Goal: Task Accomplishment & Management: Use online tool/utility

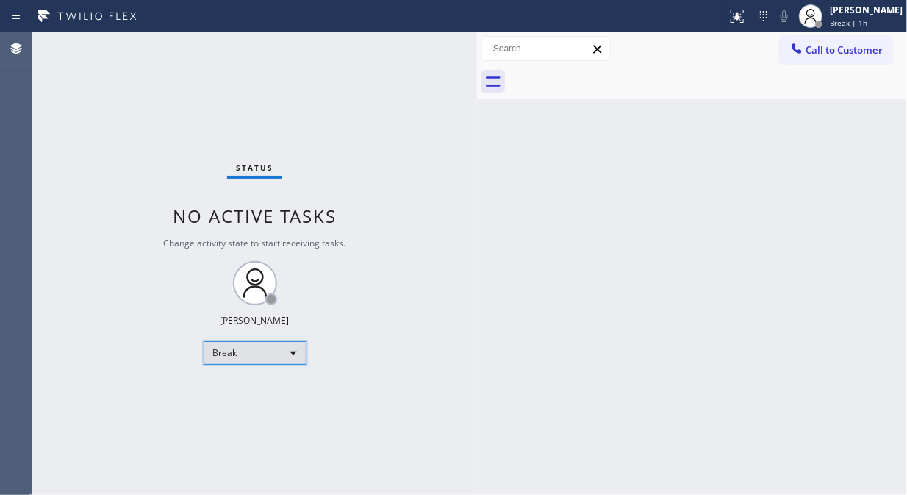
click at [278, 357] on div "Break" at bounding box center [255, 353] width 103 height 24
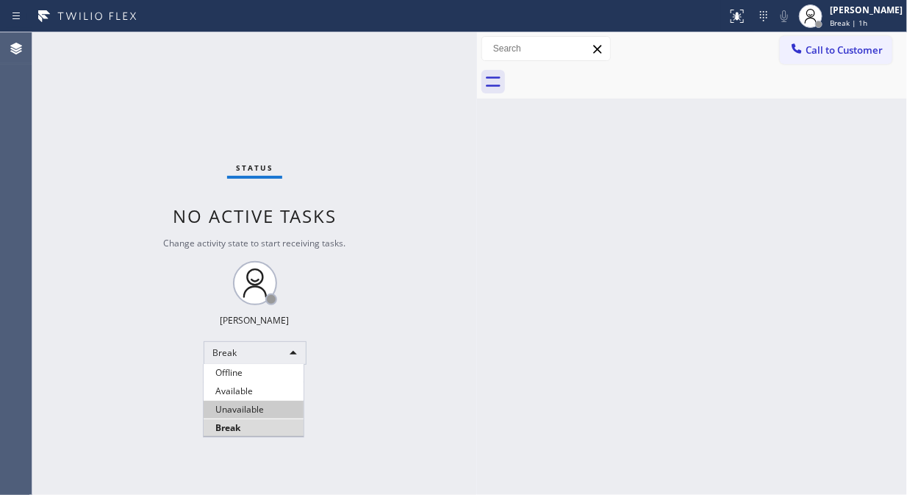
click at [250, 409] on li "Unavailable" at bounding box center [254, 410] width 100 height 18
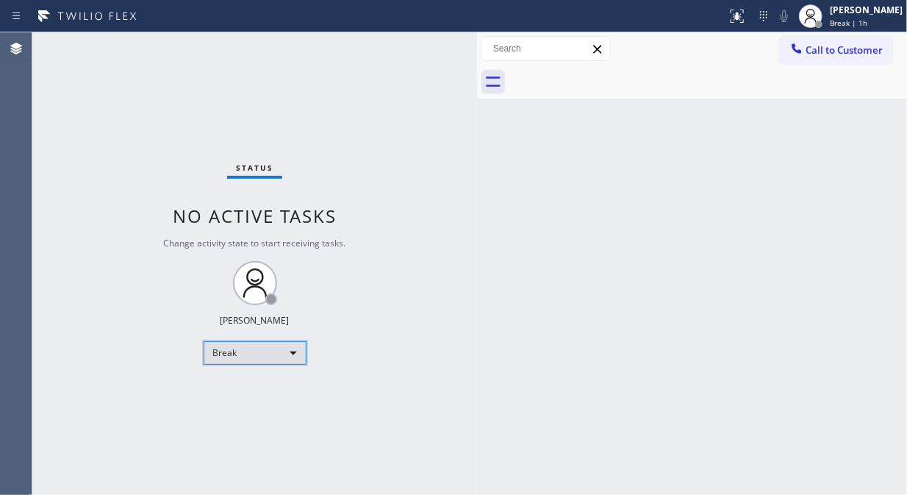
click at [258, 347] on div "Break" at bounding box center [255, 353] width 103 height 24
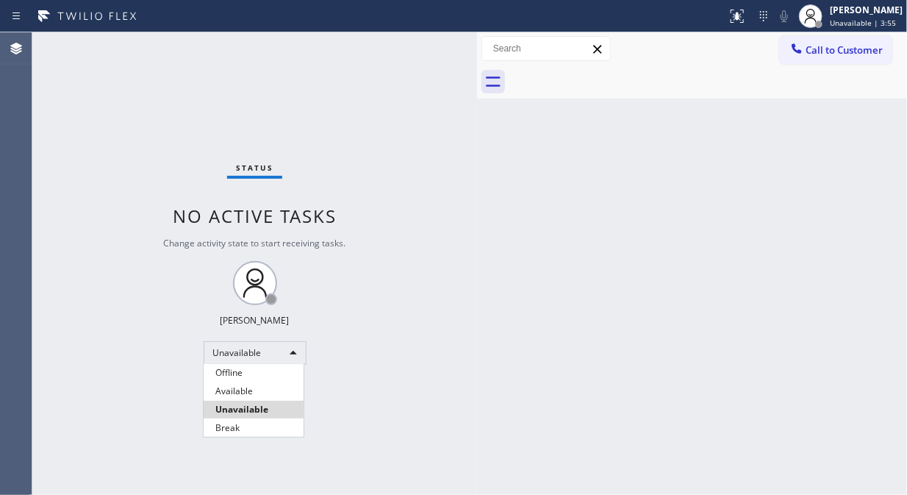
click at [247, 409] on li "Unavailable" at bounding box center [254, 410] width 100 height 18
click at [438, 390] on div "Status No active tasks Change activity state to start receiving tasks. Fila Gar…" at bounding box center [254, 263] width 445 height 462
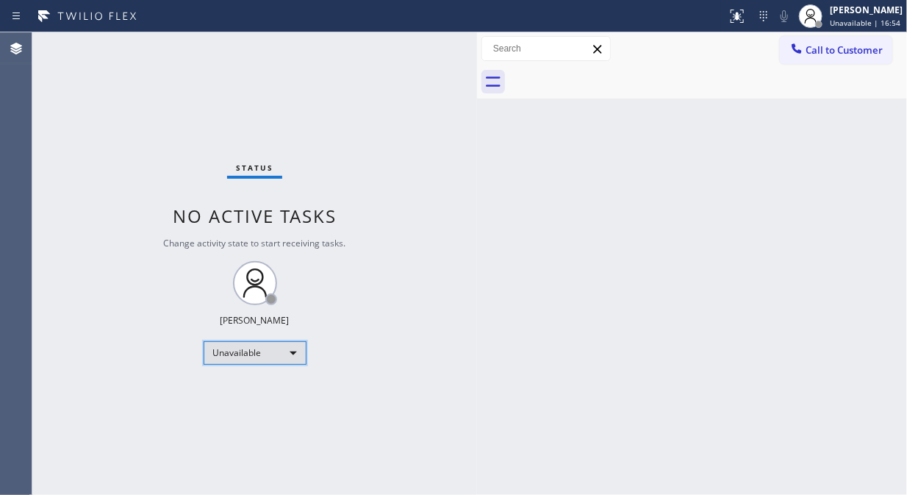
click at [277, 359] on div "Unavailable" at bounding box center [255, 353] width 103 height 24
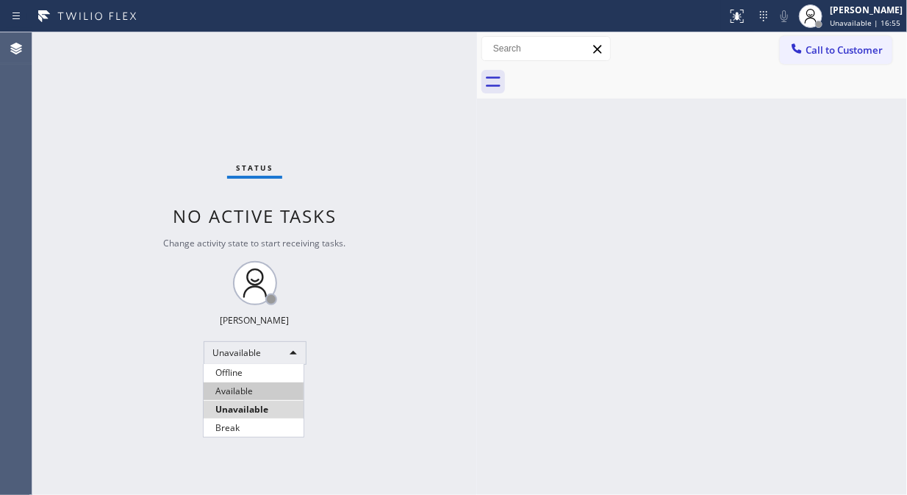
click at [273, 394] on li "Available" at bounding box center [254, 391] width 100 height 18
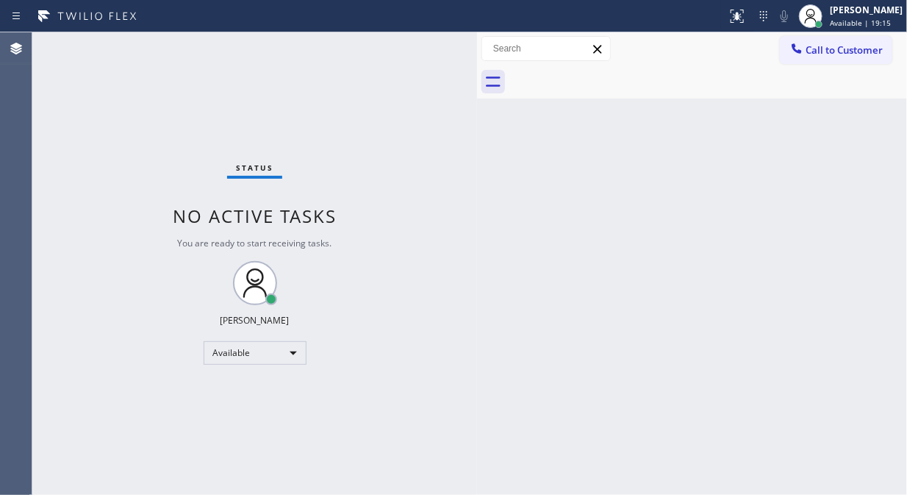
click at [107, 210] on div "Status No active tasks You are ready to start receiving tasks. [PERSON_NAME] Av…" at bounding box center [254, 263] width 445 height 462
click at [86, 137] on div "Status No active tasks You are ready to start receiving tasks. [PERSON_NAME] Av…" at bounding box center [254, 263] width 445 height 462
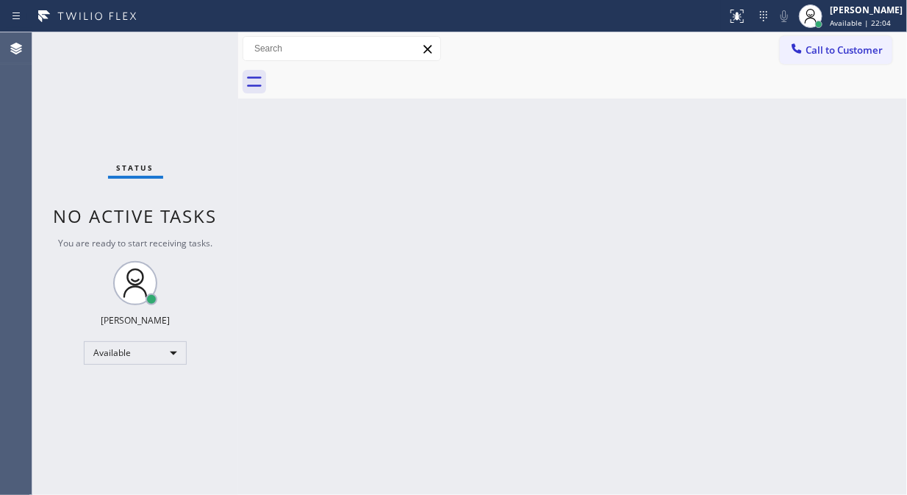
click at [62, 137] on div "Status No active tasks You are ready to start receiving tasks. [PERSON_NAME] Av…" at bounding box center [135, 263] width 206 height 462
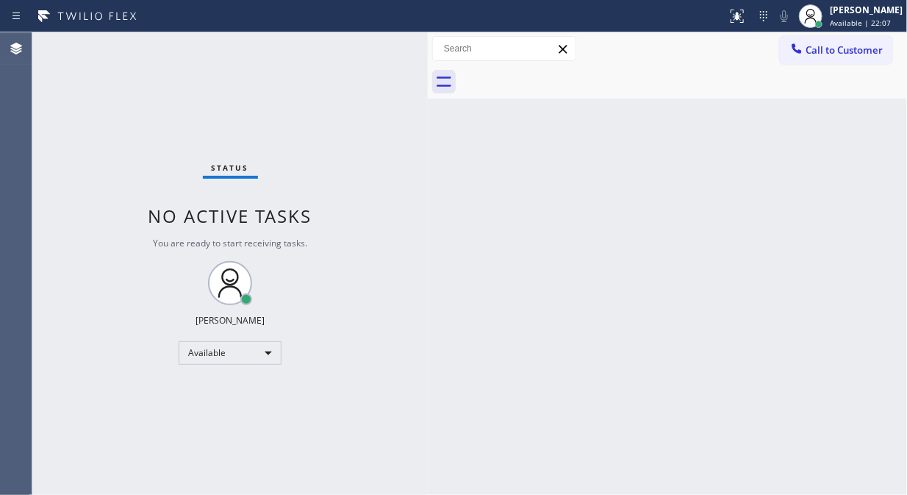
drag, startPoint x: 239, startPoint y: 111, endPoint x: 429, endPoint y: 141, distance: 192.1
click at [428, 141] on div at bounding box center [428, 263] width 0 height 462
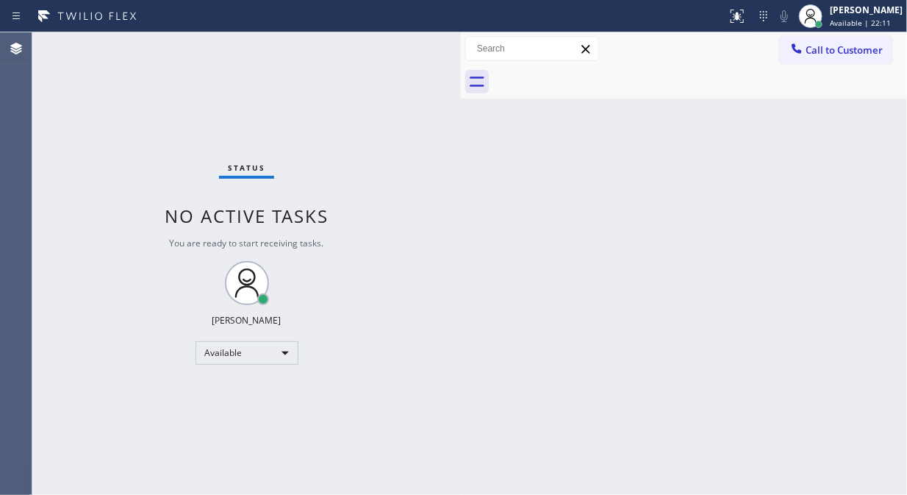
drag, startPoint x: 429, startPoint y: 136, endPoint x: 463, endPoint y: 137, distance: 34.6
click at [461, 137] on div at bounding box center [461, 263] width 0 height 462
drag, startPoint x: 461, startPoint y: 148, endPoint x: 471, endPoint y: 150, distance: 9.8
click at [470, 150] on div at bounding box center [470, 263] width 0 height 462
click at [124, 94] on div "Status No active tasks You are ready to start receiving tasks. [PERSON_NAME] Av…" at bounding box center [252, 263] width 440 height 462
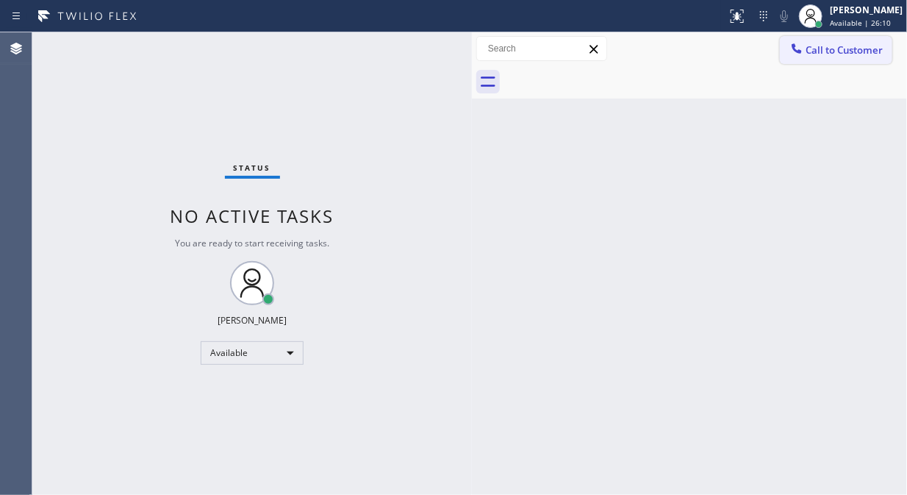
click at [840, 53] on span "Call to Customer" at bounding box center [844, 49] width 77 height 13
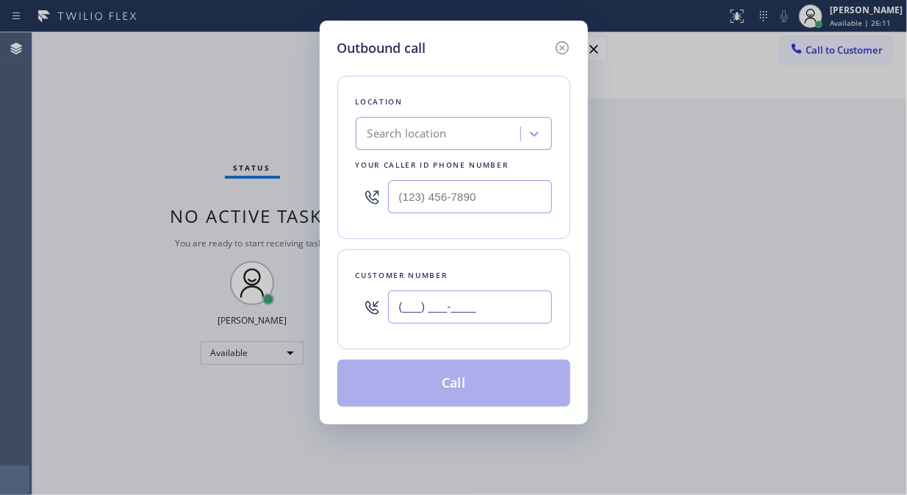
click at [409, 314] on input "(___) ___-____" at bounding box center [470, 306] width 164 height 33
paste input "805) 907-5505"
type input "[PHONE_NUMBER]"
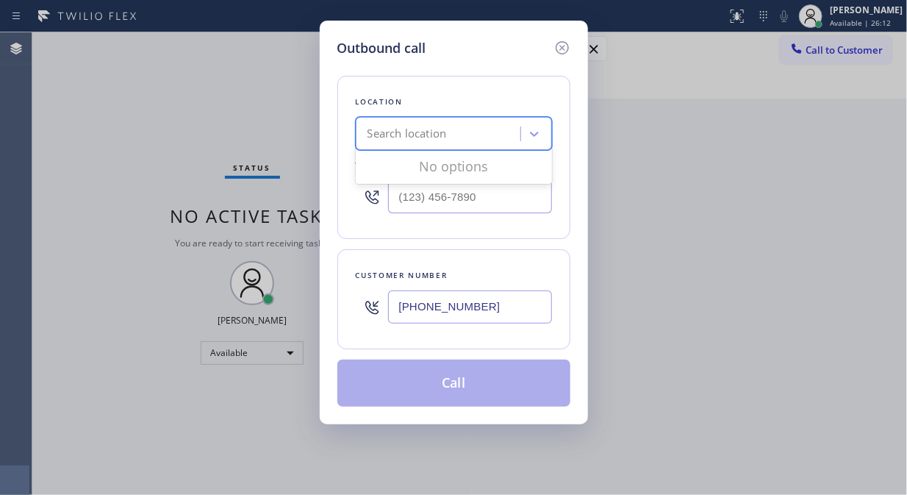
click at [450, 134] on div "Search location" at bounding box center [440, 134] width 160 height 26
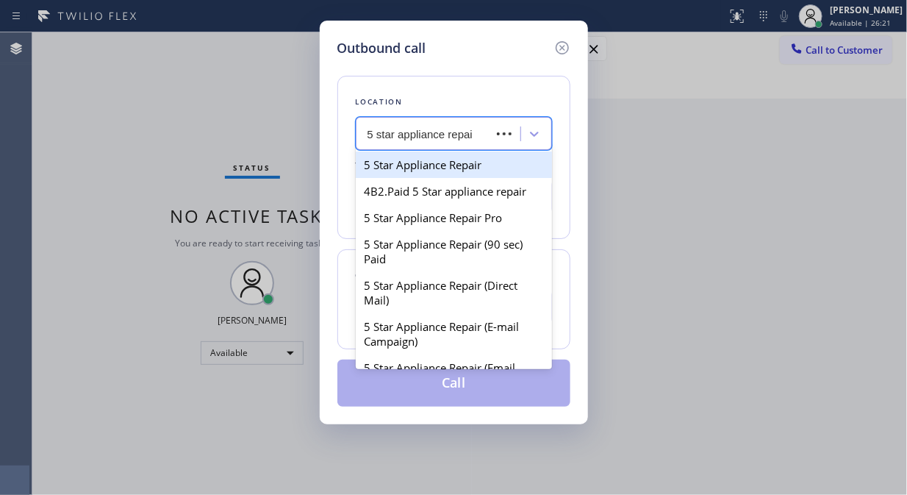
type input "5 star appliance repair"
click at [445, 170] on div "5 Star Appliance Repair" at bounding box center [454, 164] width 196 height 26
type input "[PHONE_NUMBER]"
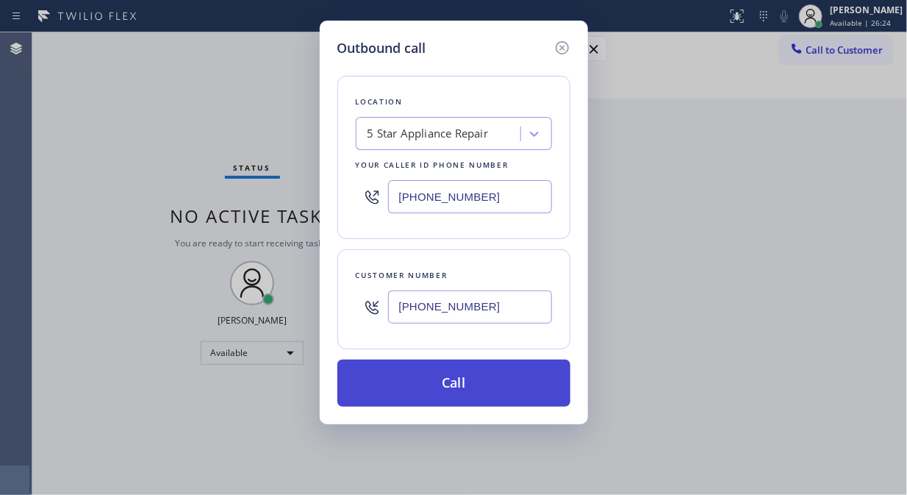
click at [481, 376] on button "Call" at bounding box center [453, 382] width 233 height 47
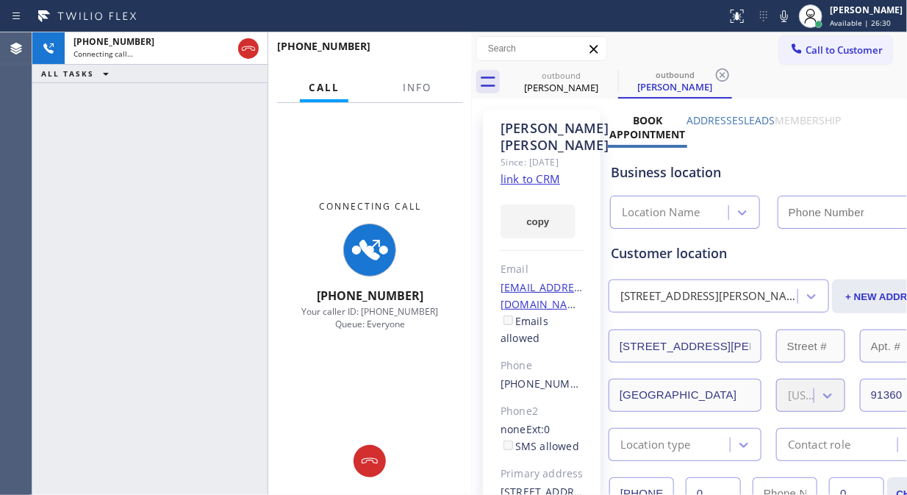
type input "[PHONE_NUMBER]"
click at [71, 162] on div "[PHONE_NUMBER] Connecting call… ALL TASKS ALL TASKS ACTIVE TASKS TASKS IN WRAP …" at bounding box center [149, 263] width 235 height 462
click at [423, 90] on span "Info" at bounding box center [417, 87] width 29 height 13
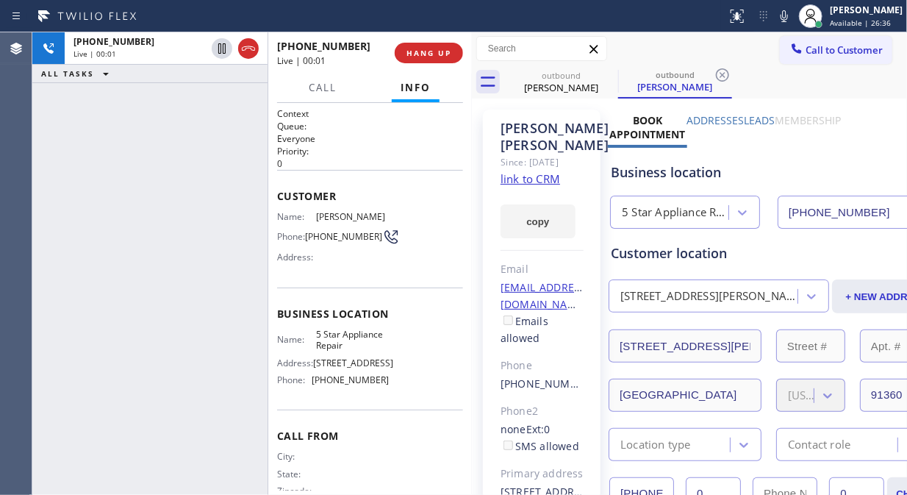
drag, startPoint x: 431, startPoint y: 46, endPoint x: 556, endPoint y: 4, distance: 131.8
click at [431, 46] on button "HANG UP" at bounding box center [429, 53] width 68 height 21
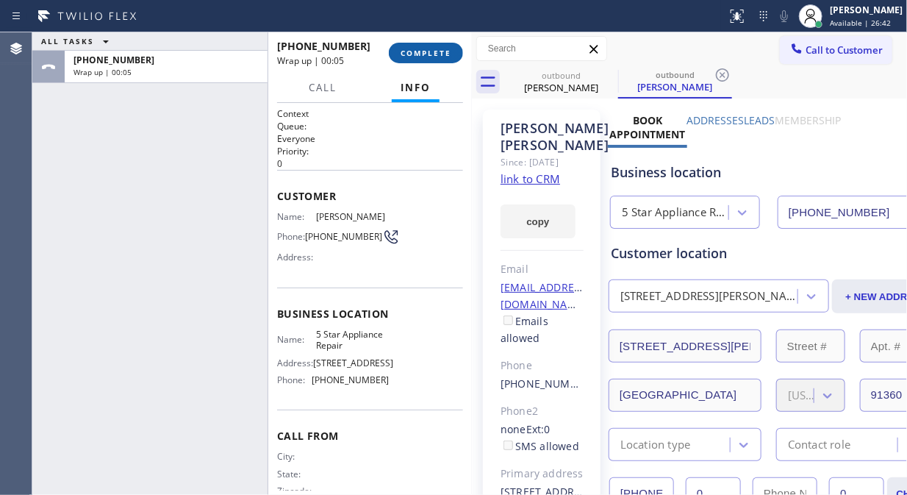
click at [407, 60] on button "COMPLETE" at bounding box center [426, 53] width 74 height 21
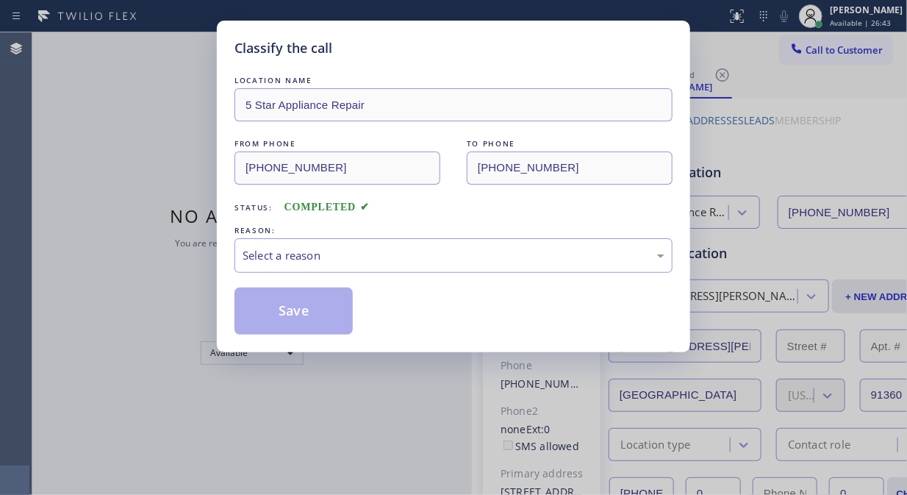
click at [409, 229] on div "REASON:" at bounding box center [454, 230] width 438 height 15
click at [417, 239] on div "REASON: Select a reason" at bounding box center [454, 248] width 438 height 50
click at [446, 255] on div "Select a reason" at bounding box center [454, 255] width 422 height 17
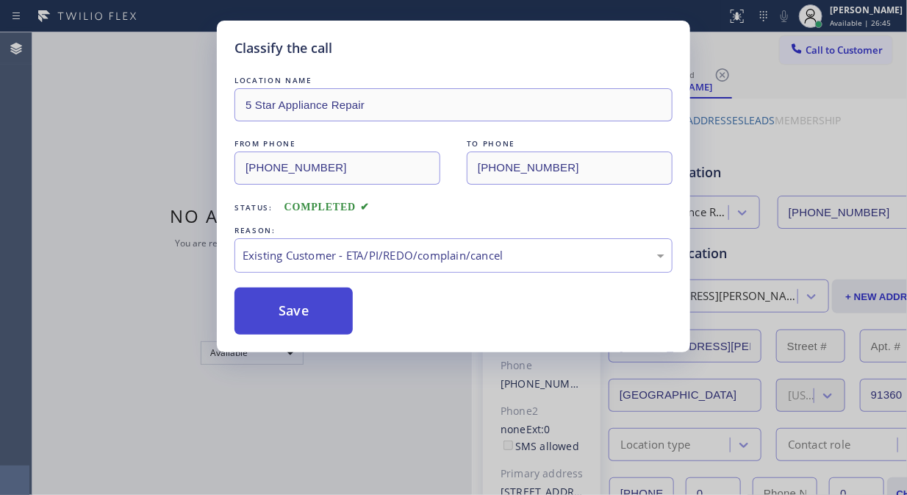
click at [301, 310] on button "Save" at bounding box center [294, 310] width 118 height 47
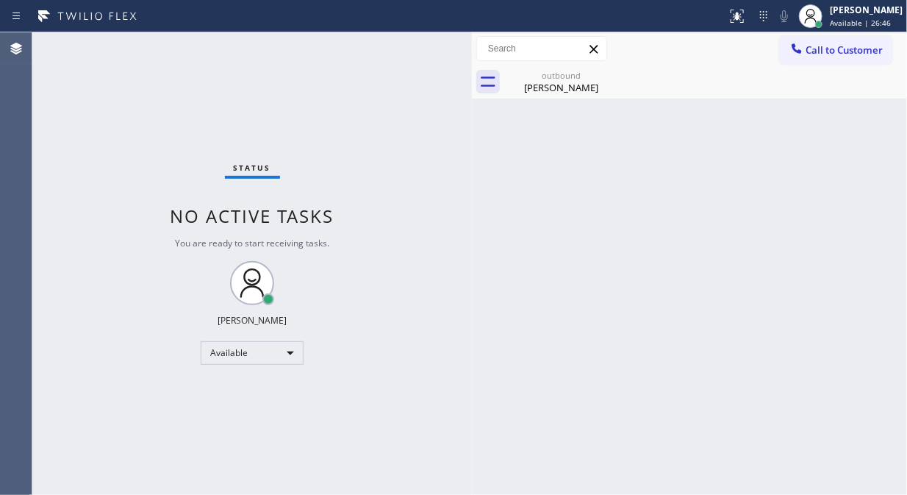
click at [810, 50] on span "Call to Customer" at bounding box center [844, 49] width 77 height 13
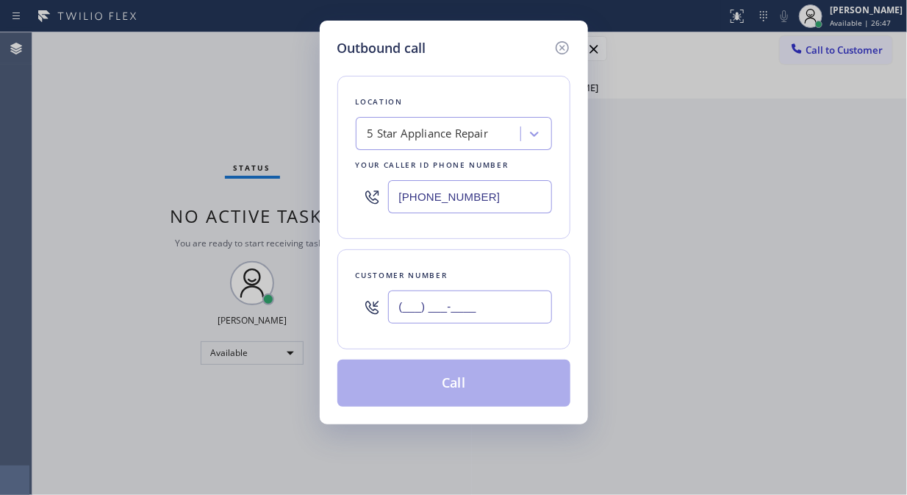
click at [429, 322] on input "(___) ___-____" at bounding box center [470, 306] width 164 height 33
paste input "818) 730-7380"
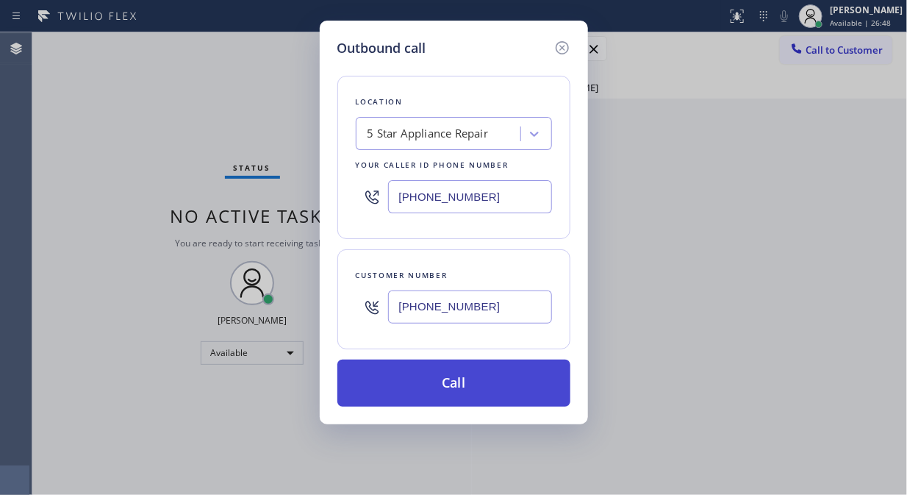
type input "[PHONE_NUMBER]"
click at [471, 379] on button "Call" at bounding box center [453, 382] width 233 height 47
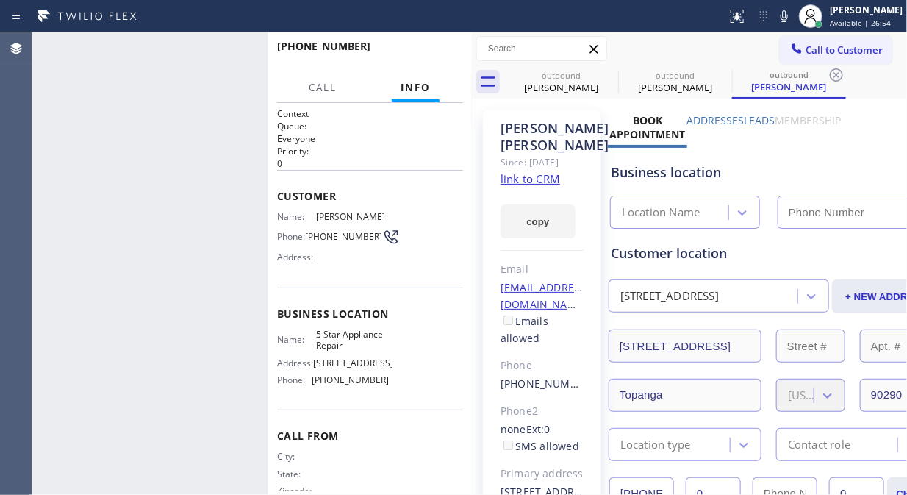
type input "[PHONE_NUMBER]"
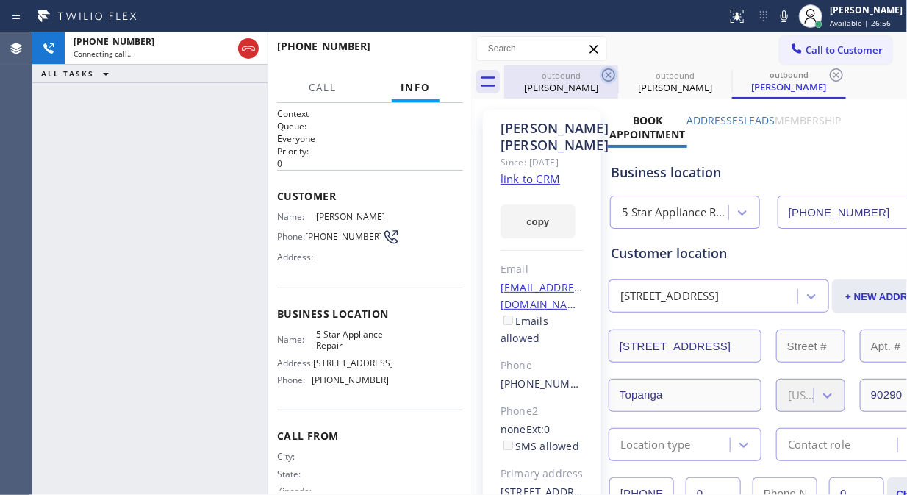
click at [612, 78] on icon at bounding box center [609, 75] width 18 height 18
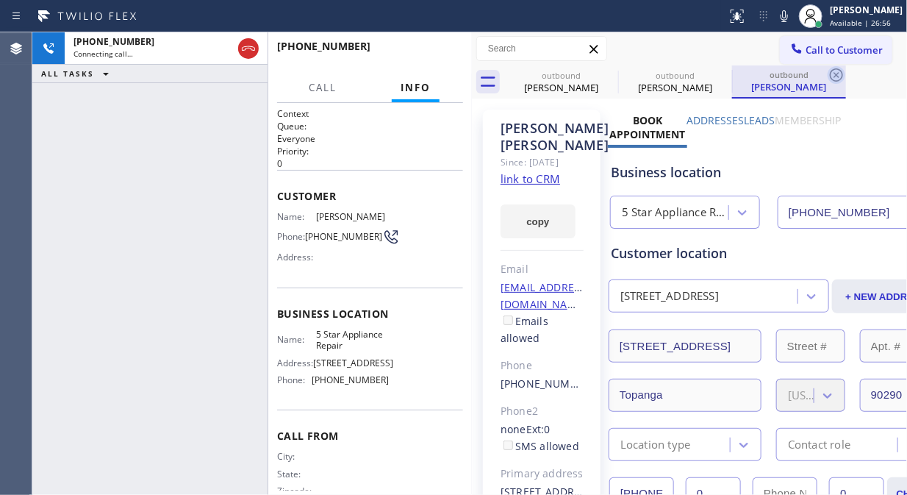
click at [0, 0] on icon at bounding box center [0, 0] width 0 height 0
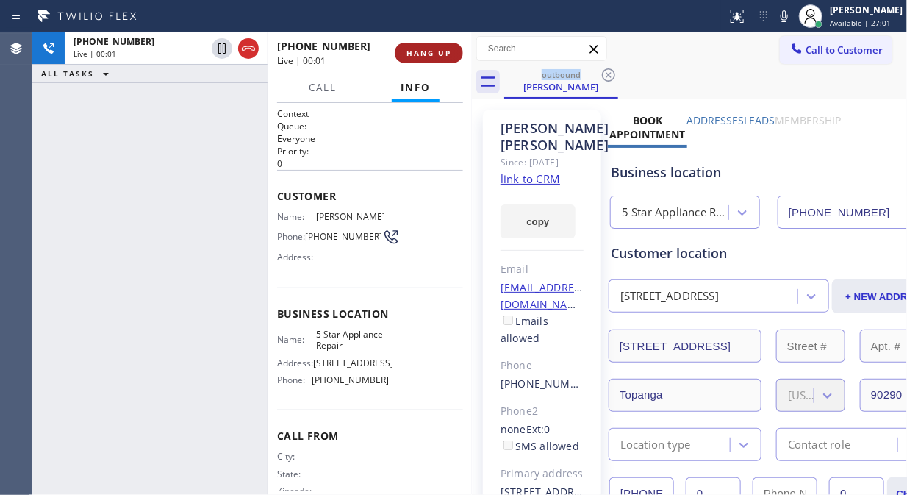
click at [426, 59] on button "HANG UP" at bounding box center [429, 53] width 68 height 21
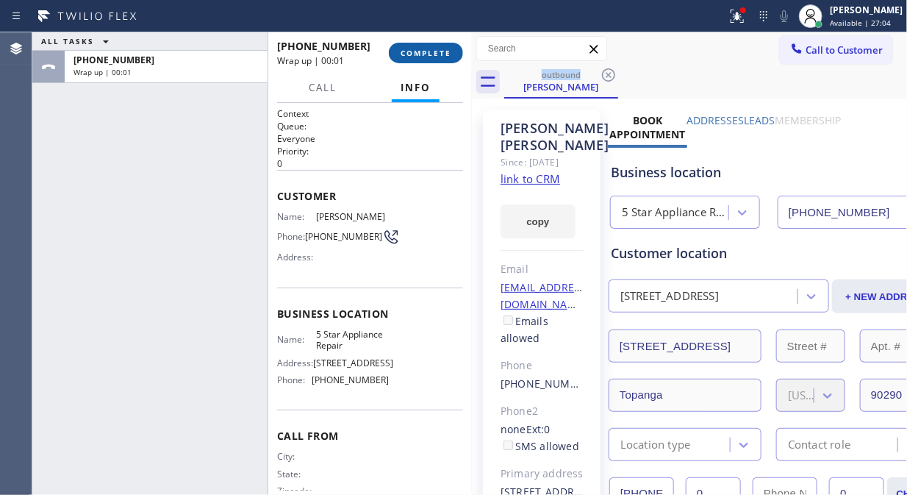
click at [438, 59] on button "COMPLETE" at bounding box center [426, 53] width 74 height 21
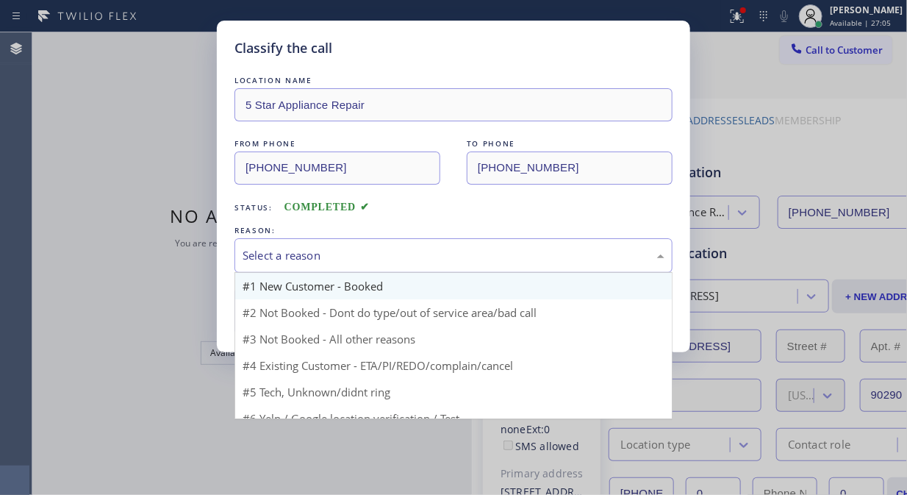
drag, startPoint x: 451, startPoint y: 250, endPoint x: 447, endPoint y: 297, distance: 47.3
click at [451, 251] on div "Select a reason" at bounding box center [454, 255] width 422 height 17
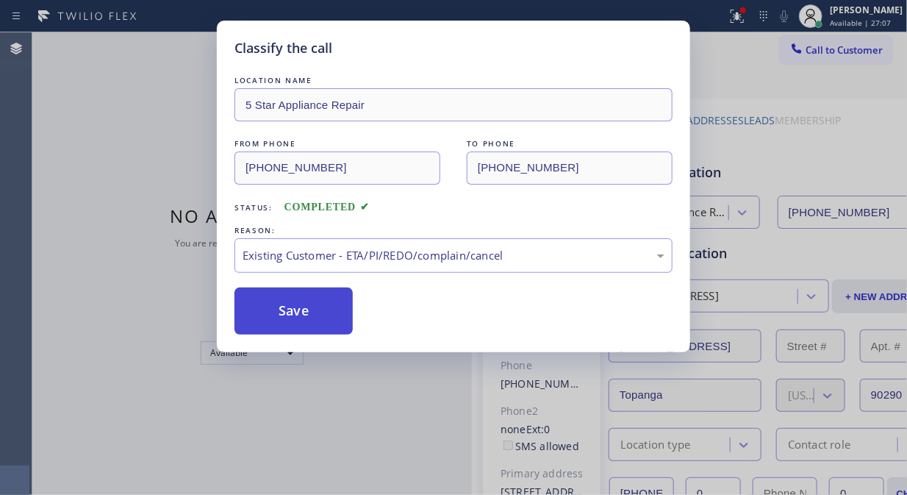
click at [304, 333] on button "Save" at bounding box center [294, 310] width 118 height 47
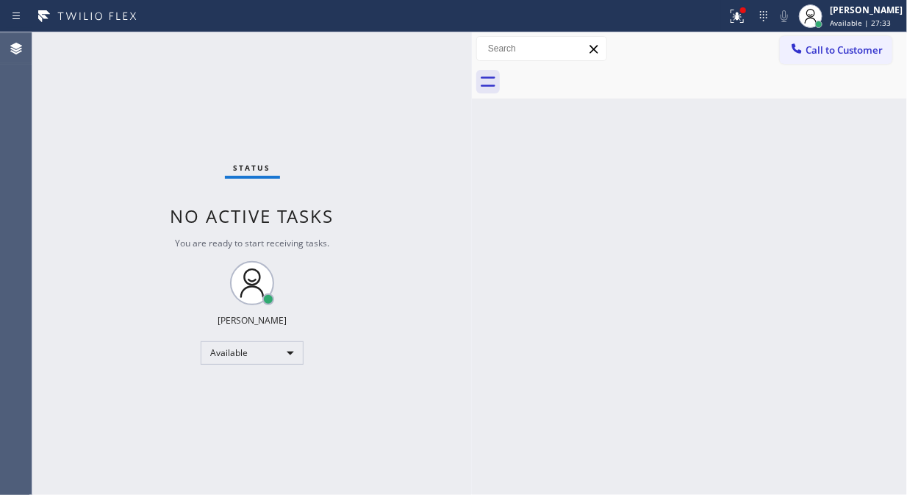
click at [81, 135] on div "Status No active tasks You are ready to start receiving tasks. [PERSON_NAME] Av…" at bounding box center [252, 263] width 440 height 462
click at [822, 50] on span "Call to Customer" at bounding box center [844, 49] width 77 height 13
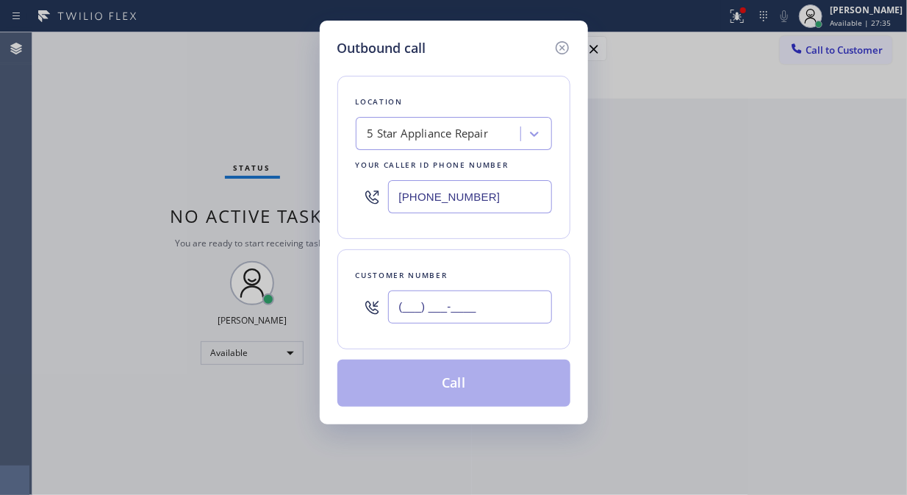
click at [406, 307] on input "(___) ___-____" at bounding box center [470, 306] width 164 height 33
paste input "602) 432-5756"
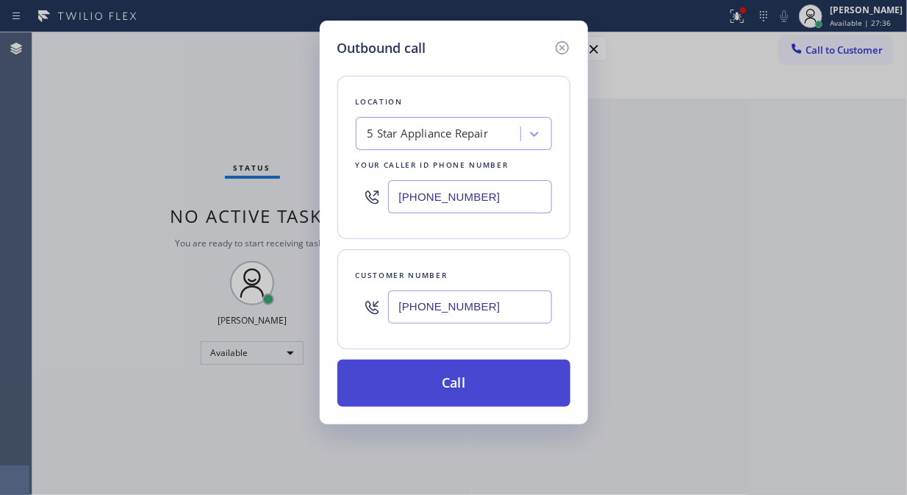
type input "[PHONE_NUMBER]"
click at [471, 390] on button "Call" at bounding box center [453, 382] width 233 height 47
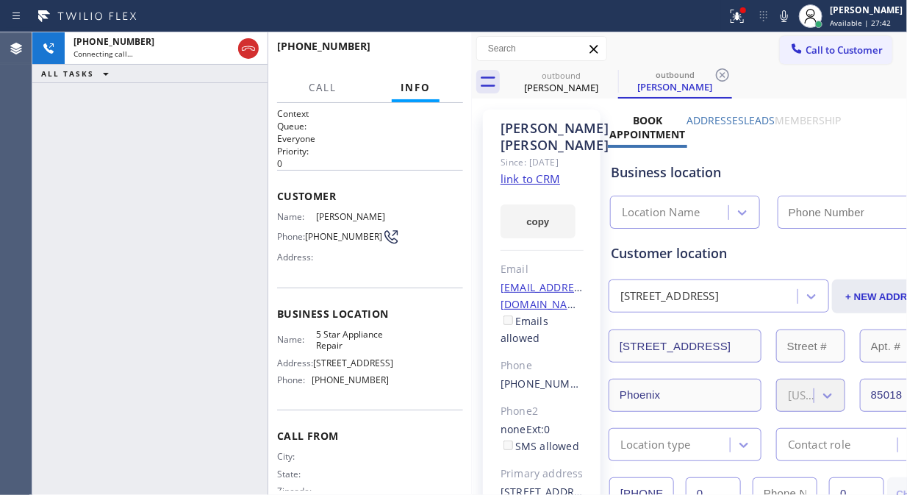
type input "[PHONE_NUMBER]"
click at [90, 143] on div "[PHONE_NUMBER] Live | 00:01 ALL TASKS ALL TASKS ACTIVE TASKS TASKS IN WRAP UP" at bounding box center [149, 263] width 235 height 462
click at [444, 46] on button "HANG UP" at bounding box center [429, 53] width 68 height 21
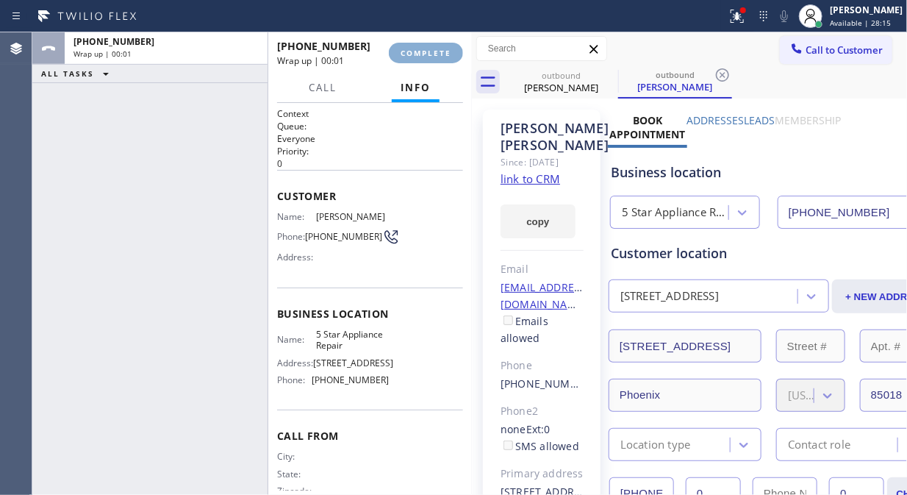
click at [444, 46] on button "COMPLETE" at bounding box center [426, 53] width 74 height 21
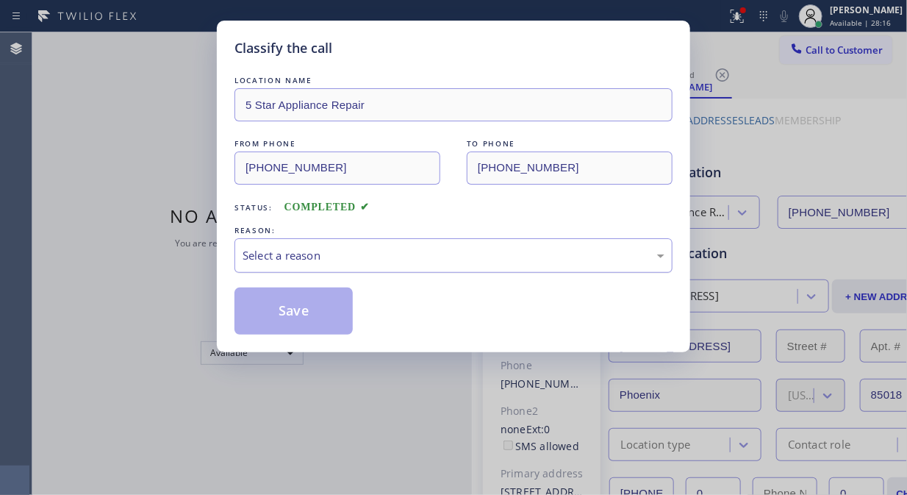
click at [434, 261] on div "Select a reason" at bounding box center [454, 255] width 422 height 17
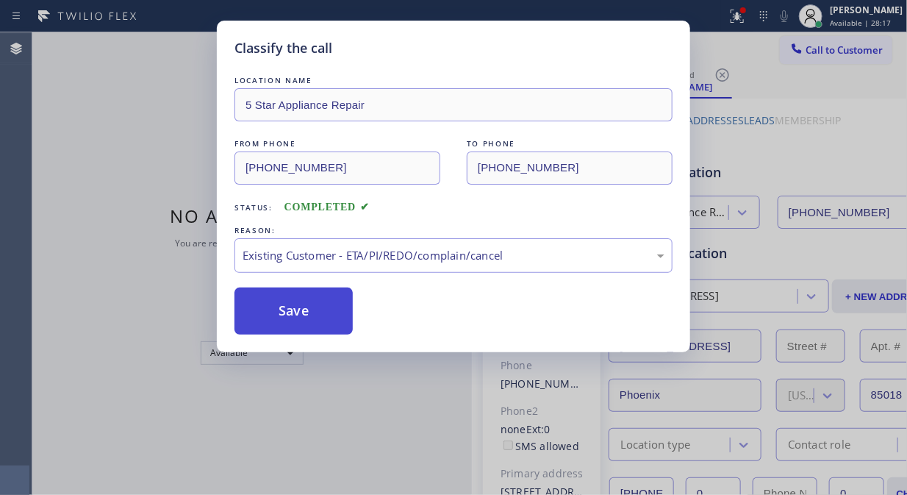
click at [298, 323] on button "Save" at bounding box center [294, 310] width 118 height 47
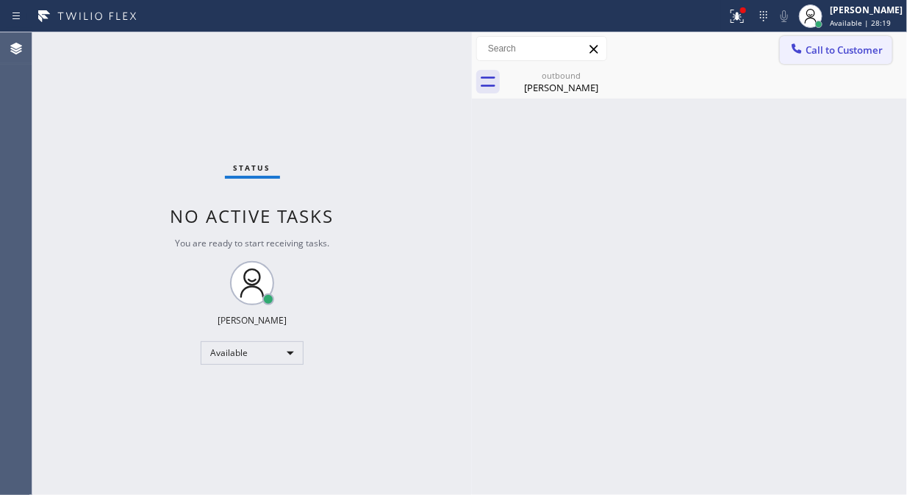
click at [818, 46] on span "Call to Customer" at bounding box center [844, 49] width 77 height 13
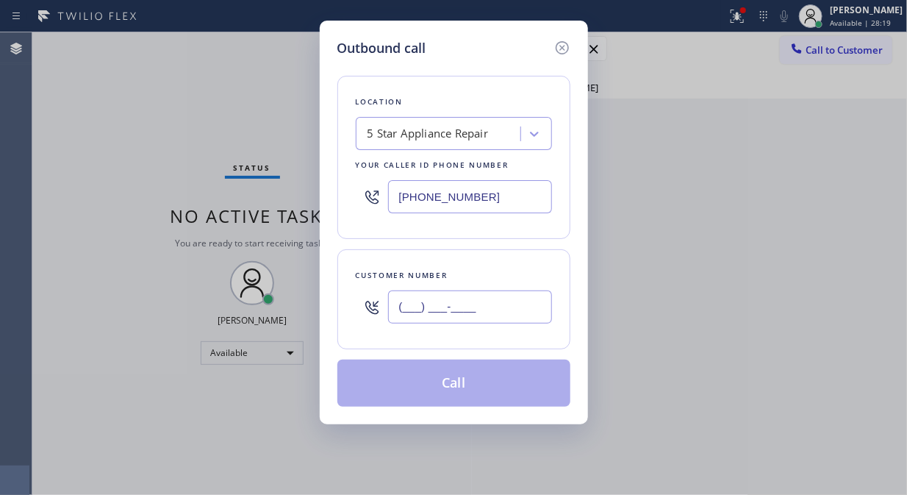
click at [498, 300] on input "(___) ___-____" at bounding box center [470, 306] width 164 height 33
paste input "650) 683-0475"
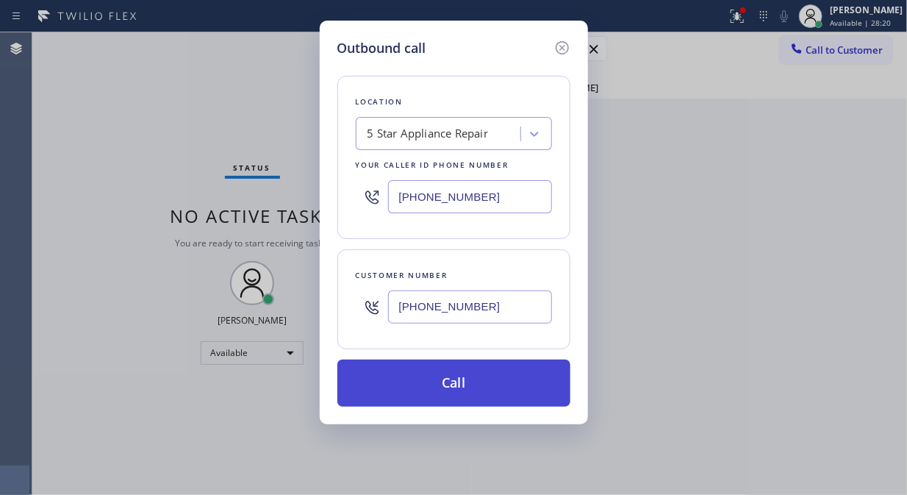
type input "[PHONE_NUMBER]"
click at [495, 390] on button "Call" at bounding box center [453, 382] width 233 height 47
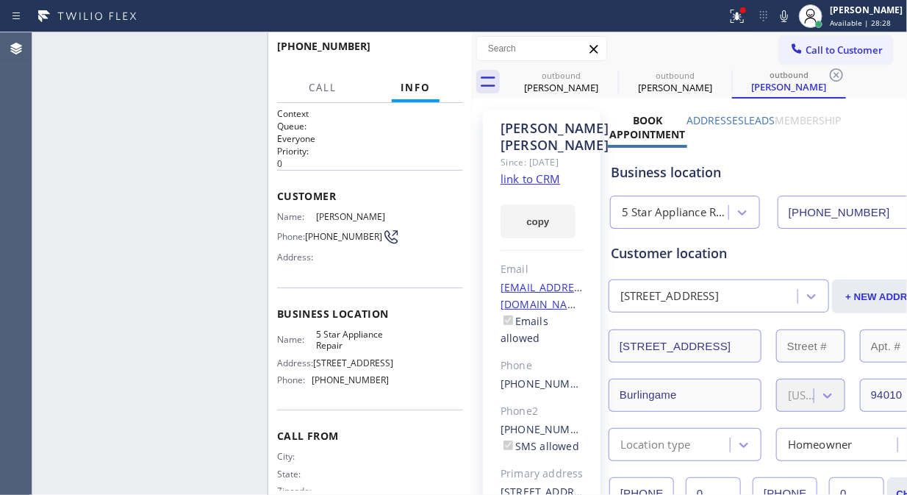
type input "[PHONE_NUMBER]"
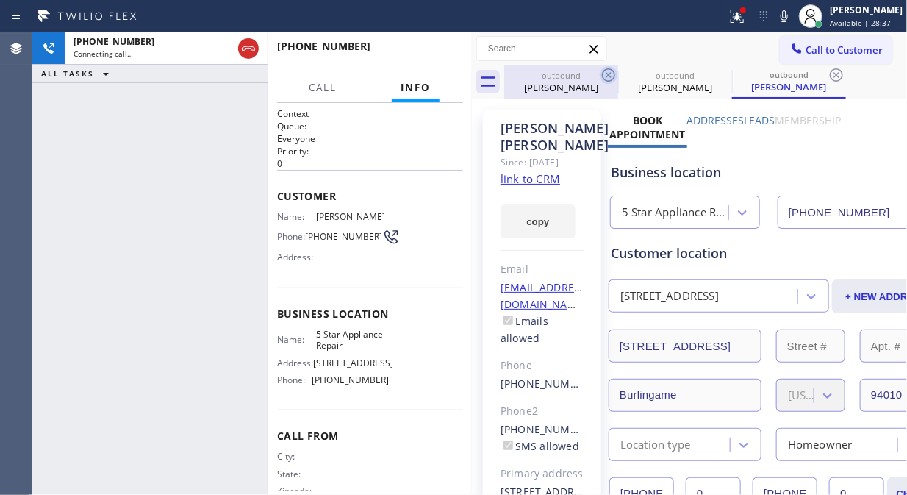
click at [611, 74] on icon at bounding box center [609, 75] width 18 height 18
click at [0, 0] on icon at bounding box center [0, 0] width 0 height 0
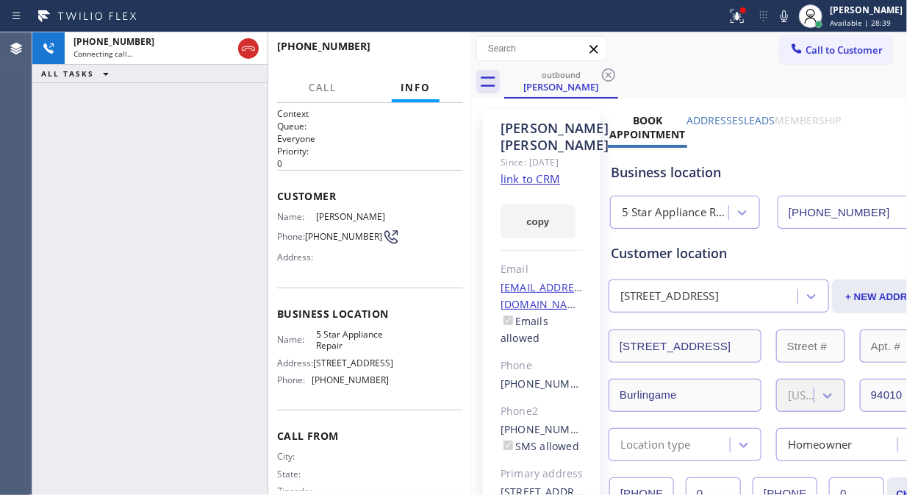
click at [611, 74] on icon at bounding box center [609, 75] width 18 height 18
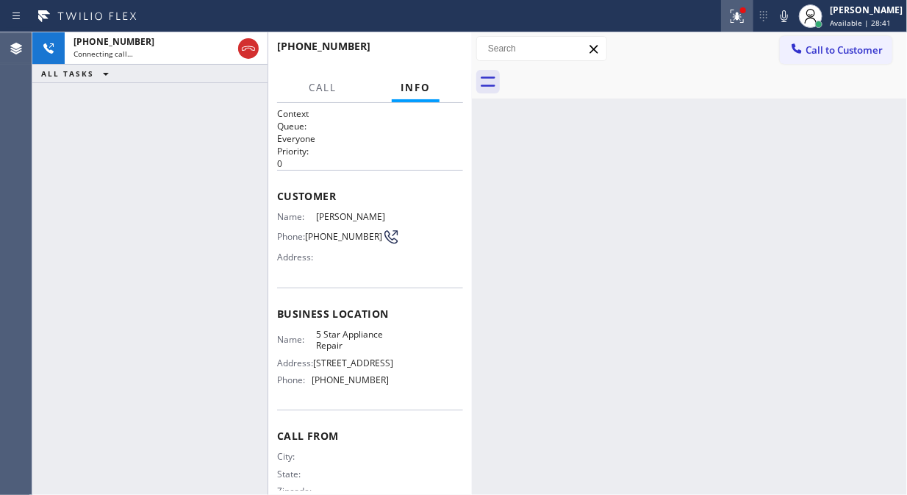
click at [744, 15] on icon at bounding box center [737, 16] width 13 height 13
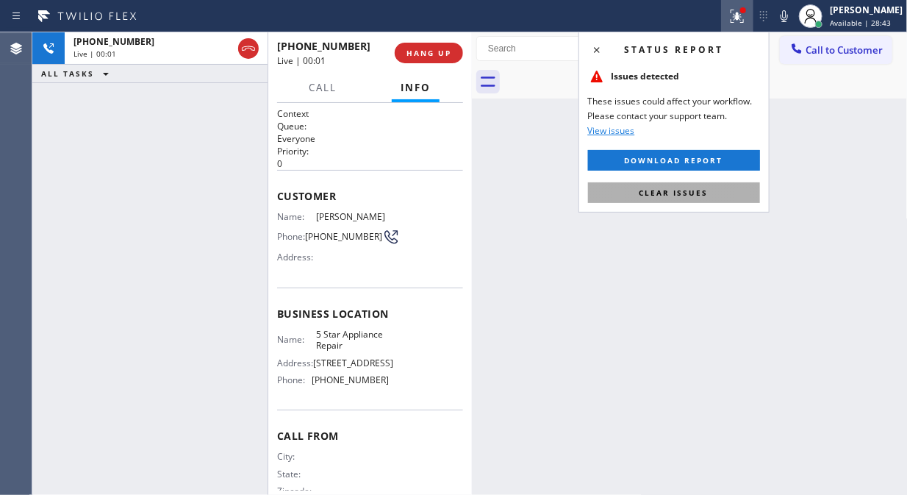
click at [660, 192] on span "Clear issues" at bounding box center [674, 192] width 69 height 10
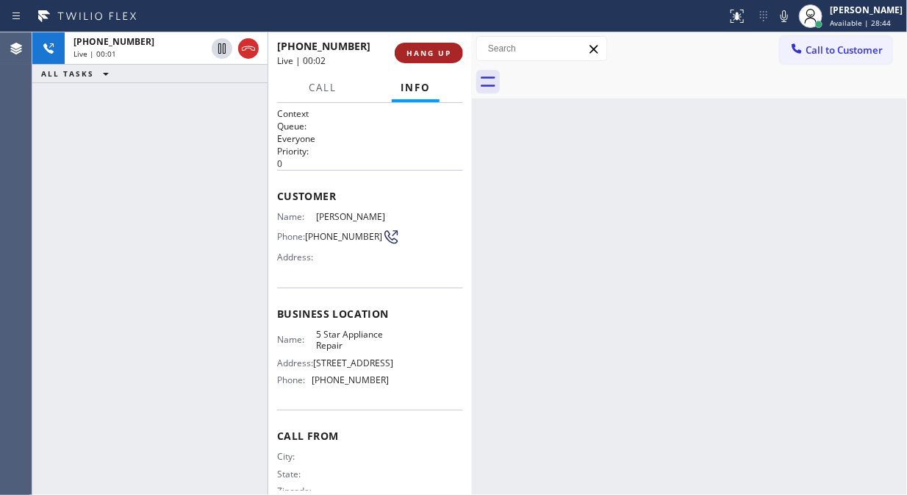
click at [428, 46] on button "HANG UP" at bounding box center [429, 53] width 68 height 21
click at [429, 46] on button "HANG UP" at bounding box center [429, 53] width 68 height 21
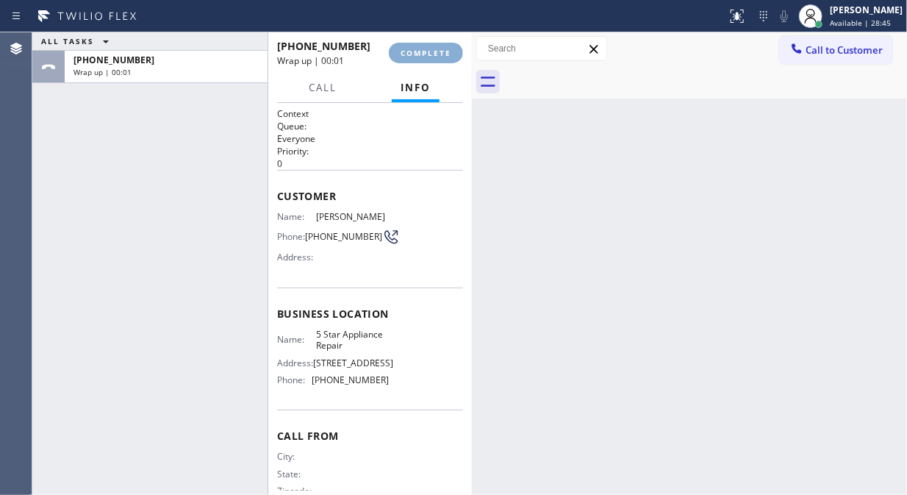
click at [429, 46] on button "COMPLETE" at bounding box center [426, 53] width 74 height 21
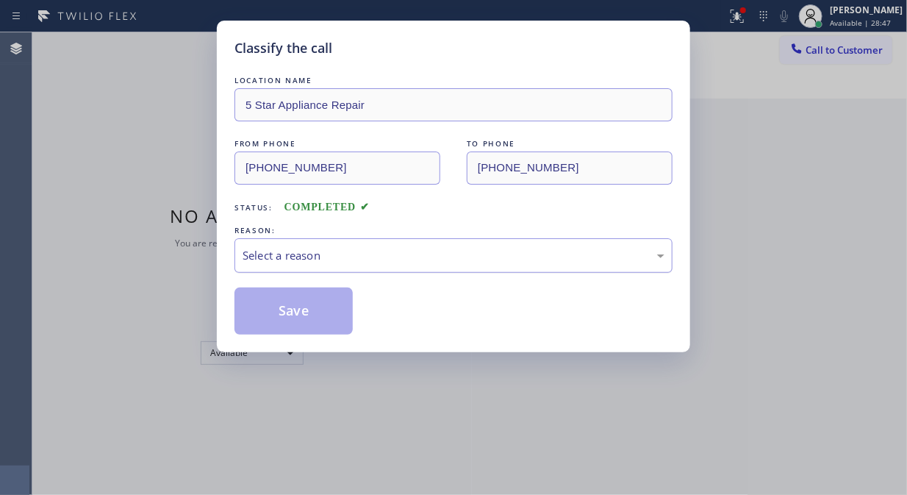
click at [432, 247] on div "Select a reason" at bounding box center [454, 255] width 422 height 17
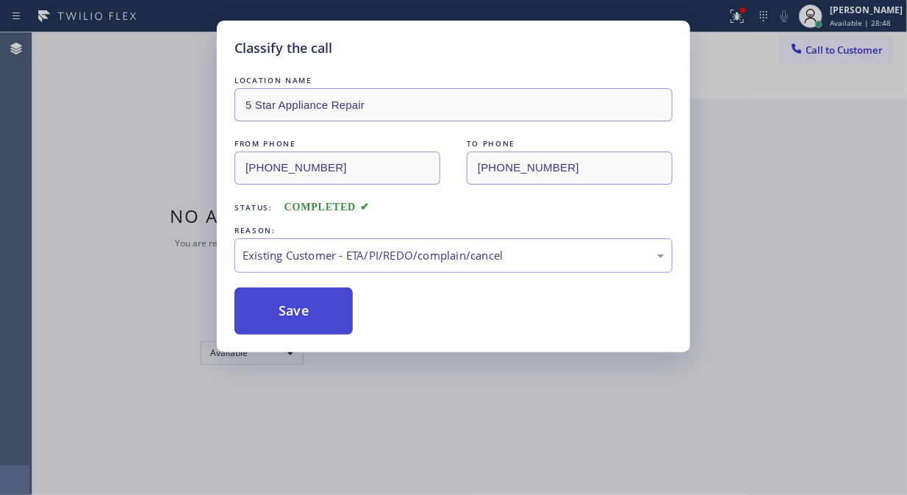
click at [329, 318] on button "Save" at bounding box center [294, 310] width 118 height 47
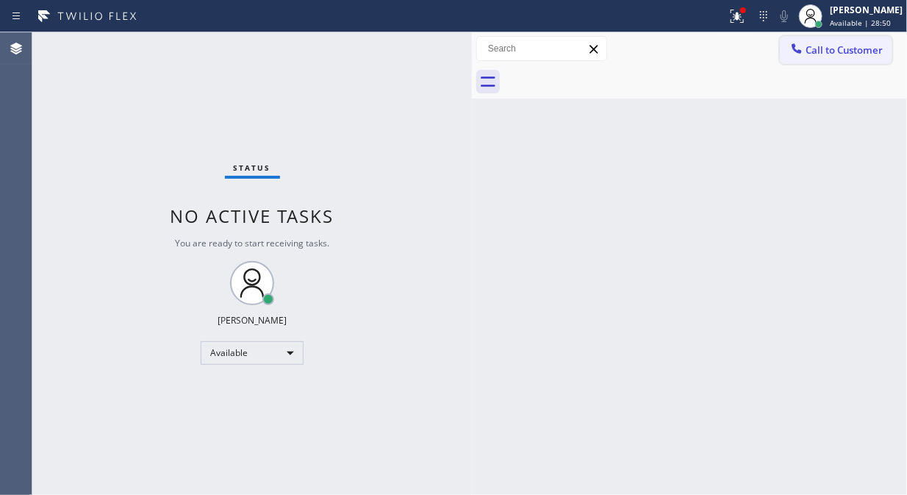
click at [848, 49] on span "Call to Customer" at bounding box center [844, 49] width 77 height 13
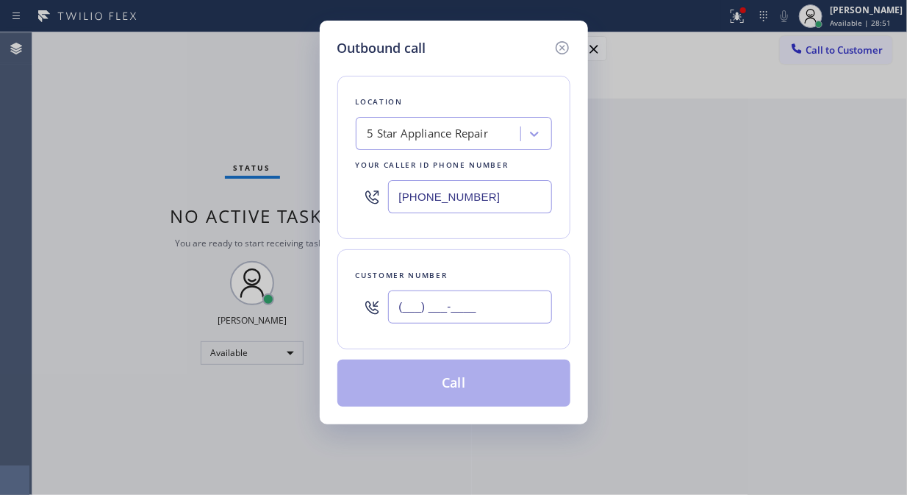
click at [459, 313] on input "(___) ___-____" at bounding box center [470, 306] width 164 height 33
paste input "847) 421-9200"
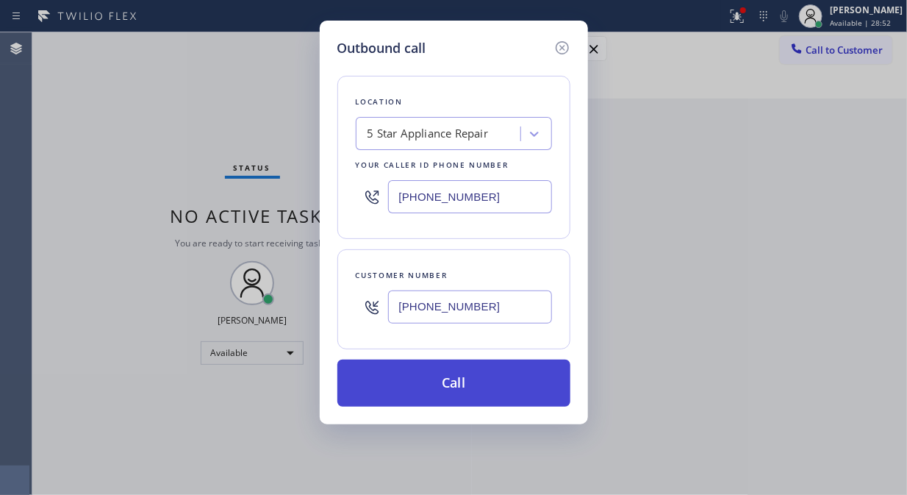
type input "[PHONE_NUMBER]"
click at [484, 398] on button "Call" at bounding box center [453, 382] width 233 height 47
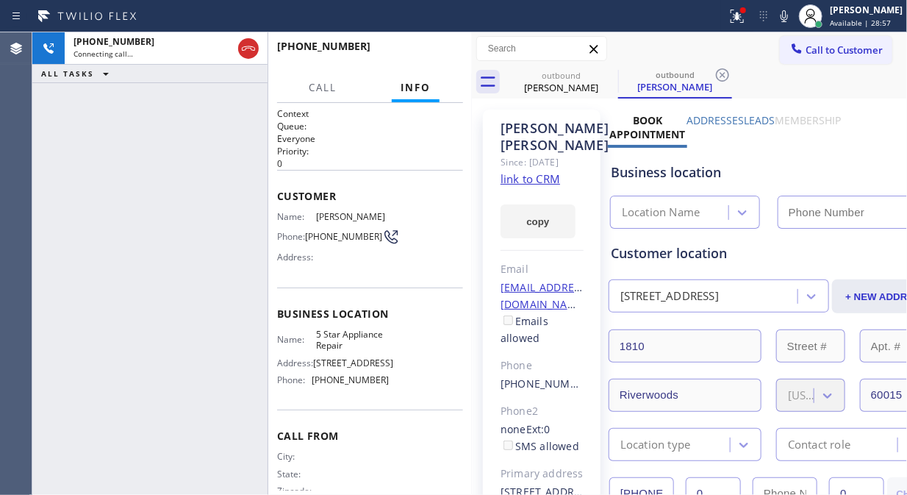
type input "[PHONE_NUMBER]"
click at [793, 15] on icon at bounding box center [785, 16] width 18 height 18
click at [746, 22] on icon at bounding box center [738, 16] width 18 height 18
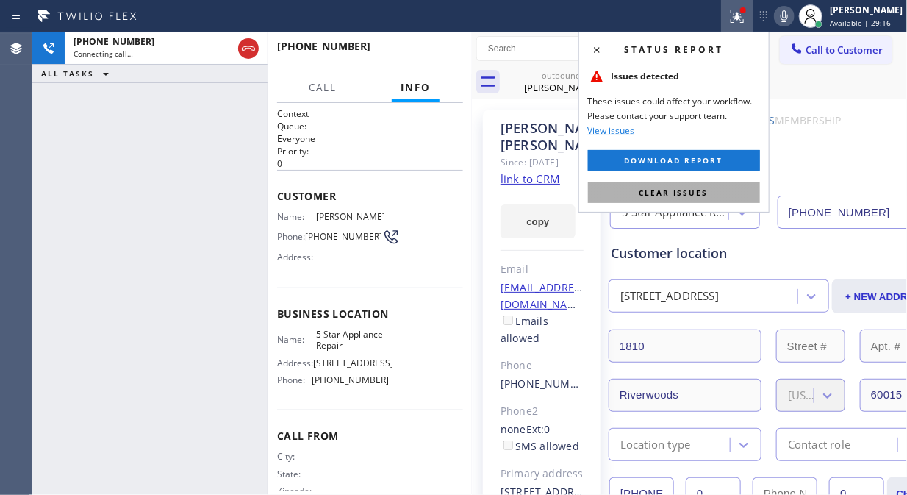
click at [685, 188] on span "Clear issues" at bounding box center [674, 192] width 69 height 10
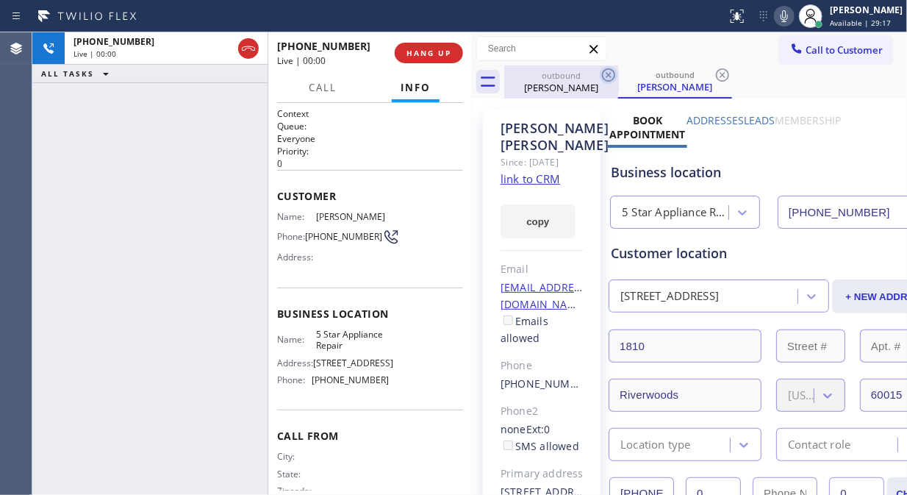
click at [605, 74] on icon at bounding box center [609, 75] width 18 height 18
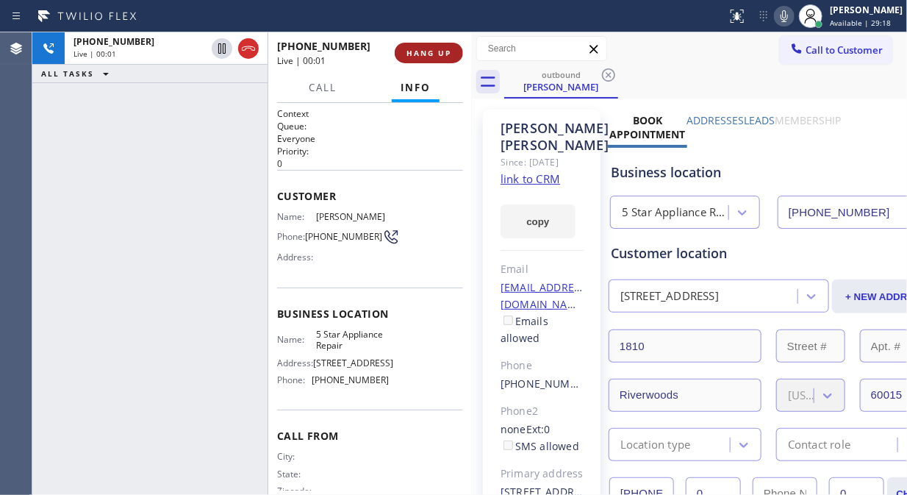
click at [443, 59] on button "HANG UP" at bounding box center [429, 53] width 68 height 21
click at [442, 59] on button "HANG UP" at bounding box center [429, 53] width 68 height 21
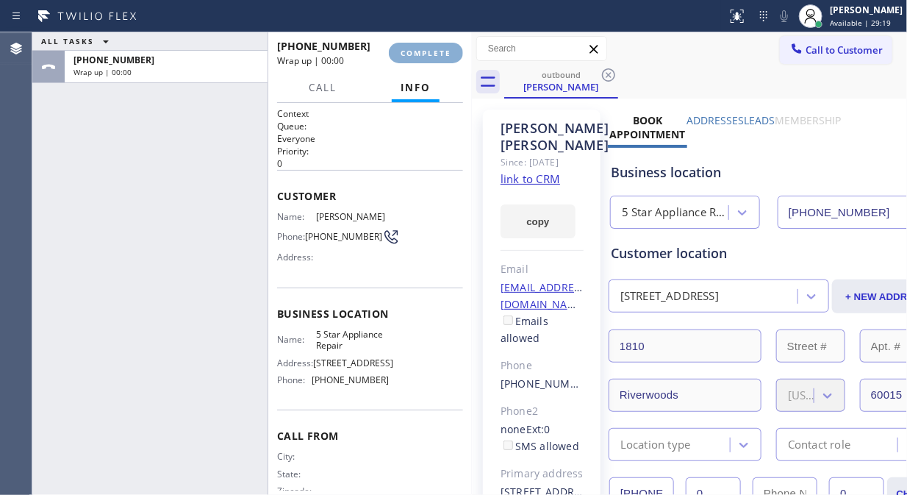
click at [439, 57] on span "COMPLETE" at bounding box center [426, 53] width 51 height 10
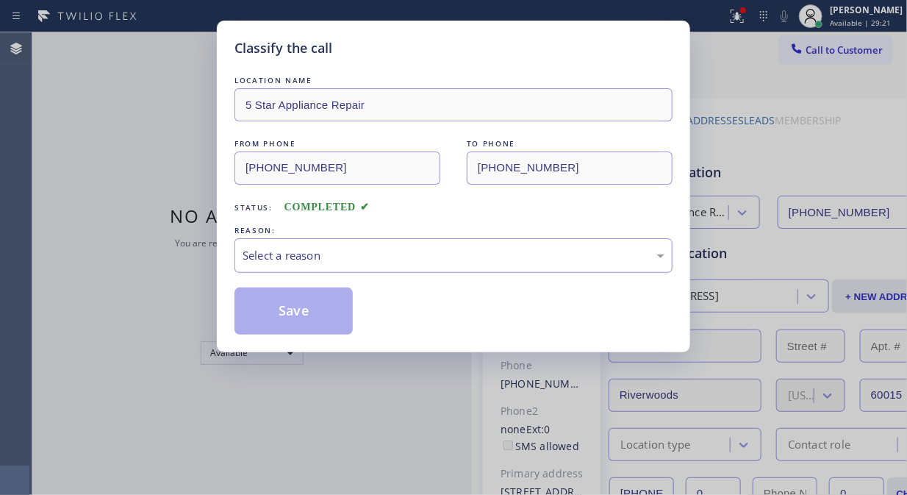
click at [480, 260] on div "Select a reason" at bounding box center [454, 255] width 422 height 17
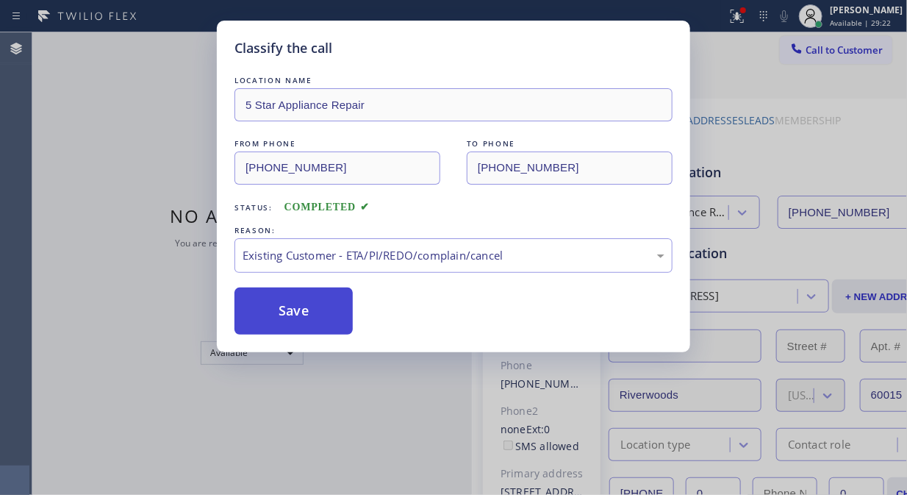
click at [285, 318] on button "Save" at bounding box center [294, 310] width 118 height 47
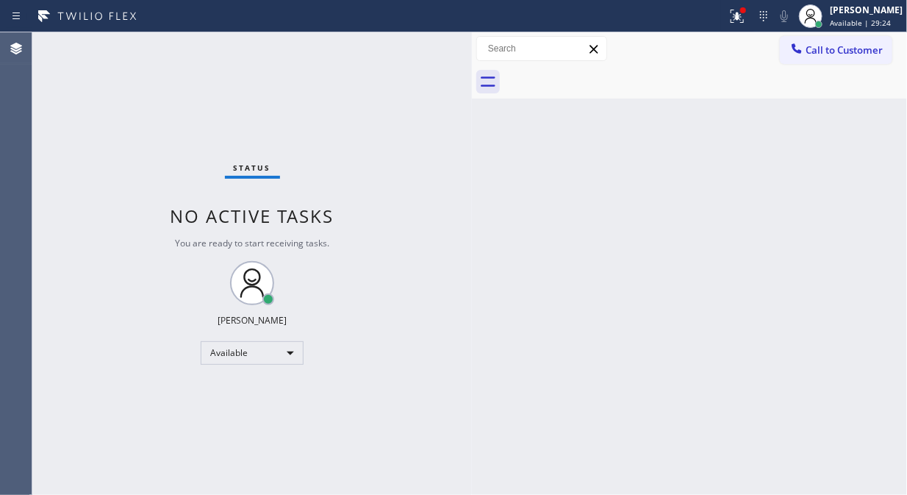
click at [827, 46] on span "Call to Customer" at bounding box center [844, 49] width 77 height 13
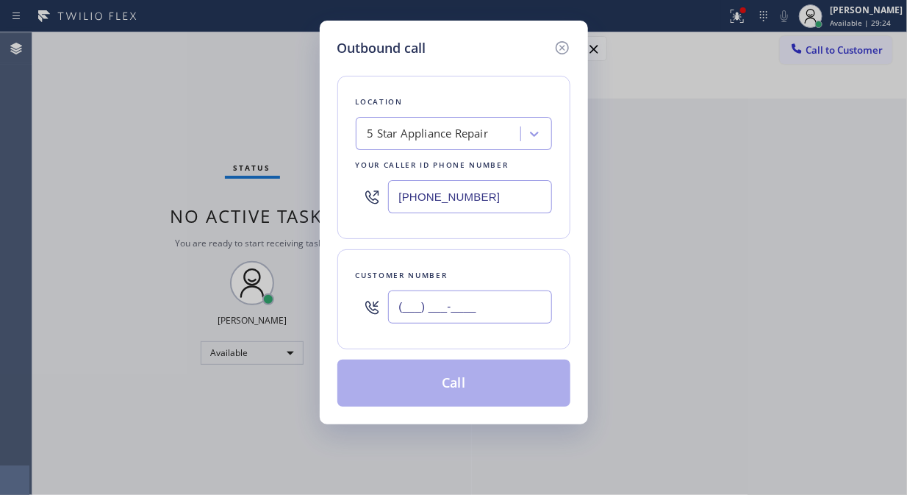
click at [480, 304] on input "(___) ___-____" at bounding box center [470, 306] width 164 height 33
paste input "858) 442-4935"
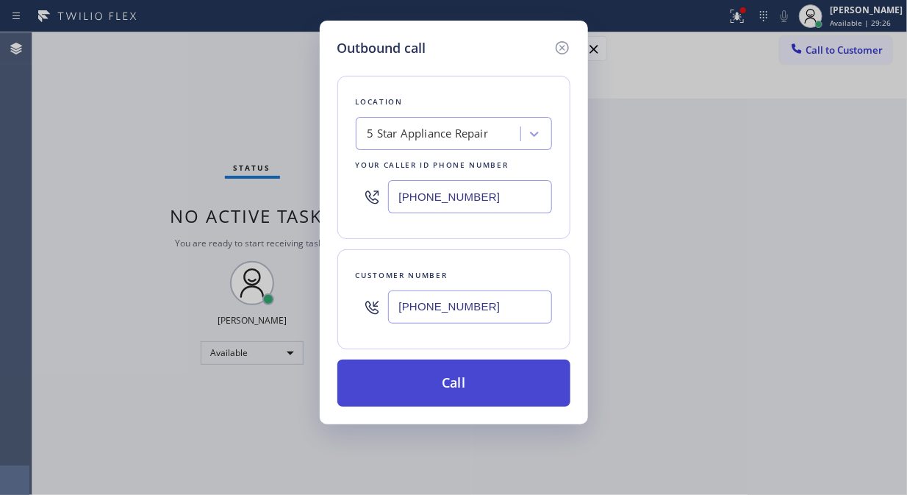
type input "[PHONE_NUMBER]"
click at [474, 390] on button "Call" at bounding box center [453, 382] width 233 height 47
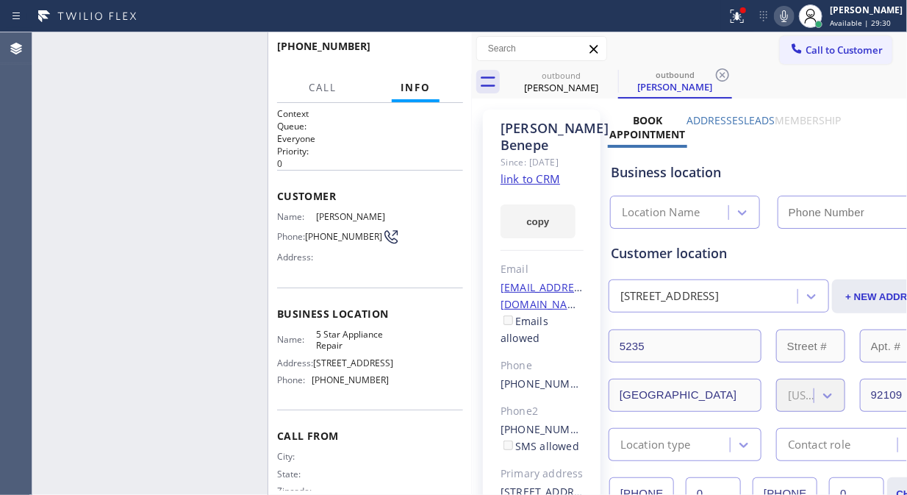
type input "[PHONE_NUMBER]"
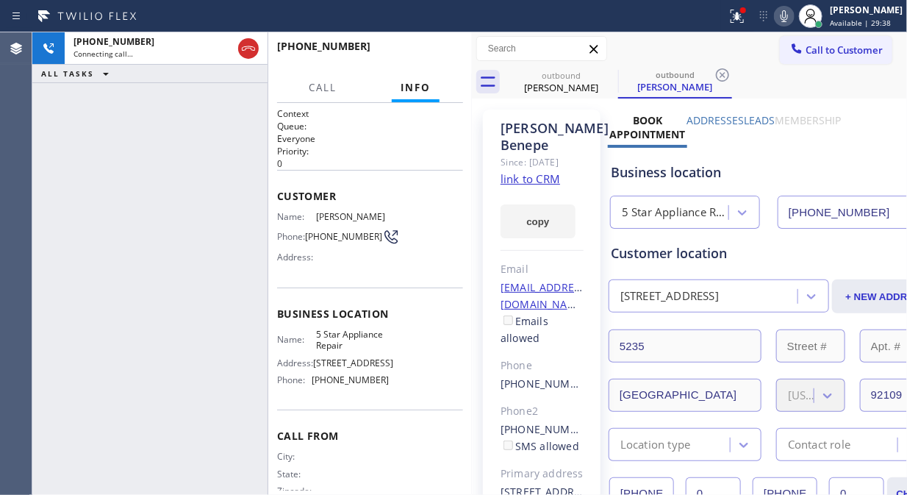
click at [125, 137] on div "[PHONE_NUMBER] Connecting call… ALL TASKS ALL TASKS ACTIVE TASKS TASKS IN WRAP …" at bounding box center [149, 263] width 235 height 462
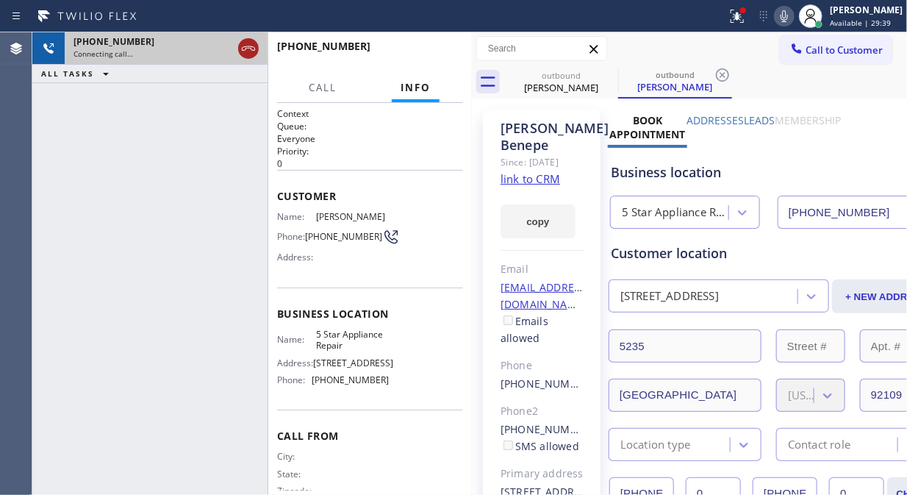
click at [251, 50] on icon at bounding box center [249, 49] width 18 height 18
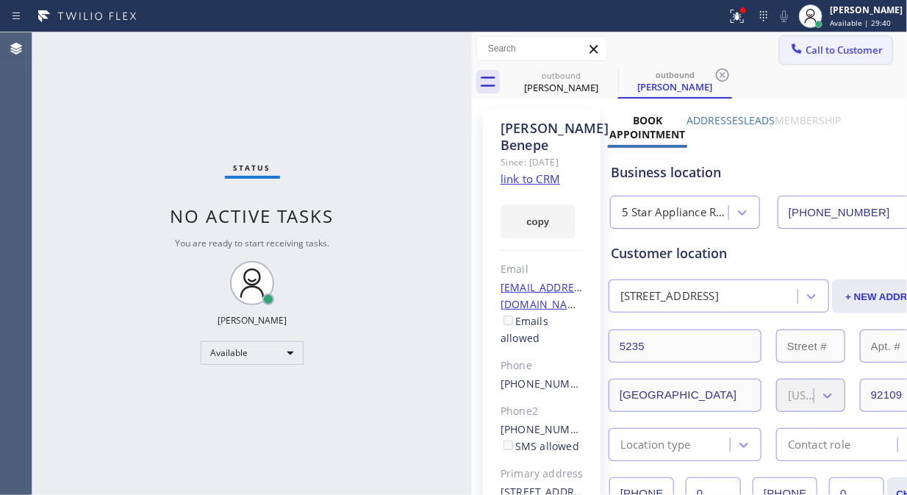
click at [809, 44] on span "Call to Customer" at bounding box center [844, 49] width 77 height 13
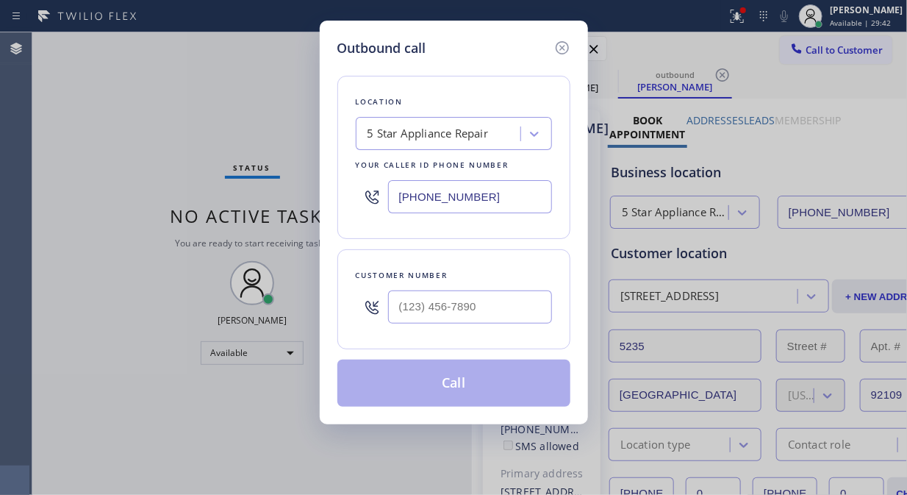
click at [410, 312] on input "text" at bounding box center [470, 306] width 164 height 33
click at [405, 297] on input "(___) ___-____" at bounding box center [470, 306] width 164 height 33
paste input "818) 349-7805"
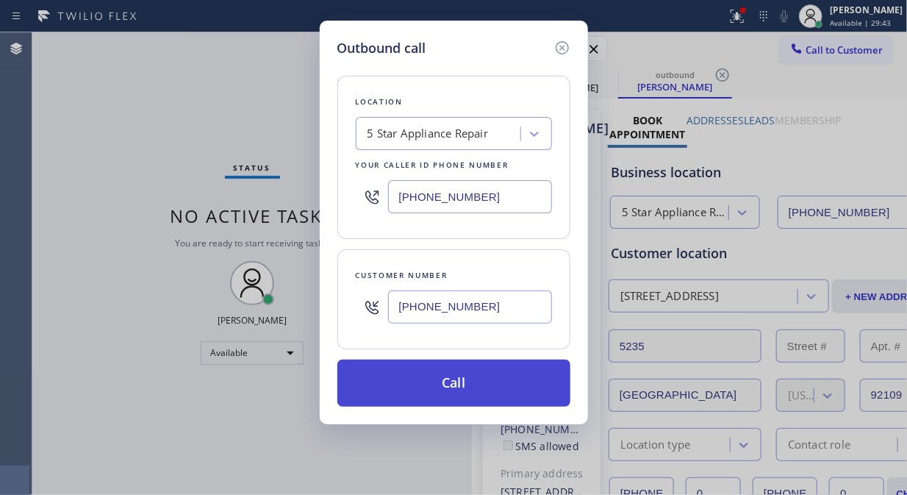
type input "[PHONE_NUMBER]"
click at [459, 380] on button "Call" at bounding box center [453, 382] width 233 height 47
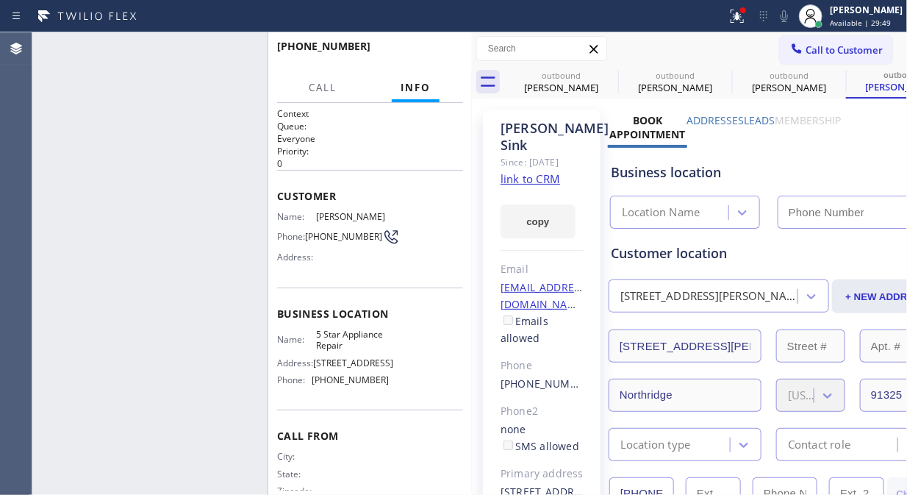
type input "[PHONE_NUMBER]"
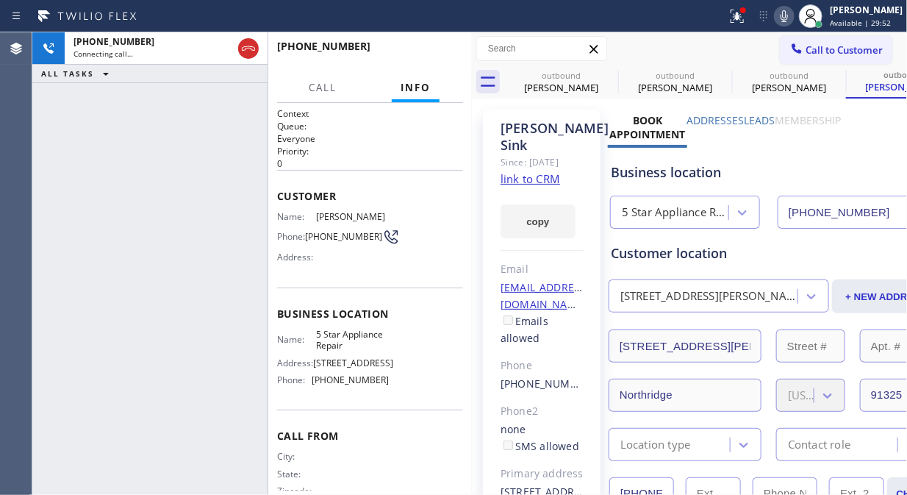
drag, startPoint x: 745, startPoint y: 8, endPoint x: 741, endPoint y: 35, distance: 27.6
click at [745, 10] on icon at bounding box center [738, 16] width 18 height 18
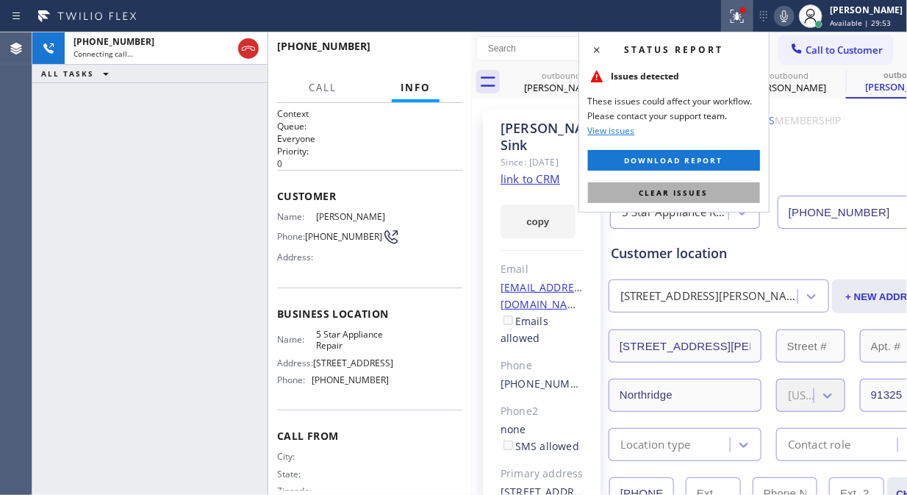
click at [659, 187] on span "Clear issues" at bounding box center [674, 192] width 69 height 10
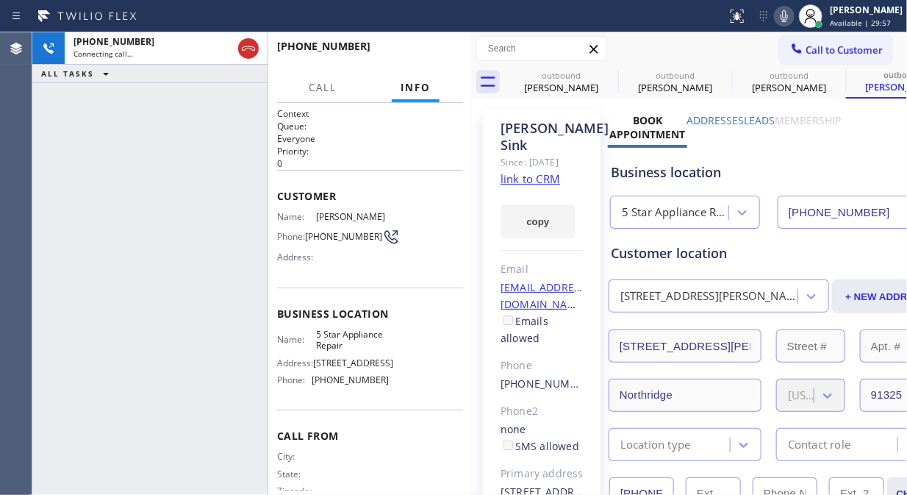
click at [793, 15] on icon at bounding box center [785, 16] width 18 height 18
click at [793, 16] on icon at bounding box center [785, 16] width 18 height 18
click at [0, 0] on icon at bounding box center [0, 0] width 0 height 0
click at [714, 77] on icon at bounding box center [723, 75] width 18 height 18
click at [607, 77] on icon at bounding box center [609, 75] width 18 height 18
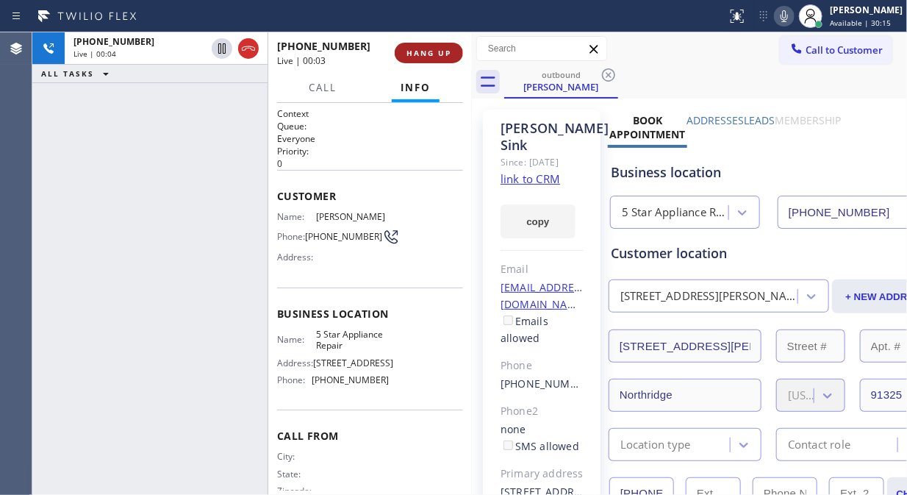
click at [435, 49] on span "HANG UP" at bounding box center [429, 53] width 45 height 10
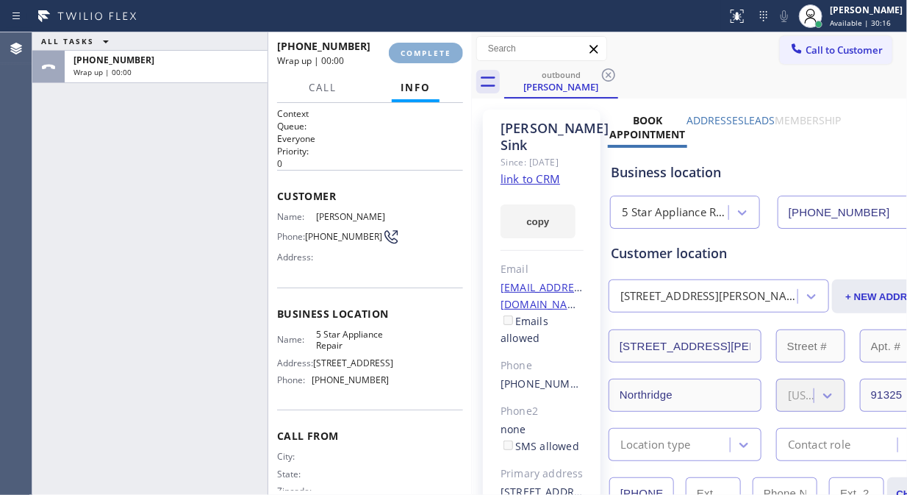
click at [435, 49] on span "COMPLETE" at bounding box center [426, 53] width 51 height 10
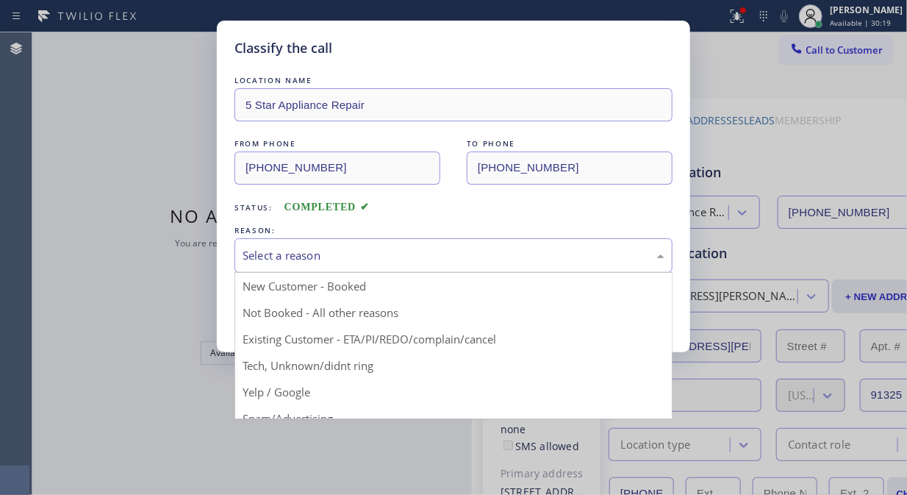
click at [427, 243] on div "Select a reason" at bounding box center [454, 255] width 438 height 35
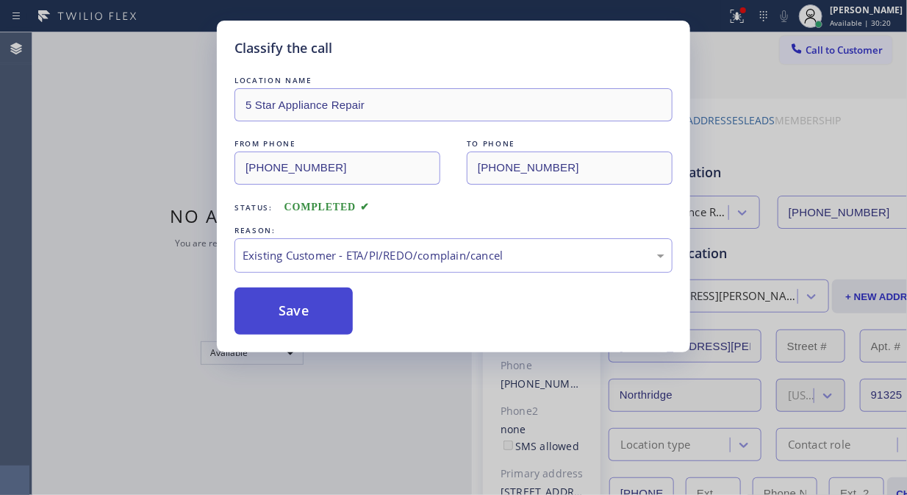
click at [294, 314] on button "Save" at bounding box center [294, 310] width 118 height 47
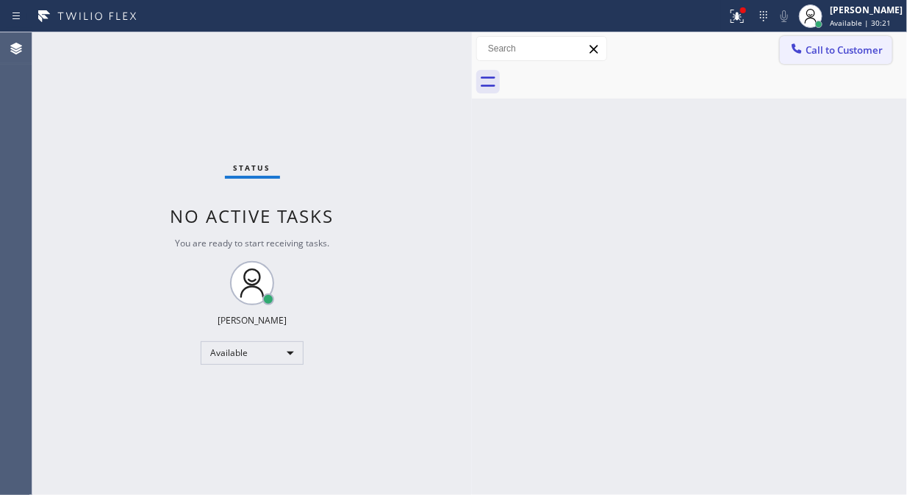
click at [823, 55] on span "Call to Customer" at bounding box center [844, 49] width 77 height 13
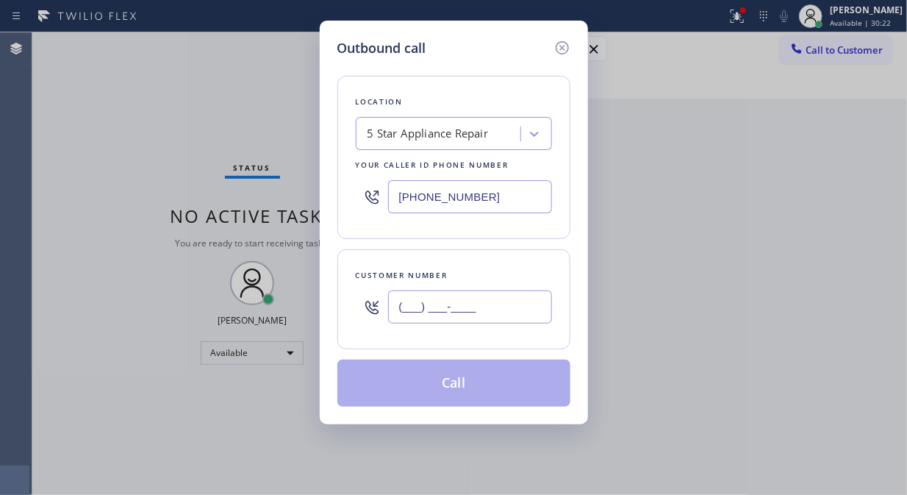
click at [459, 314] on input "(___) ___-____" at bounding box center [470, 306] width 164 height 33
paste input "480) 388-6236"
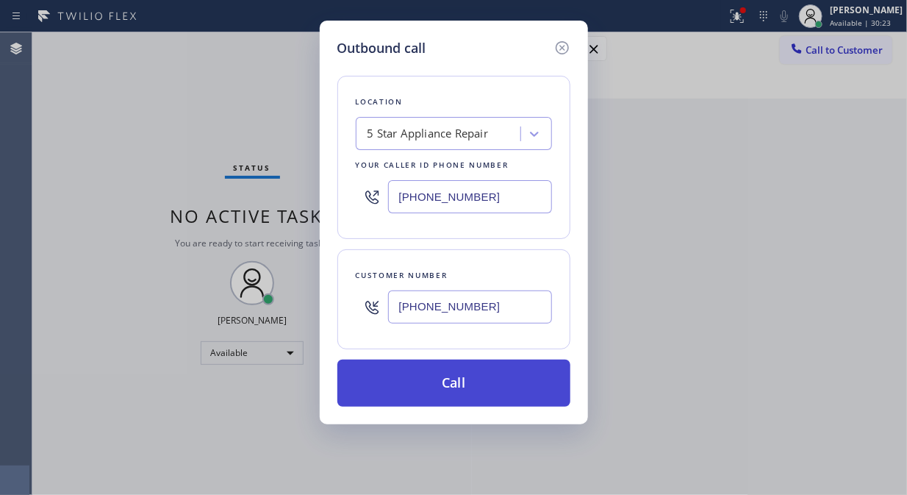
type input "[PHONE_NUMBER]"
click at [475, 384] on button "Call" at bounding box center [453, 382] width 233 height 47
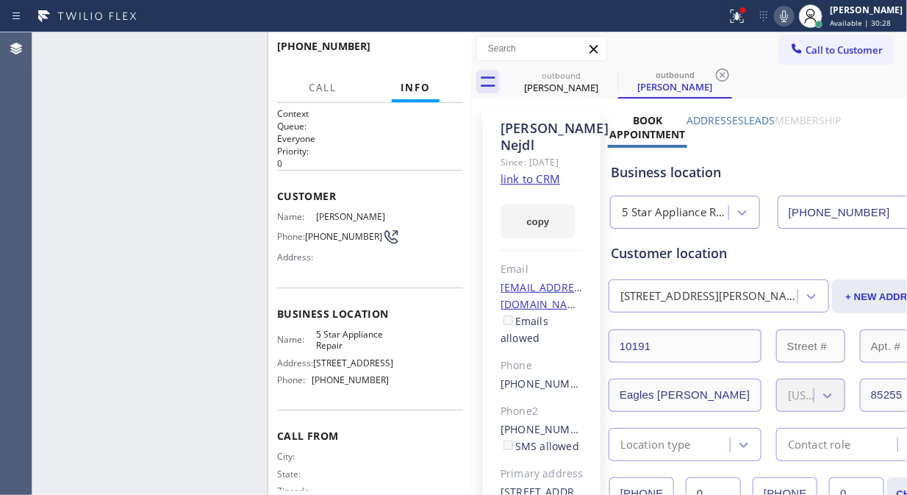
type input "[PHONE_NUMBER]"
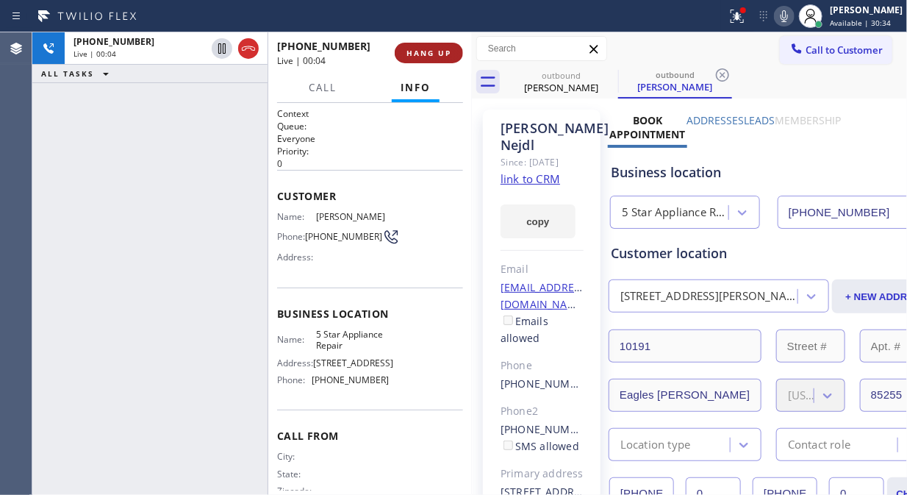
click at [426, 48] on span "HANG UP" at bounding box center [429, 53] width 45 height 10
click at [427, 48] on span "HANG UP" at bounding box center [429, 53] width 45 height 10
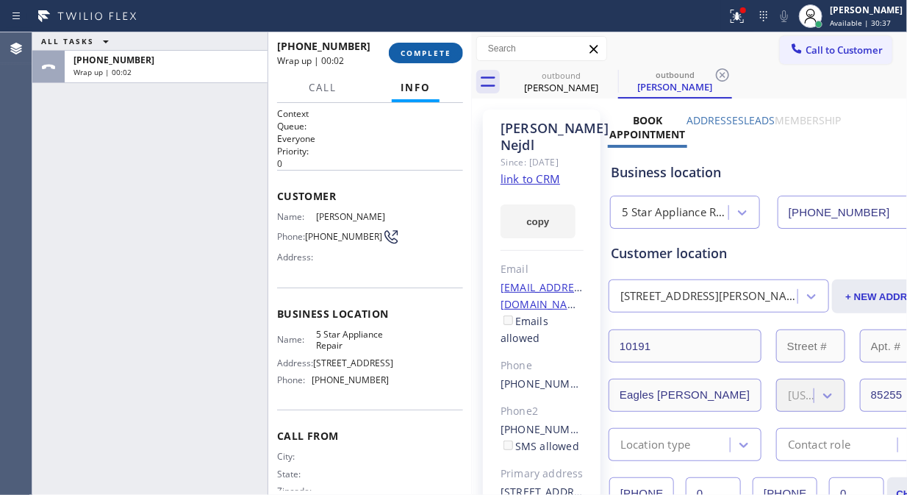
click at [419, 60] on button "COMPLETE" at bounding box center [426, 53] width 74 height 21
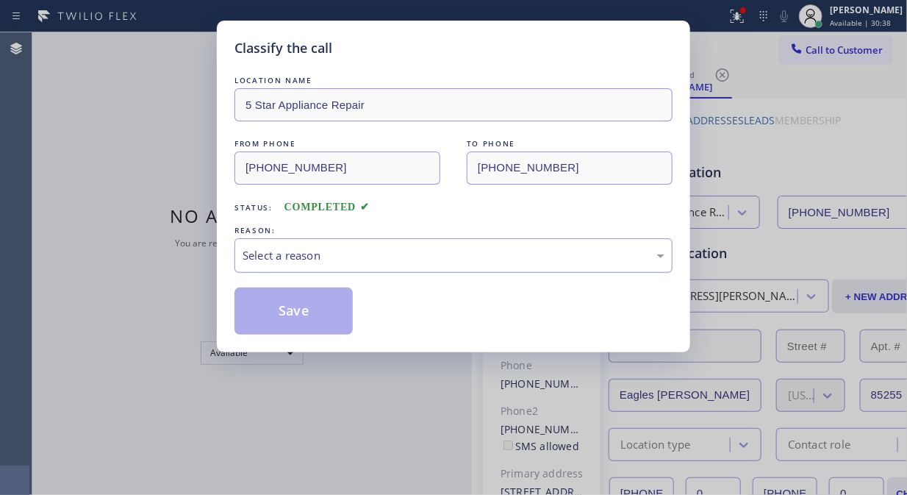
click at [407, 252] on div "Select a reason" at bounding box center [454, 255] width 422 height 17
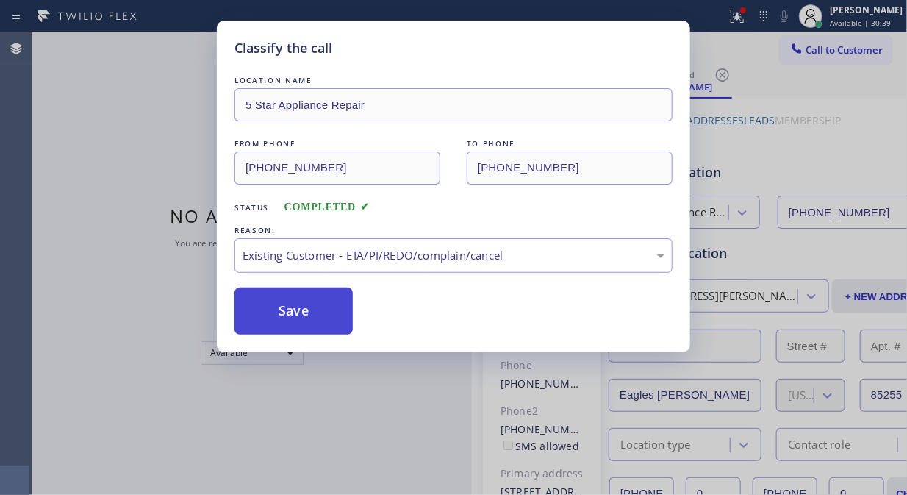
click at [282, 315] on button "Save" at bounding box center [294, 310] width 118 height 47
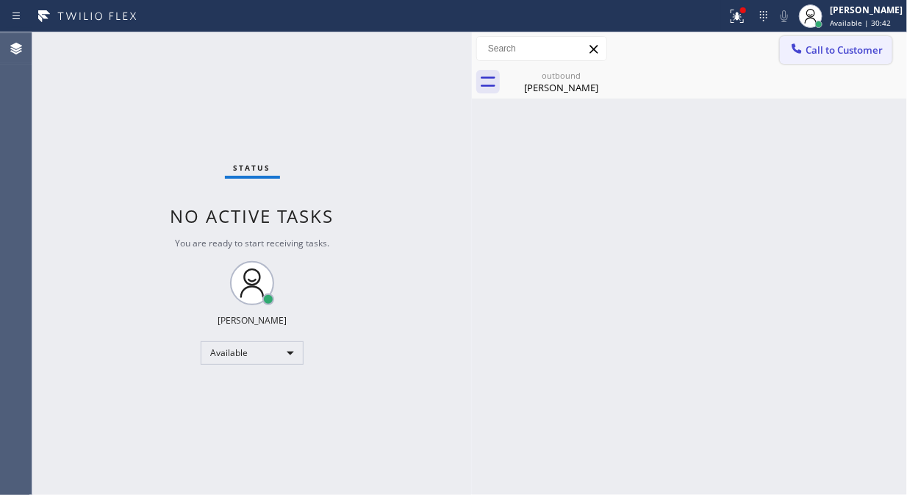
click at [809, 54] on span "Call to Customer" at bounding box center [844, 49] width 77 height 13
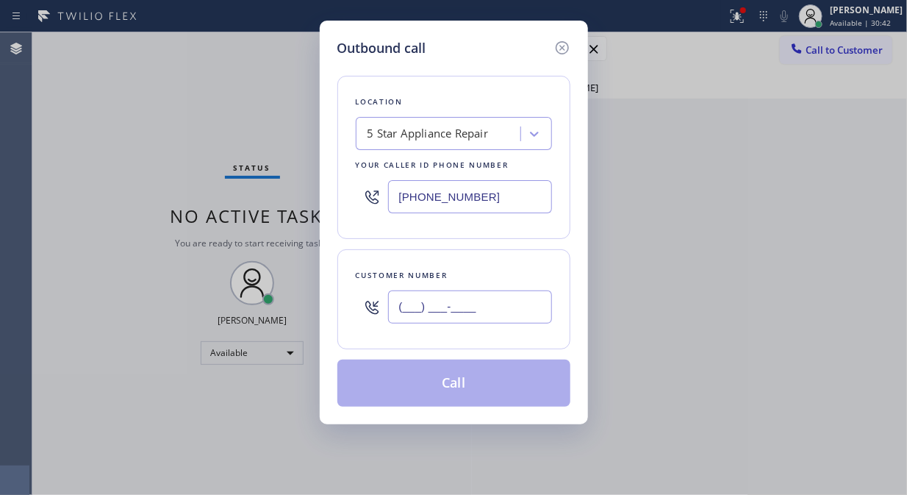
click at [461, 312] on input "(___) ___-____" at bounding box center [470, 306] width 164 height 33
paste input "305) 984-9440"
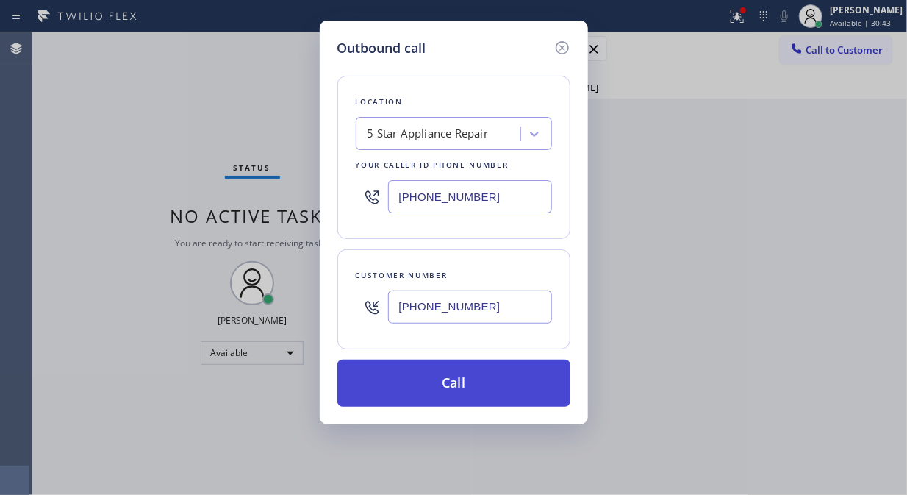
type input "[PHONE_NUMBER]"
click at [458, 388] on button "Call" at bounding box center [453, 382] width 233 height 47
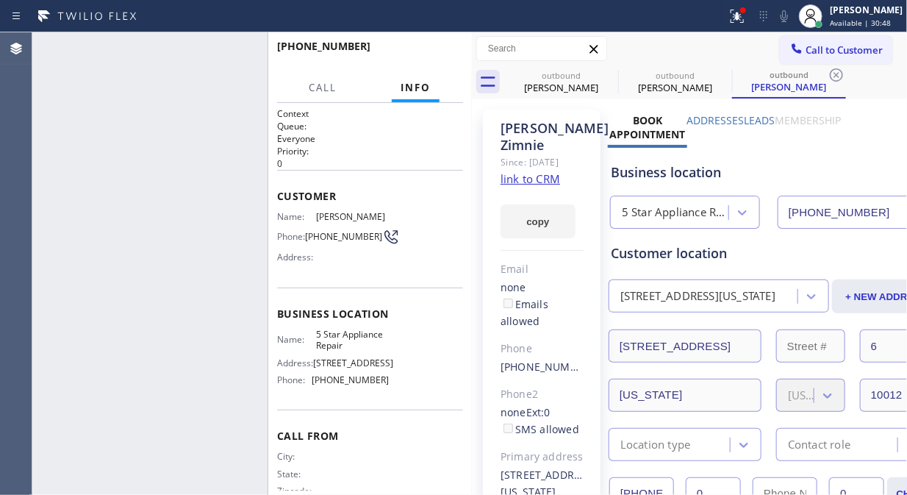
type input "[PHONE_NUMBER]"
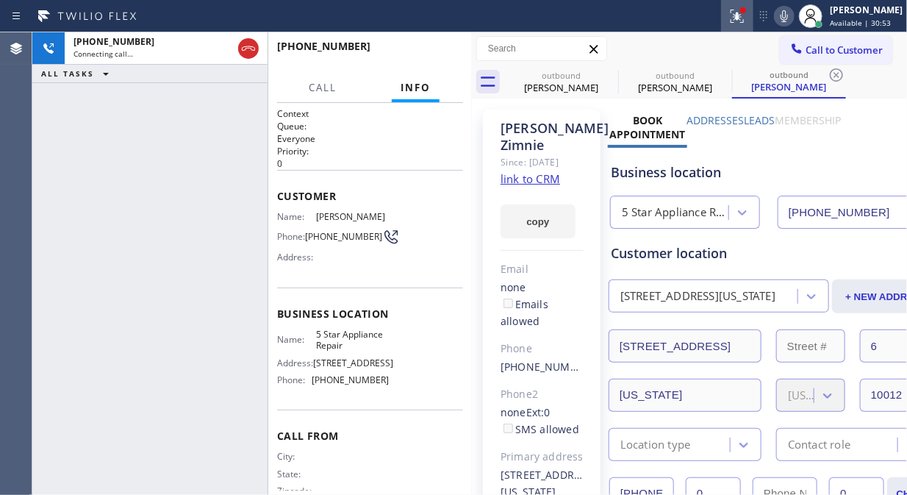
click at [746, 18] on icon at bounding box center [738, 16] width 18 height 18
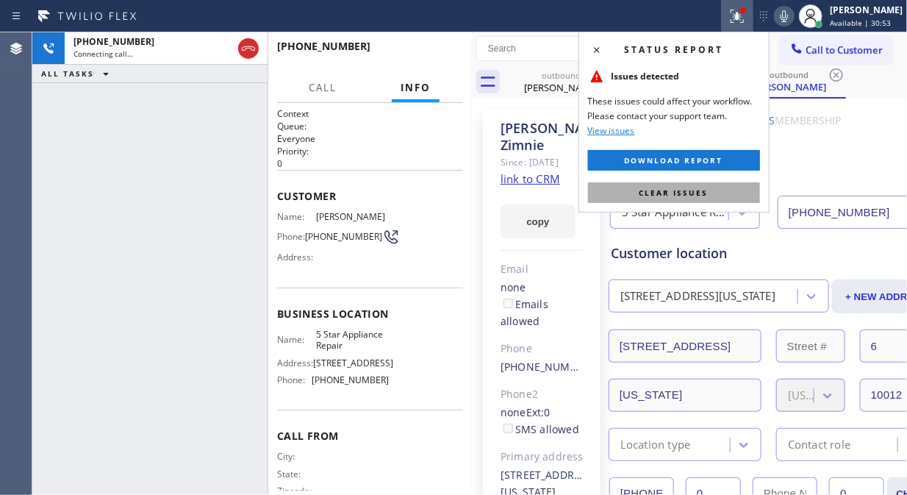
click at [666, 193] on span "Clear issues" at bounding box center [674, 192] width 69 height 10
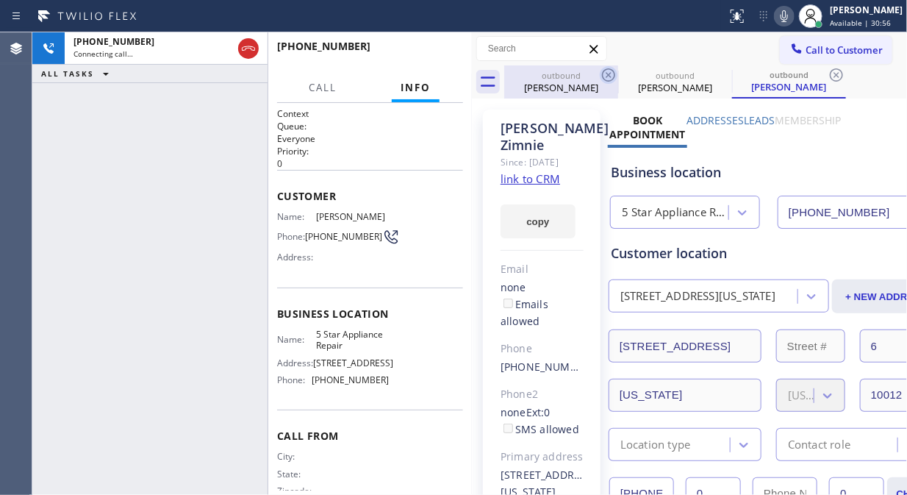
click at [605, 71] on icon at bounding box center [609, 75] width 18 height 18
click at [0, 0] on icon at bounding box center [0, 0] width 0 height 0
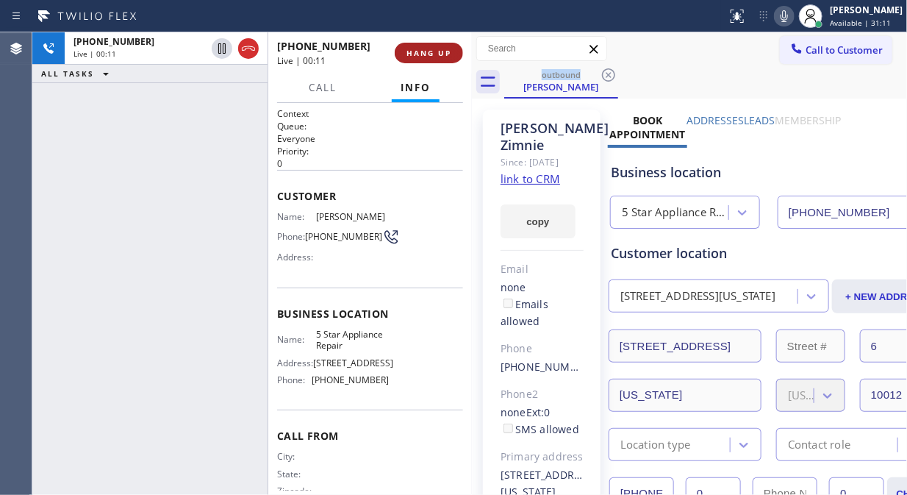
click at [430, 54] on span "HANG UP" at bounding box center [429, 53] width 45 height 10
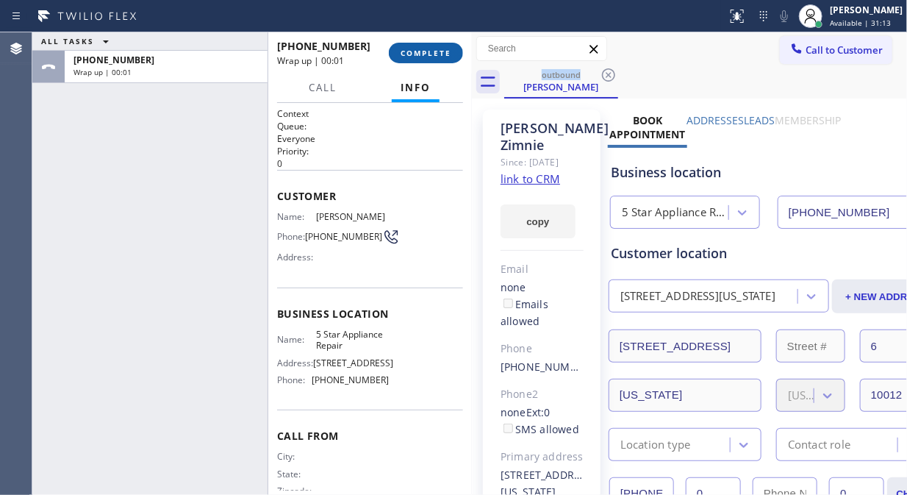
click at [430, 54] on span "COMPLETE" at bounding box center [426, 53] width 51 height 10
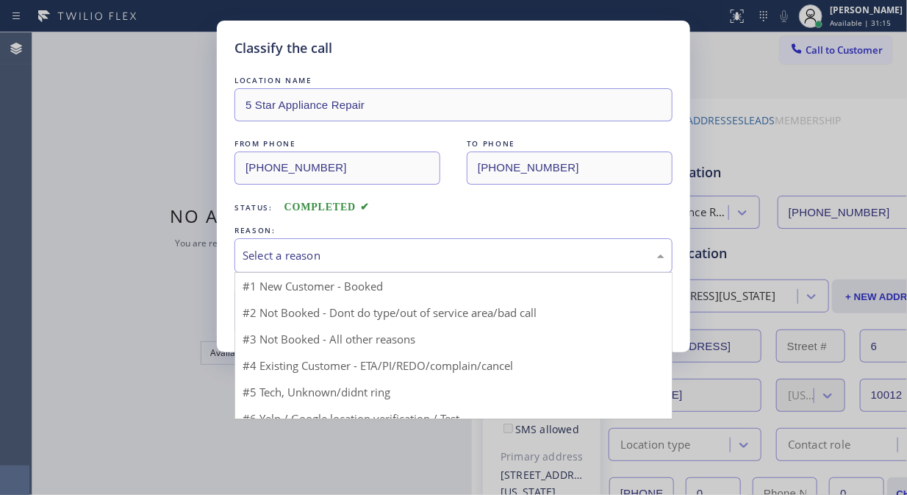
click at [410, 260] on div "Select a reason" at bounding box center [454, 255] width 422 height 17
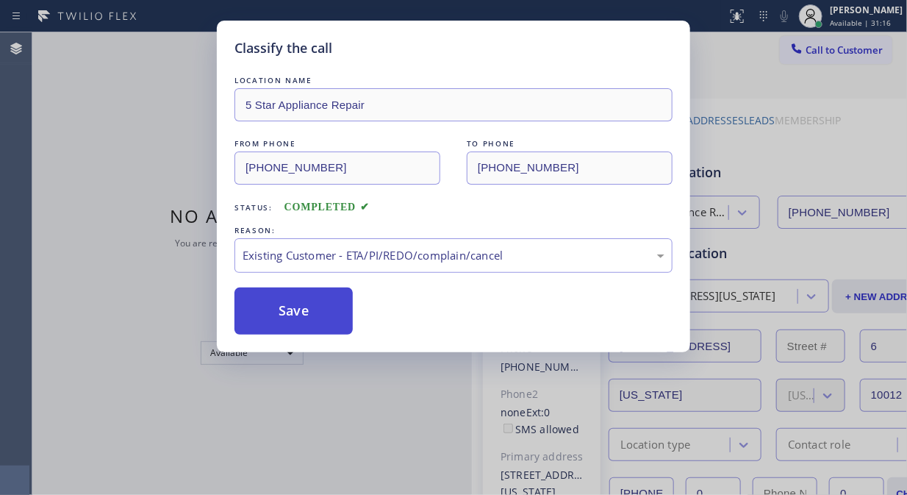
click at [331, 316] on button "Save" at bounding box center [294, 310] width 118 height 47
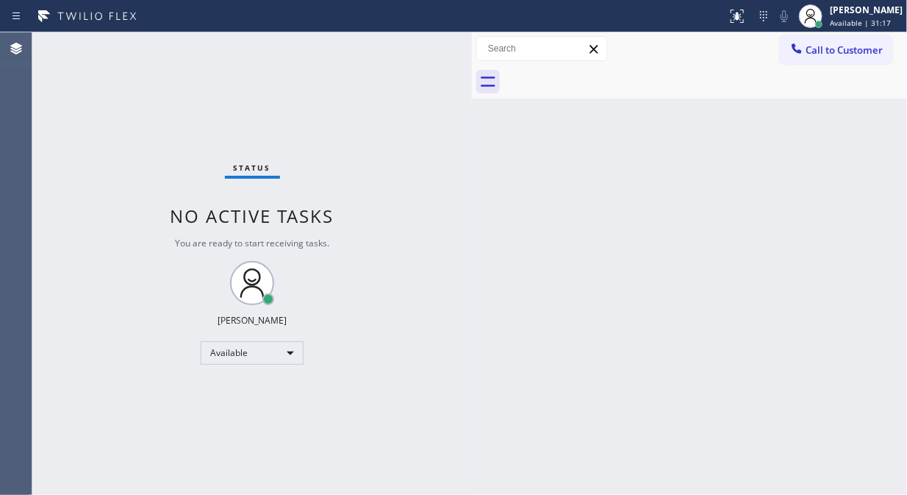
drag, startPoint x: 824, startPoint y: 49, endPoint x: 812, endPoint y: 62, distance: 17.7
click at [824, 49] on span "Call to Customer" at bounding box center [844, 49] width 77 height 13
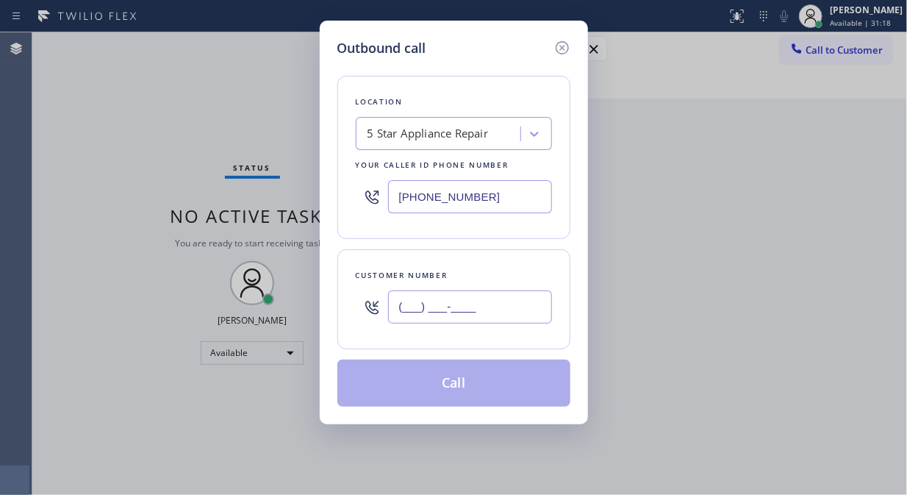
click at [474, 304] on input "(___) ___-____" at bounding box center [470, 306] width 164 height 33
paste input "516) 524-6105"
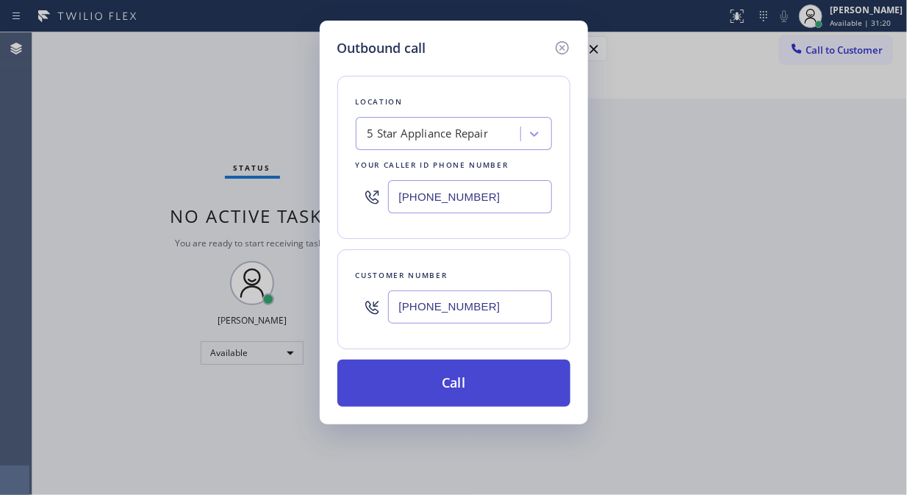
type input "[PHONE_NUMBER]"
click at [482, 379] on button "Call" at bounding box center [453, 382] width 233 height 47
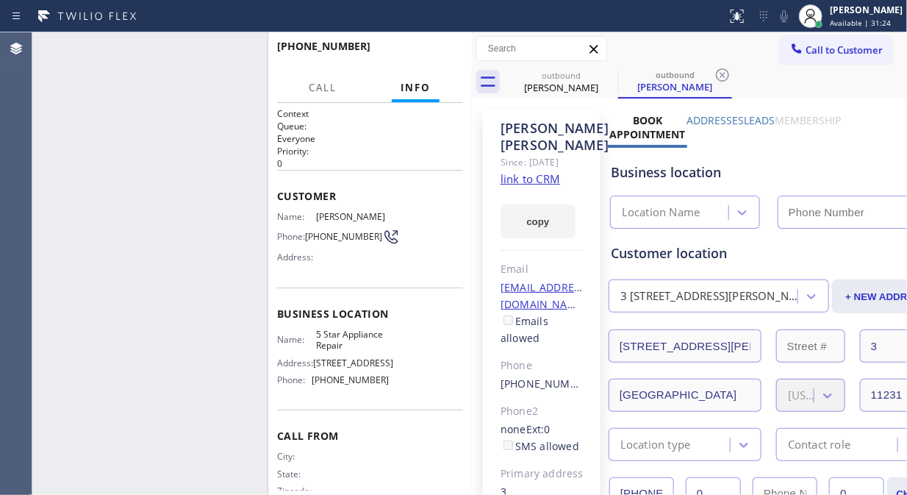
type input "[PHONE_NUMBER]"
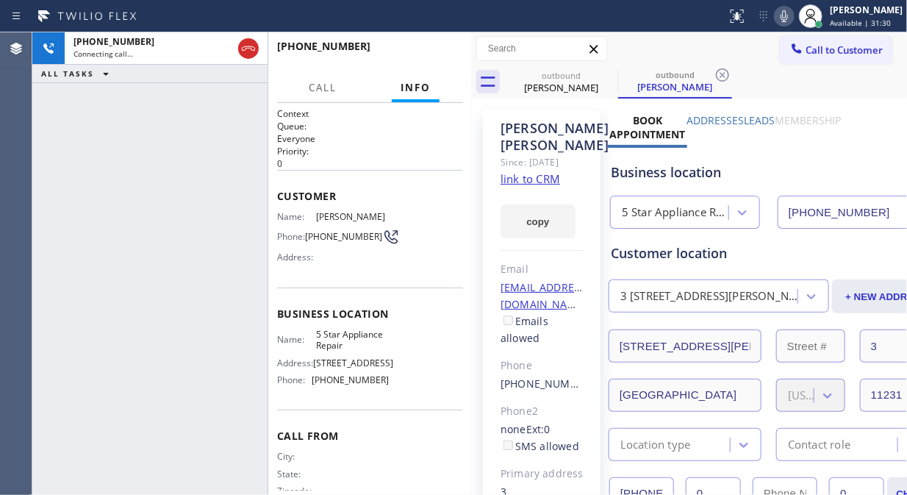
click at [788, 15] on icon at bounding box center [784, 16] width 7 height 12
click at [793, 17] on icon at bounding box center [785, 16] width 18 height 18
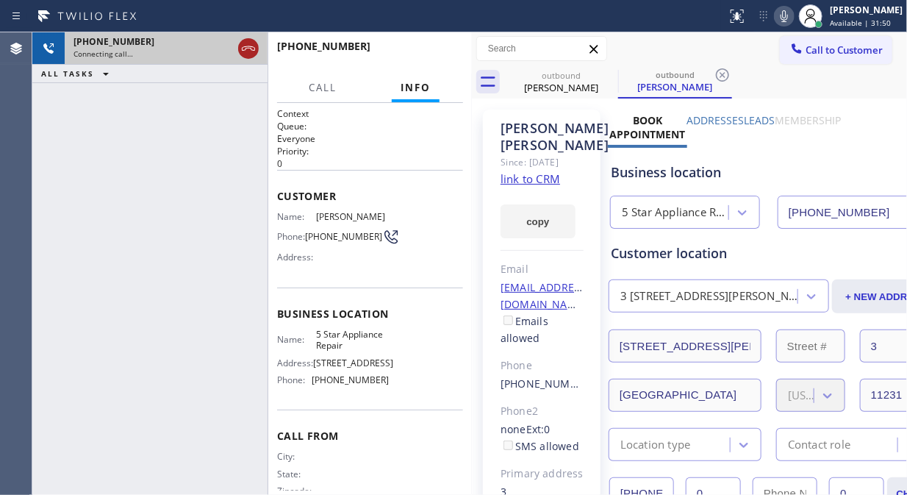
click at [253, 47] on icon at bounding box center [248, 48] width 13 height 4
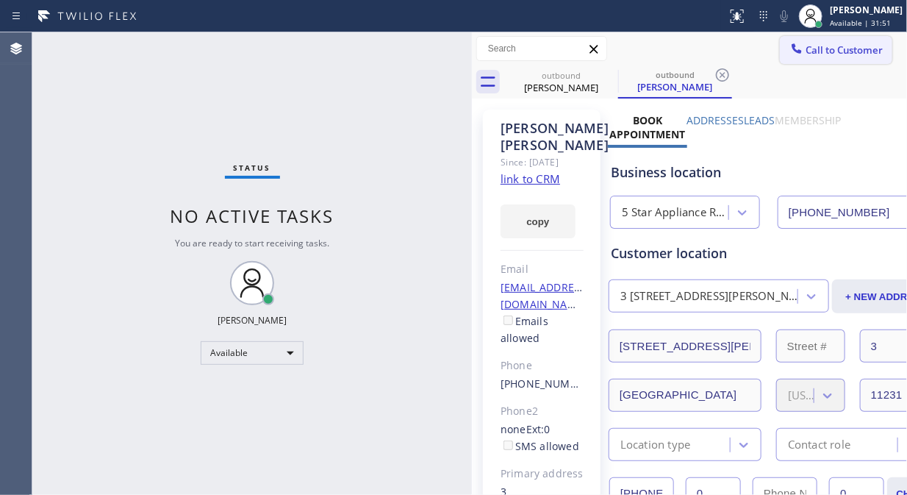
click at [814, 54] on span "Call to Customer" at bounding box center [844, 49] width 77 height 13
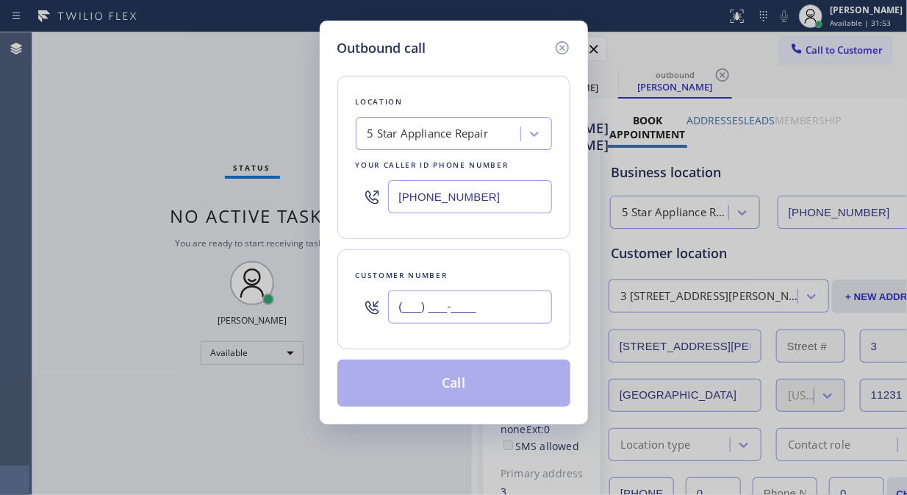
click at [393, 312] on input "(___) ___-____" at bounding box center [470, 306] width 164 height 33
paste input "408) 741-5402"
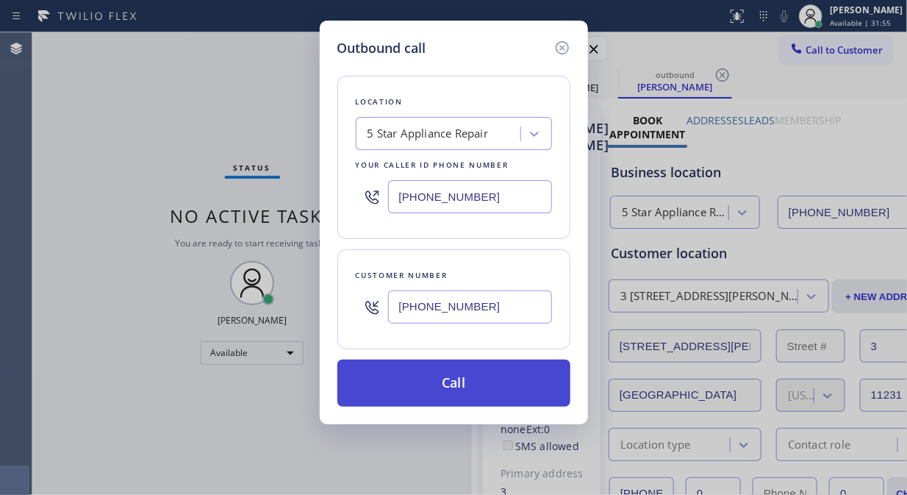
type input "[PHONE_NUMBER]"
click at [467, 383] on button "Call" at bounding box center [453, 382] width 233 height 47
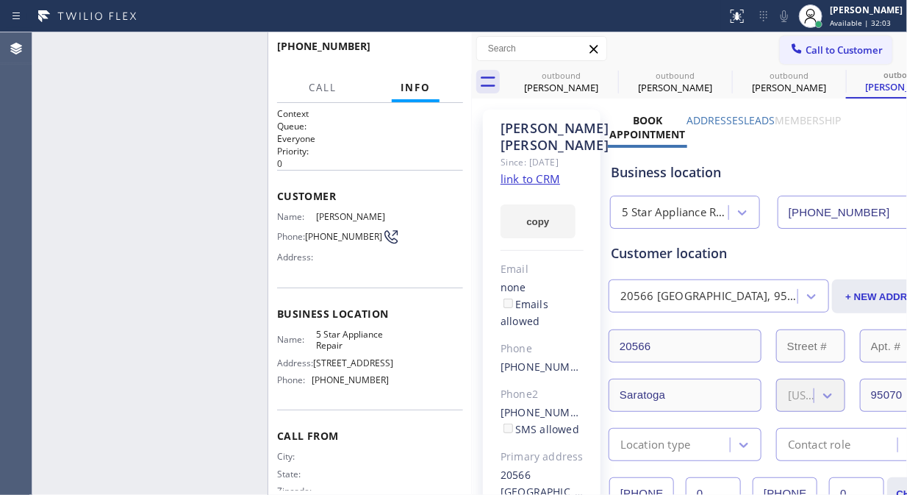
type input "[PHONE_NUMBER]"
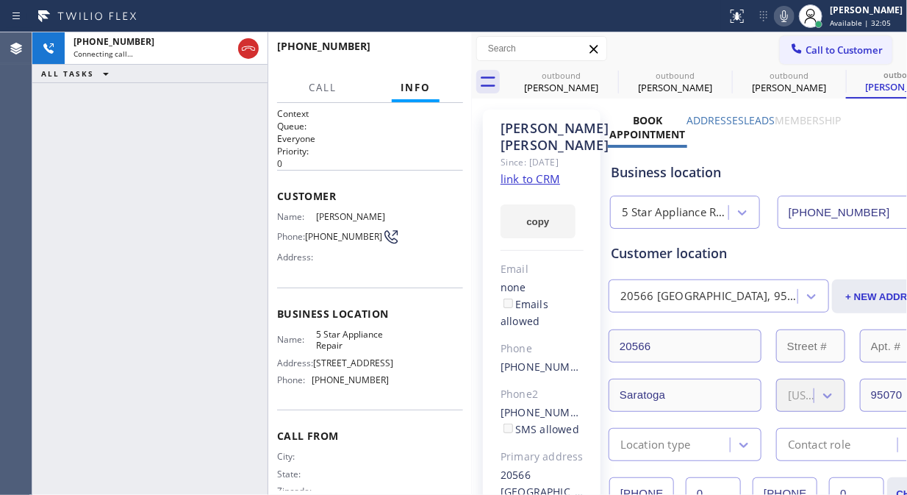
click at [793, 15] on icon at bounding box center [785, 16] width 18 height 18
click at [607, 75] on icon at bounding box center [609, 75] width 18 height 18
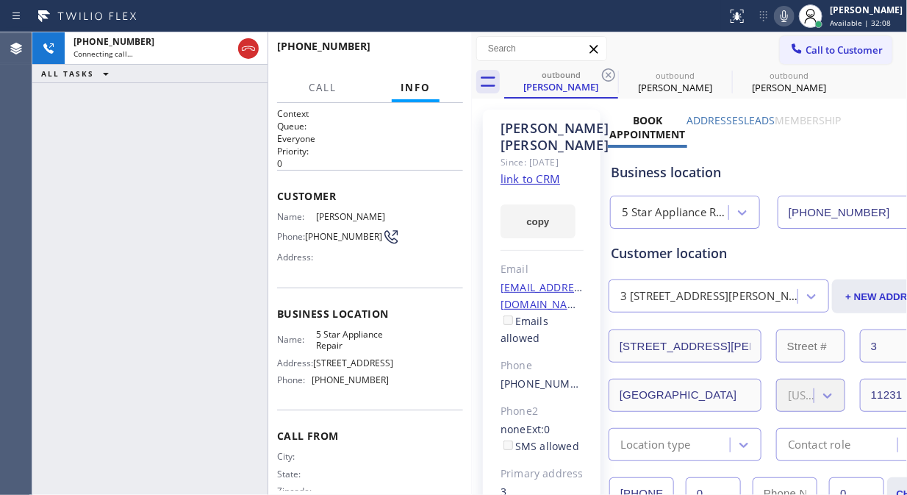
click at [607, 75] on icon at bounding box center [609, 75] width 18 height 18
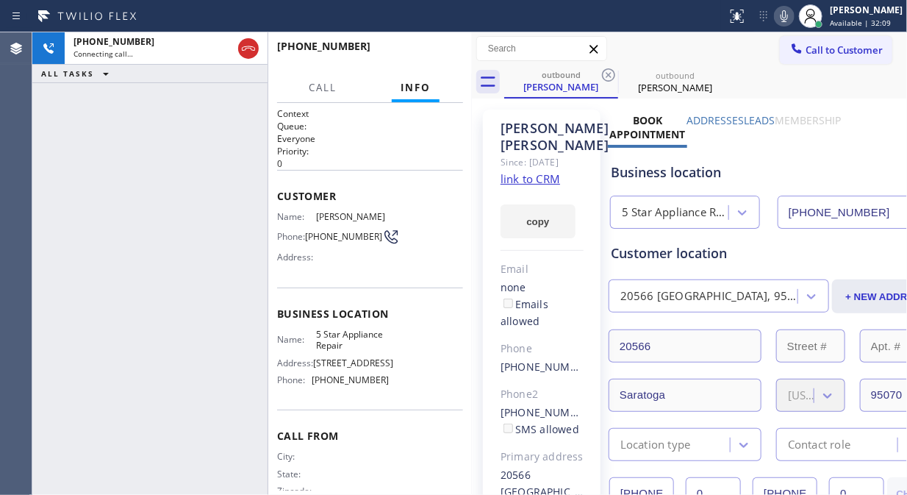
click at [607, 75] on icon at bounding box center [609, 75] width 18 height 18
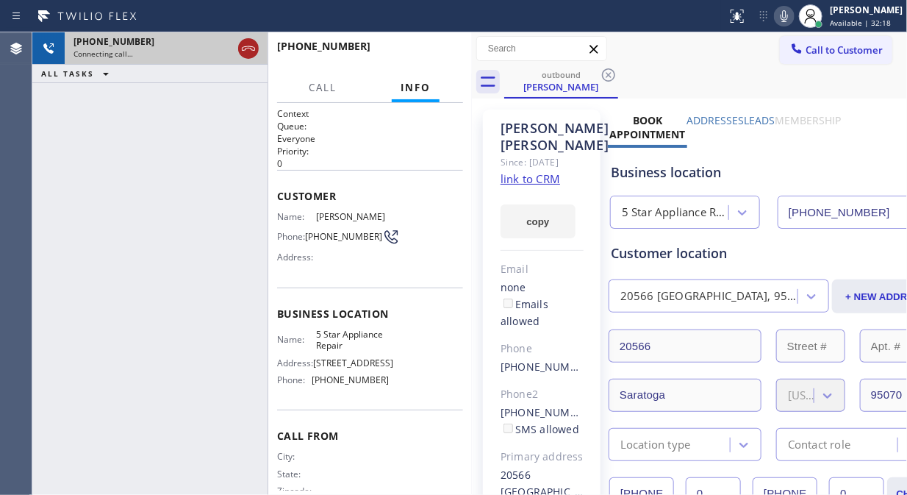
click at [251, 44] on icon at bounding box center [249, 49] width 18 height 18
click at [826, 45] on span "Call to Customer" at bounding box center [844, 49] width 77 height 13
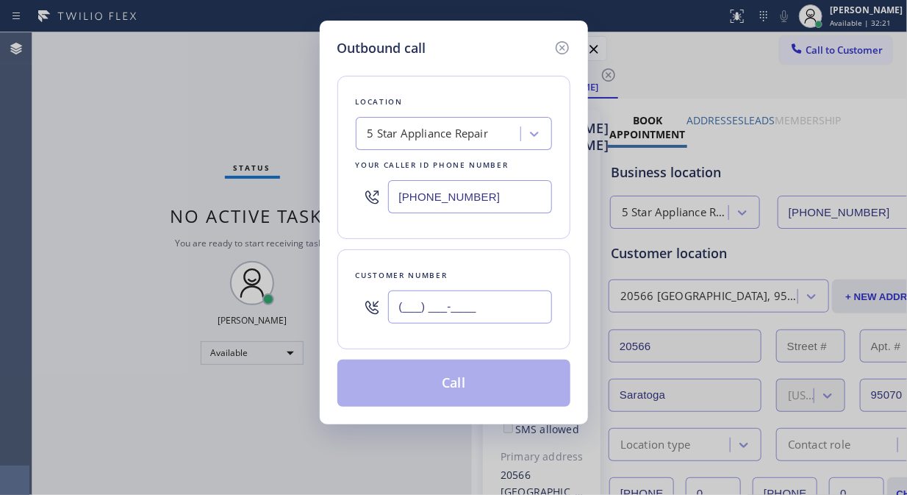
click at [396, 302] on input "(___) ___-____" at bounding box center [470, 306] width 164 height 33
paste input "818) 887-3577"
type input "[PHONE_NUMBER]"
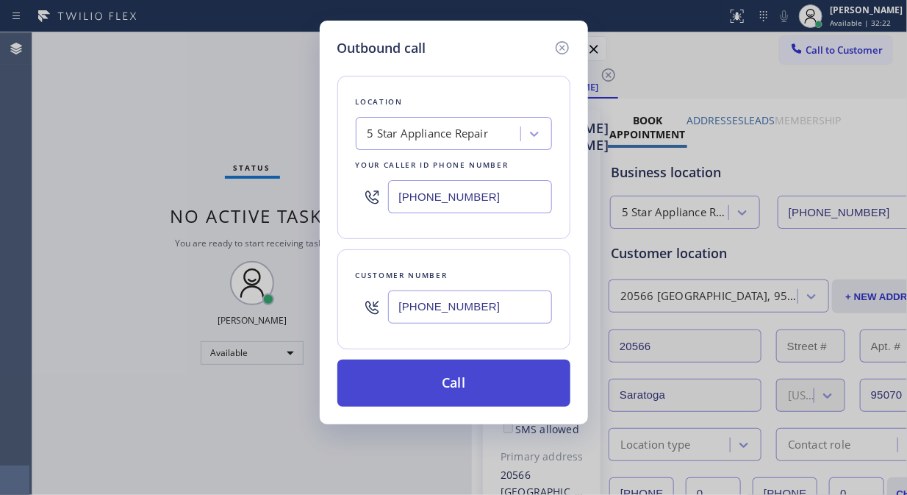
click at [490, 386] on button "Call" at bounding box center [453, 382] width 233 height 47
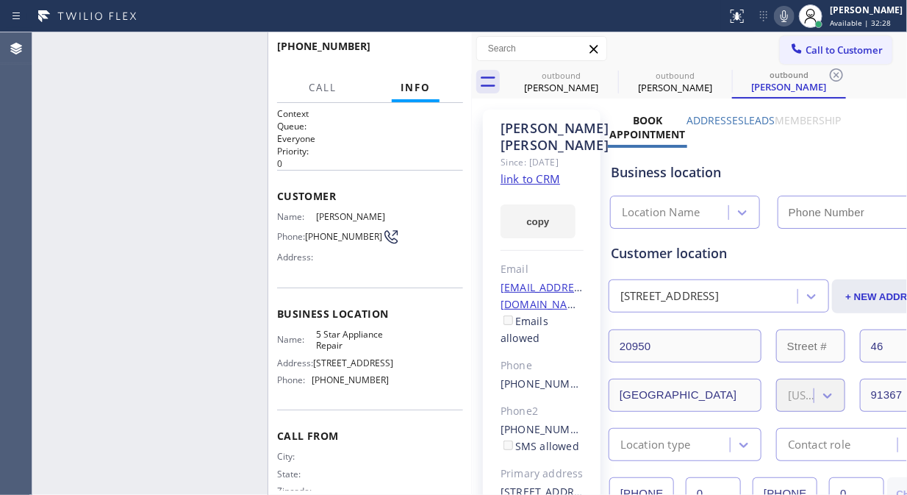
type input "[PHONE_NUMBER]"
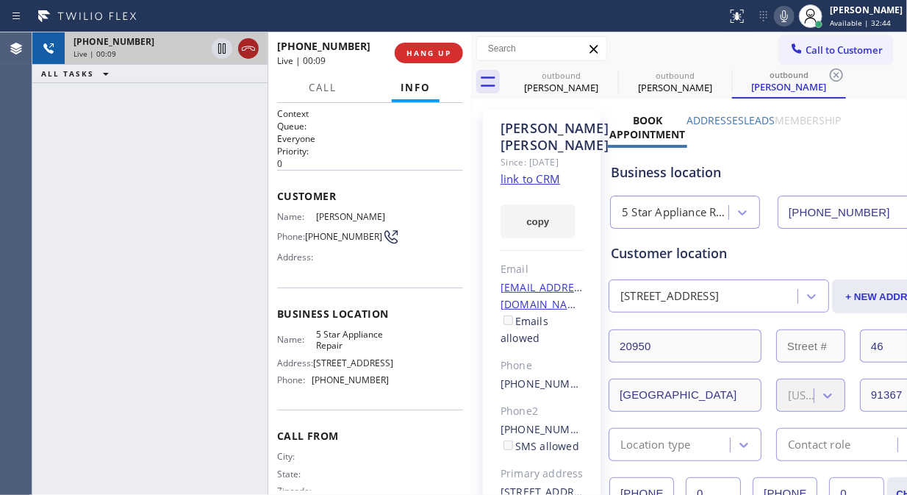
click at [246, 50] on icon at bounding box center [249, 49] width 18 height 18
click at [454, 60] on button "HANG UP" at bounding box center [429, 53] width 68 height 21
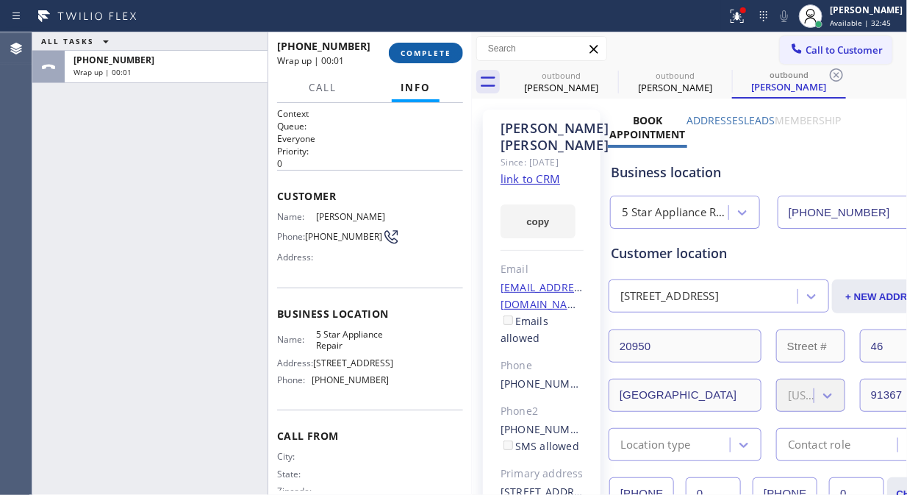
click at [429, 50] on span "COMPLETE" at bounding box center [426, 53] width 51 height 10
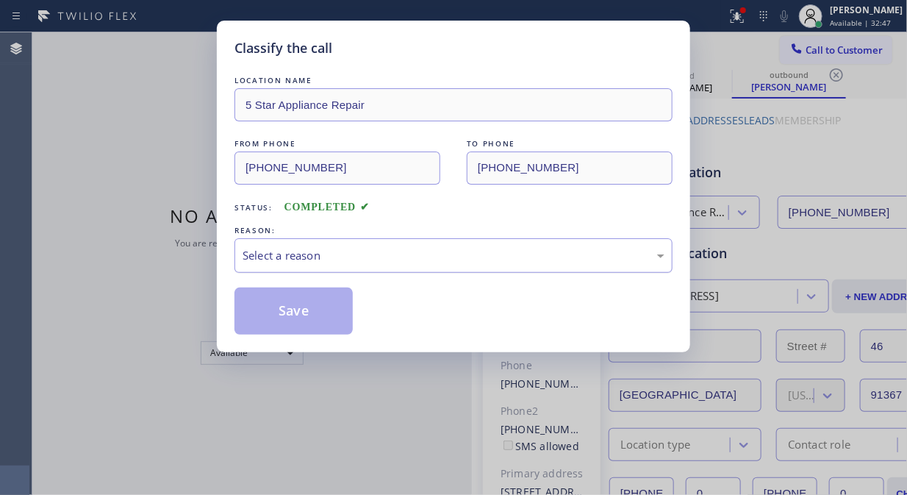
click at [439, 239] on div "Select a reason" at bounding box center [454, 255] width 438 height 35
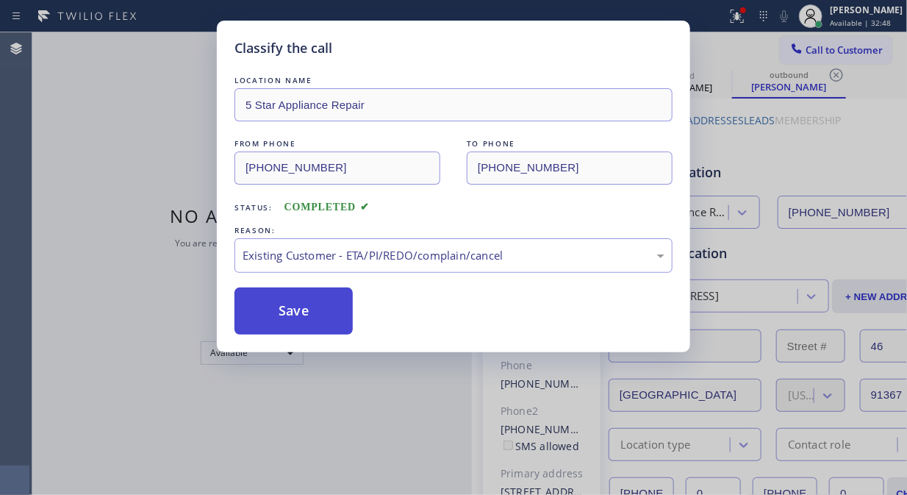
click at [312, 312] on button "Save" at bounding box center [294, 310] width 118 height 47
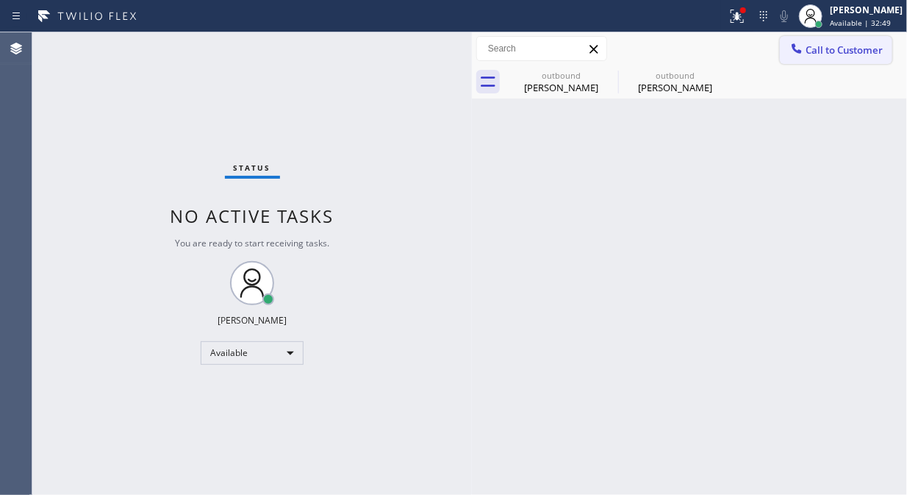
click at [827, 59] on button "Call to Customer" at bounding box center [836, 50] width 112 height 28
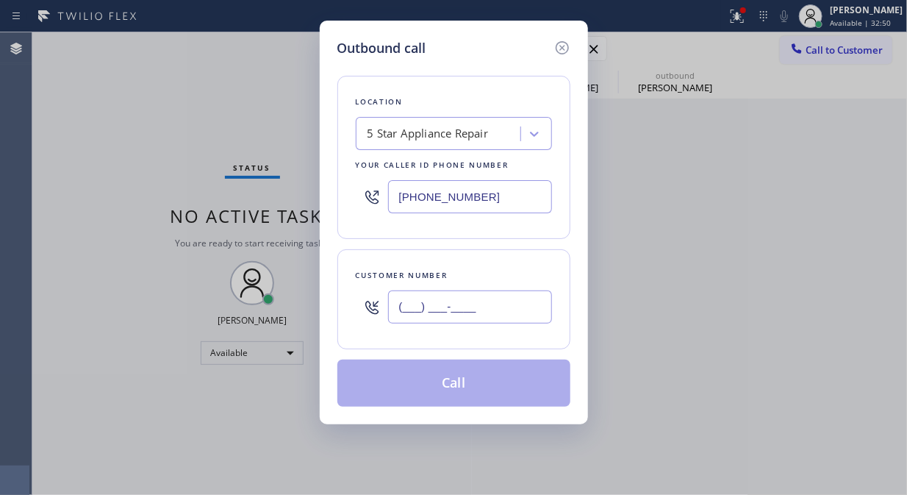
click at [456, 312] on input "(___) ___-____" at bounding box center [470, 306] width 164 height 33
paste input "619) 208-4631"
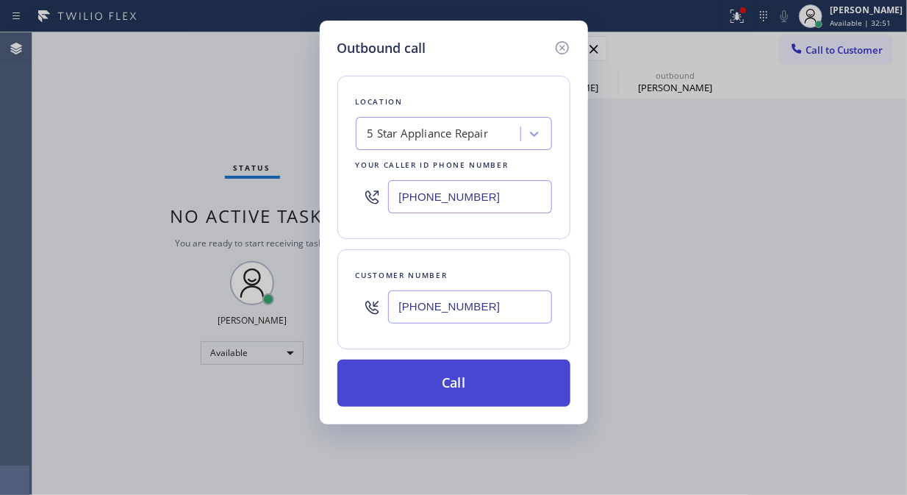
type input "[PHONE_NUMBER]"
click at [490, 378] on button "Call" at bounding box center [453, 382] width 233 height 47
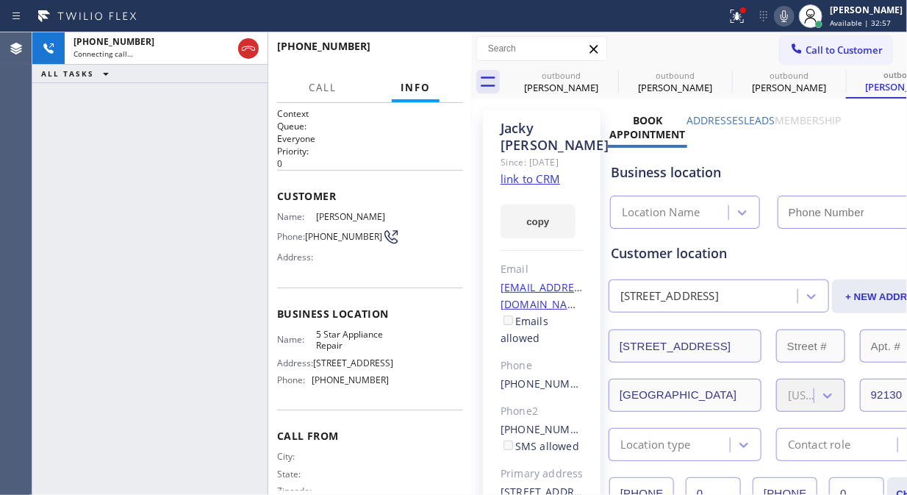
type input "[PHONE_NUMBER]"
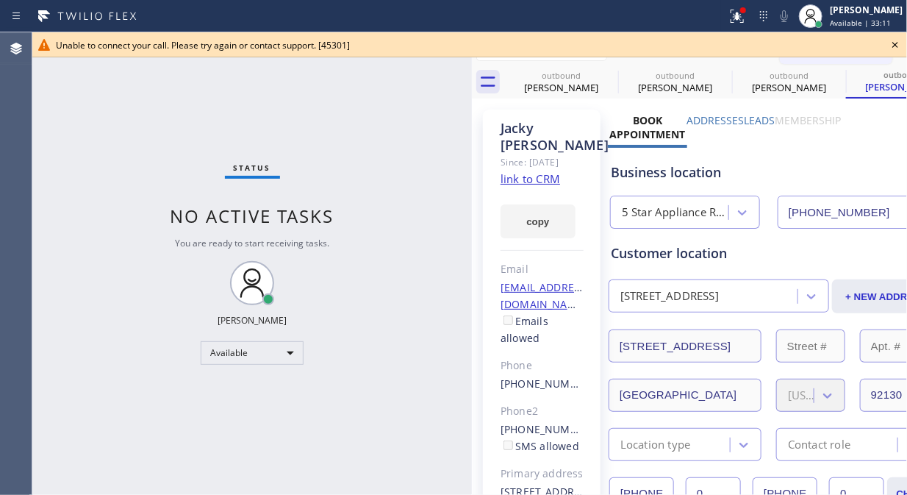
click at [898, 44] on icon at bounding box center [896, 45] width 18 height 18
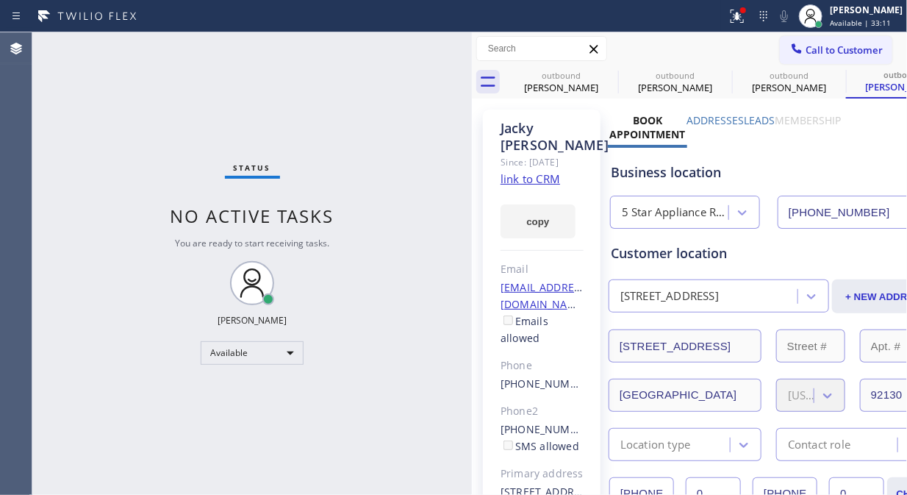
click at [844, 50] on span "Call to Customer" at bounding box center [844, 49] width 77 height 13
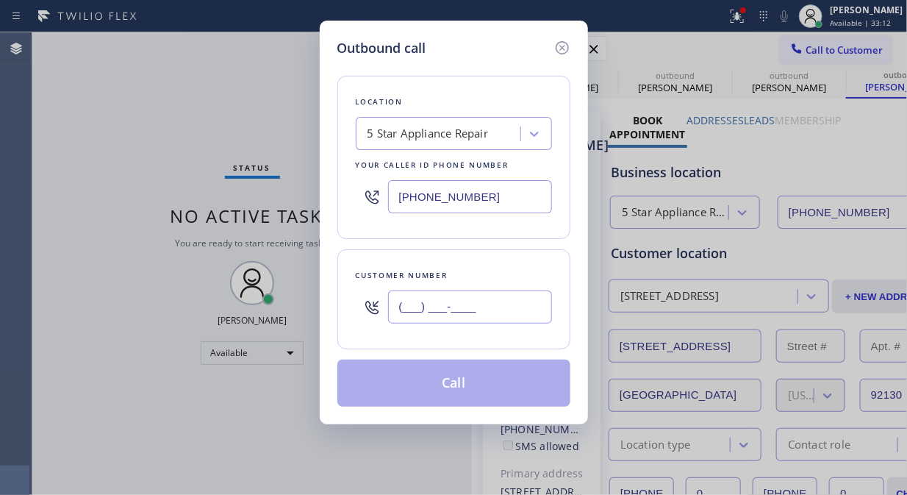
click at [467, 320] on input "(___) ___-____" at bounding box center [470, 306] width 164 height 33
paste input "415) 867-6920"
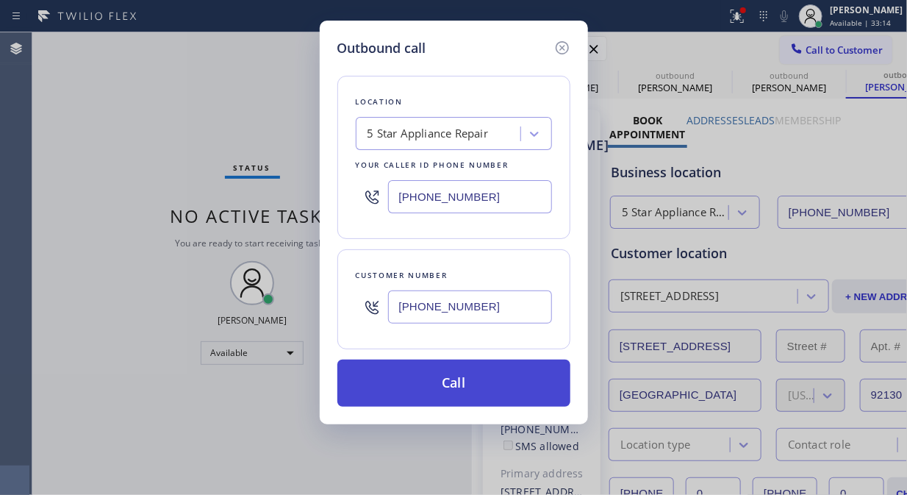
type input "[PHONE_NUMBER]"
click at [473, 390] on button "Call" at bounding box center [453, 382] width 233 height 47
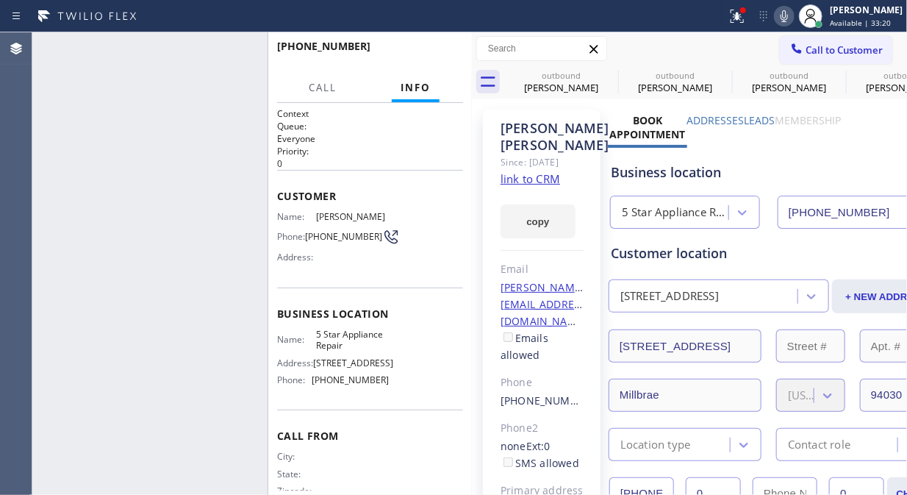
type input "[PHONE_NUMBER]"
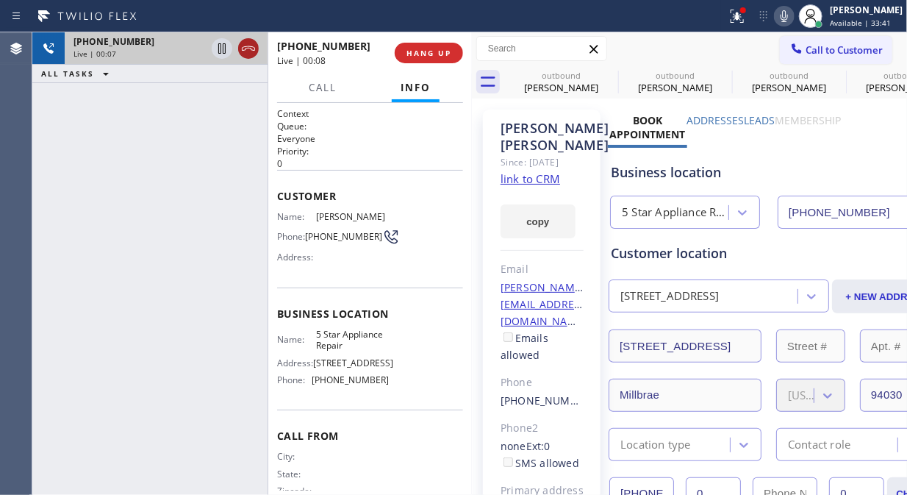
click at [250, 49] on icon at bounding box center [249, 49] width 18 height 18
click at [416, 48] on span "HANG UP" at bounding box center [429, 53] width 45 height 10
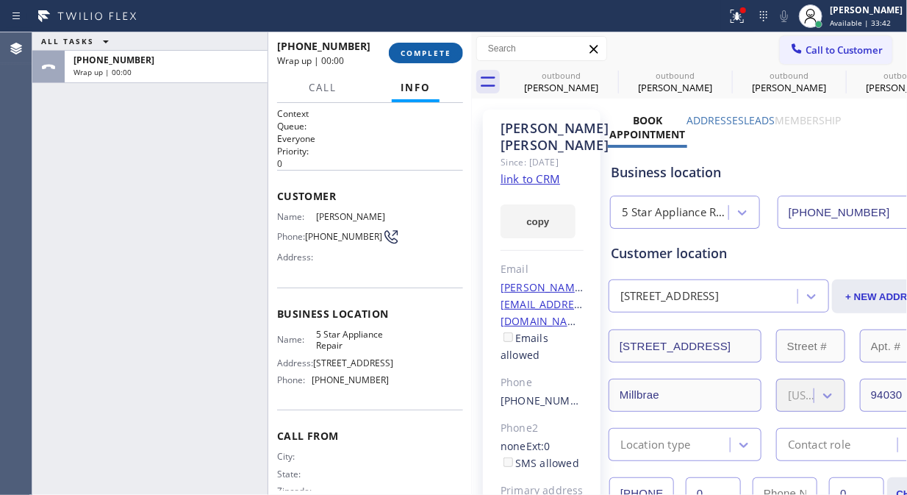
click at [418, 48] on span "COMPLETE" at bounding box center [426, 53] width 51 height 10
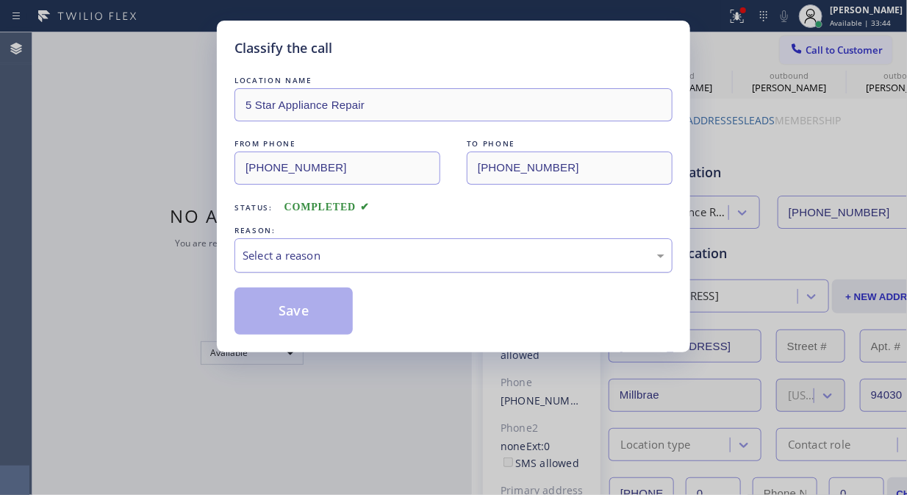
click at [430, 262] on div "Select a reason" at bounding box center [454, 255] width 422 height 17
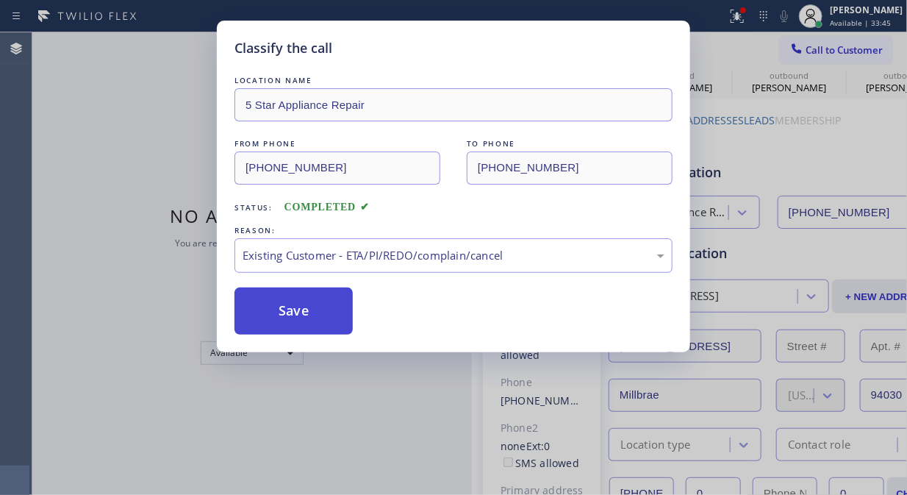
drag, startPoint x: 275, startPoint y: 318, endPoint x: 314, endPoint y: 320, distance: 39.0
click at [278, 317] on button "Save" at bounding box center [294, 310] width 118 height 47
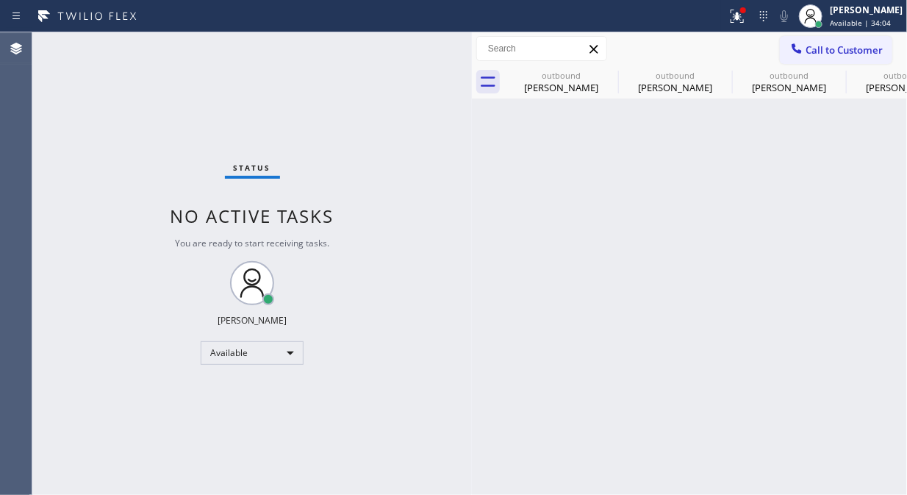
click at [85, 77] on div "Status No active tasks You are ready to start receiving tasks. [PERSON_NAME] Av…" at bounding box center [252, 263] width 440 height 462
click at [827, 29] on div at bounding box center [811, 16] width 32 height 32
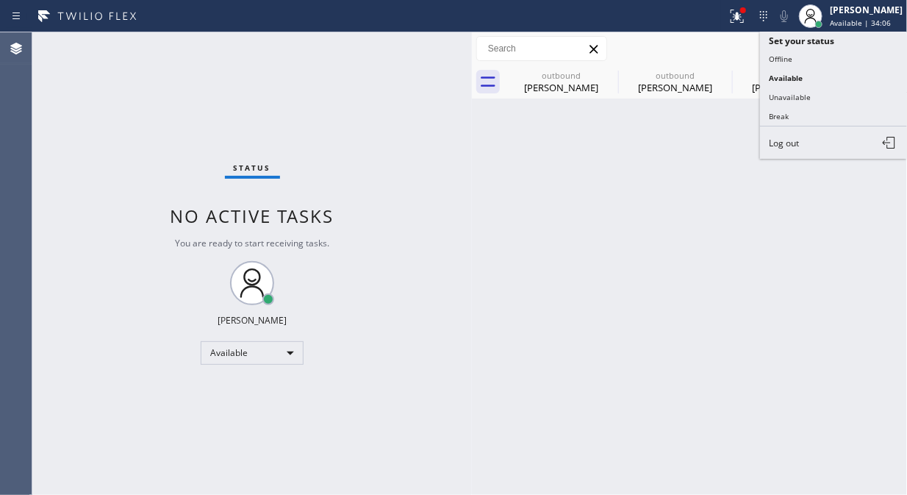
click at [694, 56] on div "Call to Customer Outbound call Location 5 Star Appliance Repair Your caller id …" at bounding box center [689, 49] width 435 height 26
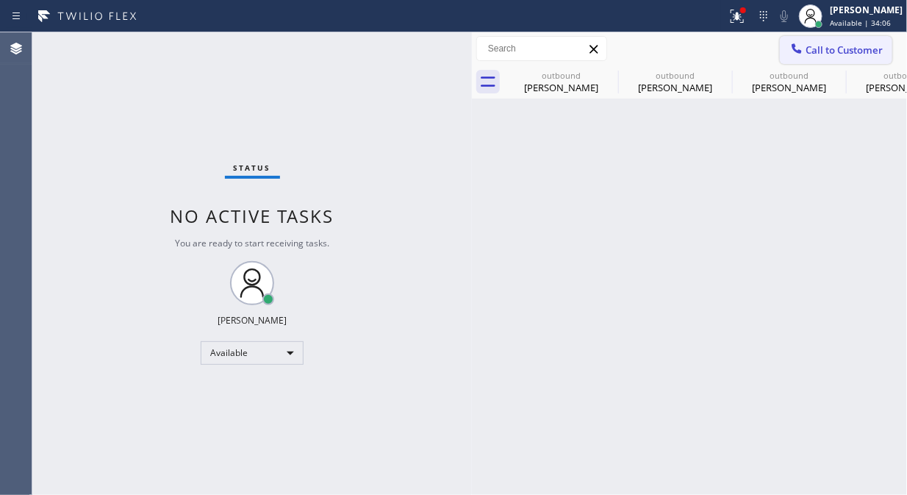
click at [804, 51] on div at bounding box center [797, 50] width 18 height 18
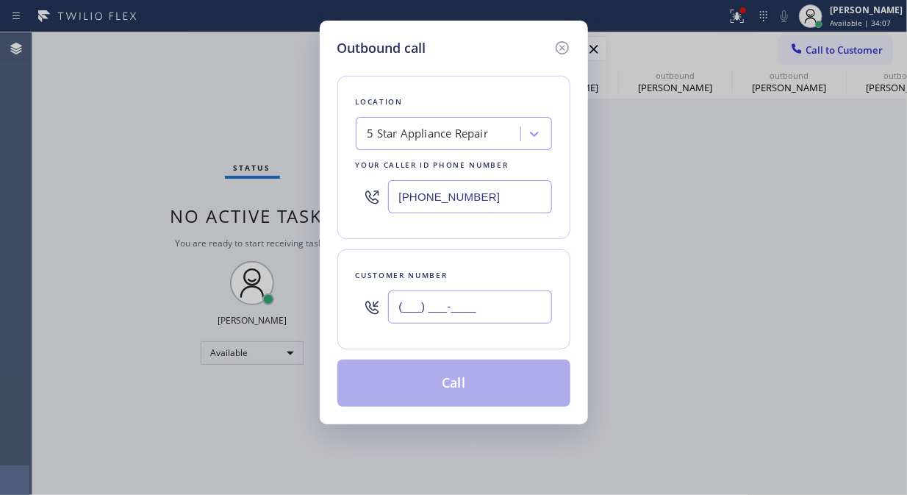
click at [454, 312] on input "(___) ___-____" at bounding box center [470, 306] width 164 height 33
paste input "818) 216-0702"
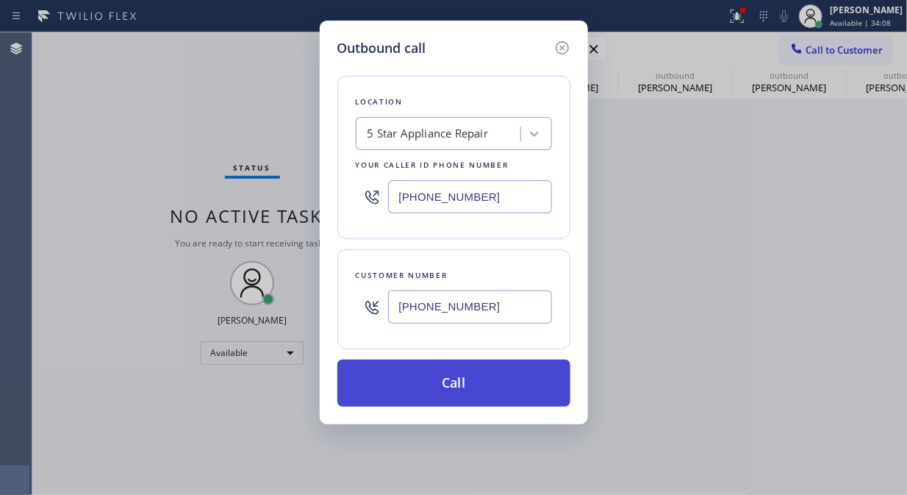
type input "[PHONE_NUMBER]"
click at [473, 385] on button "Call" at bounding box center [453, 382] width 233 height 47
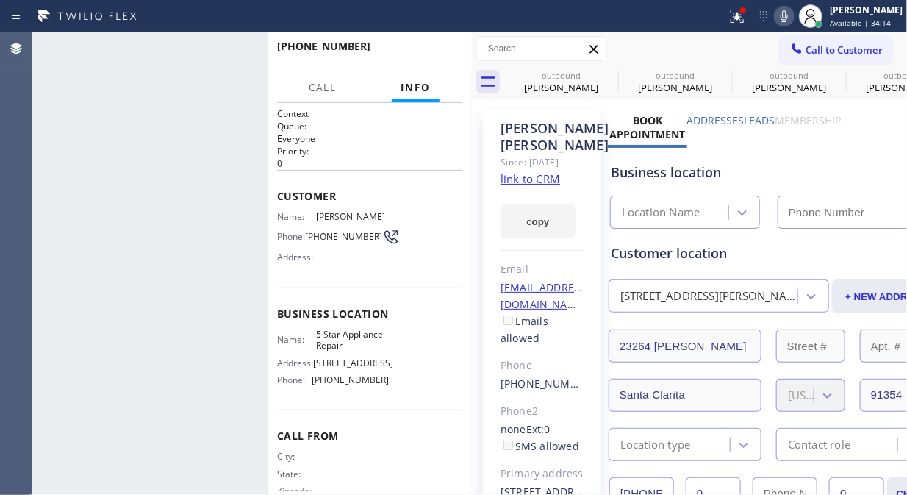
type input "[PHONE_NUMBER]"
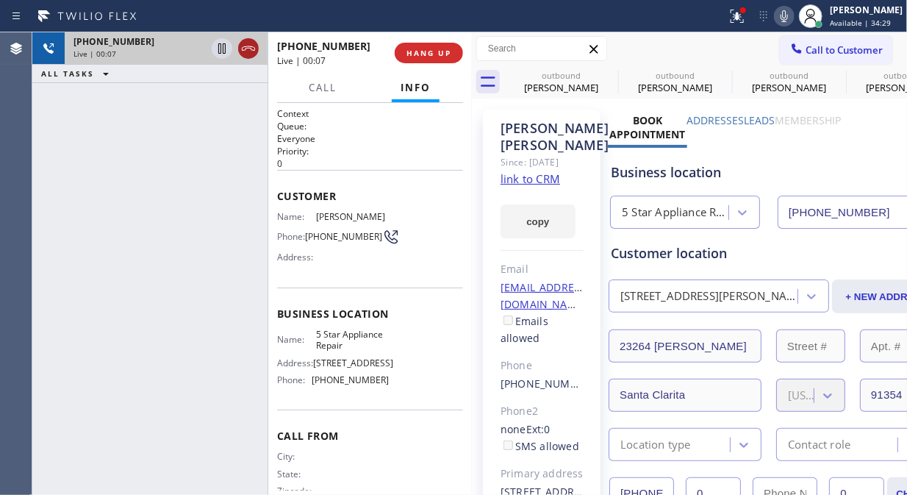
click at [240, 49] on icon at bounding box center [249, 49] width 18 height 18
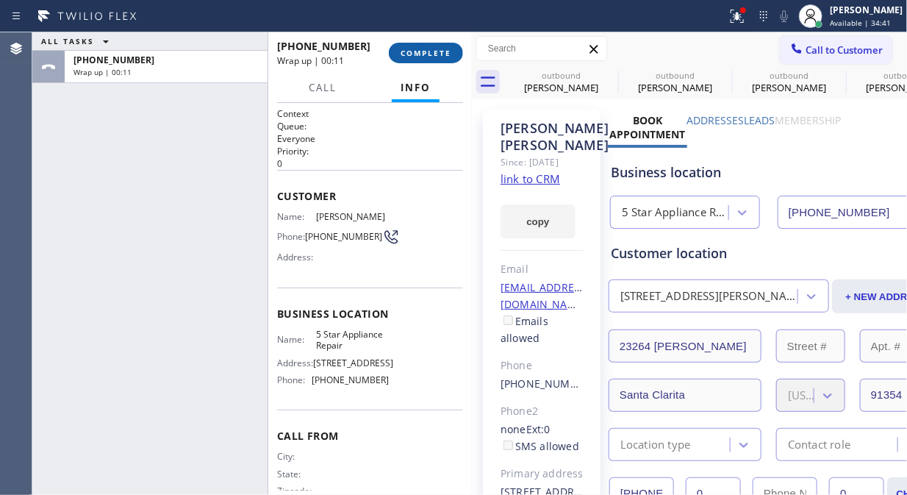
click at [412, 59] on button "COMPLETE" at bounding box center [426, 53] width 74 height 21
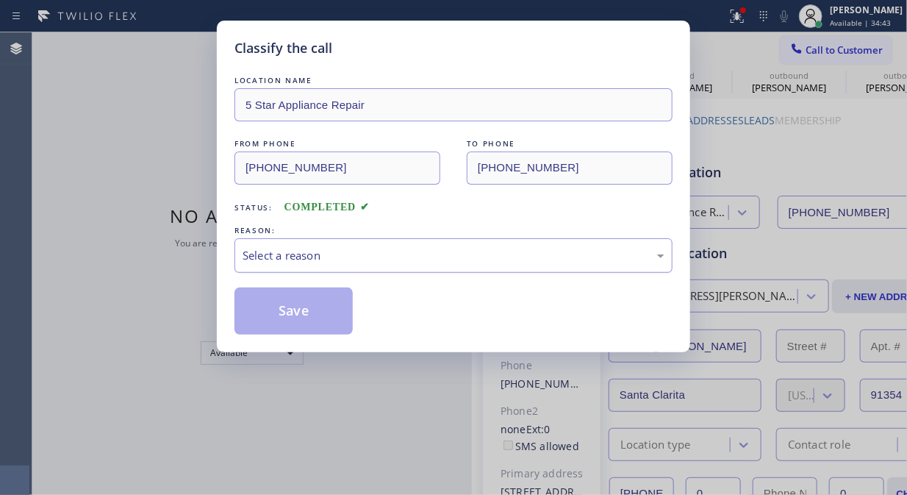
click at [406, 251] on div "Select a reason" at bounding box center [454, 255] width 422 height 17
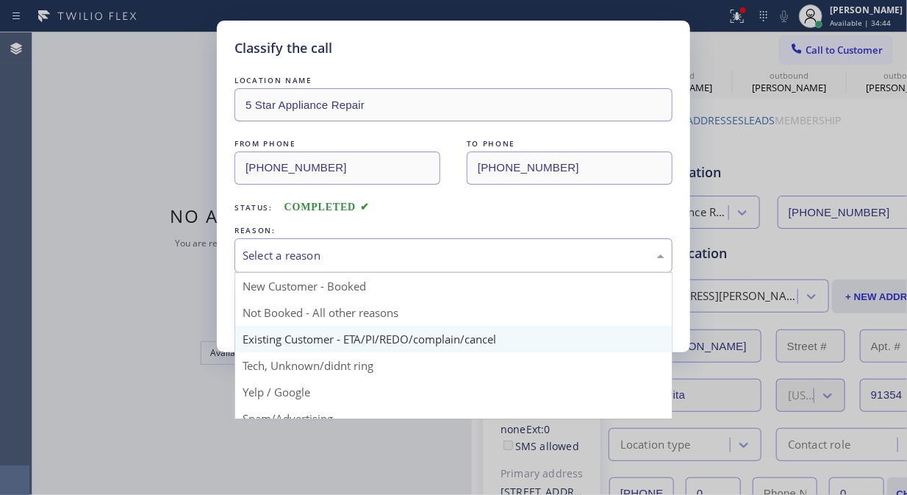
drag, startPoint x: 419, startPoint y: 340, endPoint x: 321, endPoint y: 323, distance: 99.1
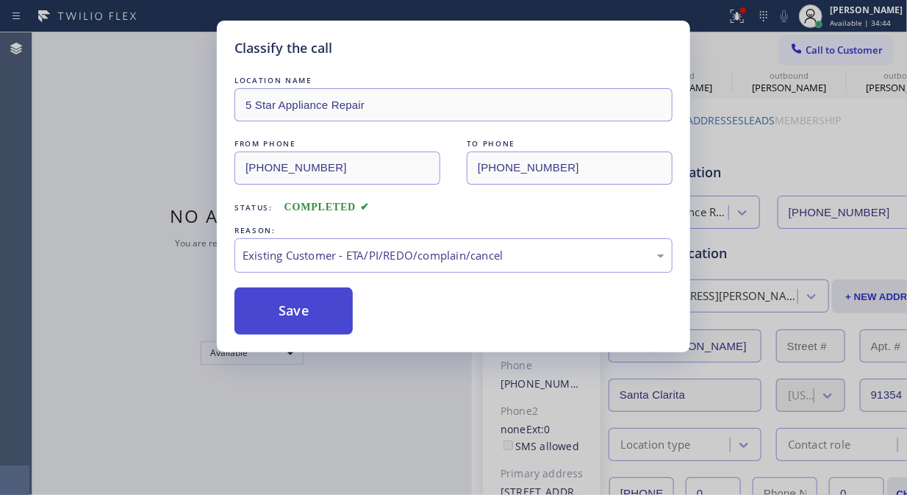
click at [320, 321] on button "Save" at bounding box center [294, 310] width 118 height 47
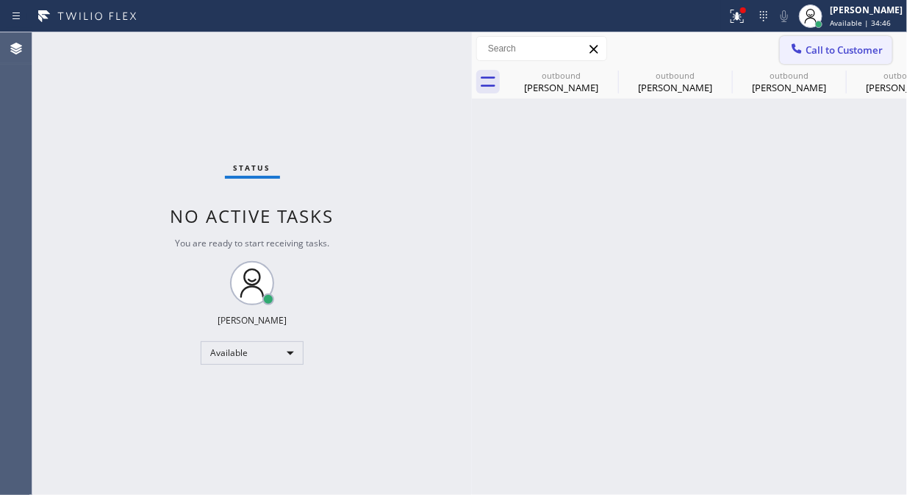
click at [832, 44] on span "Call to Customer" at bounding box center [844, 49] width 77 height 13
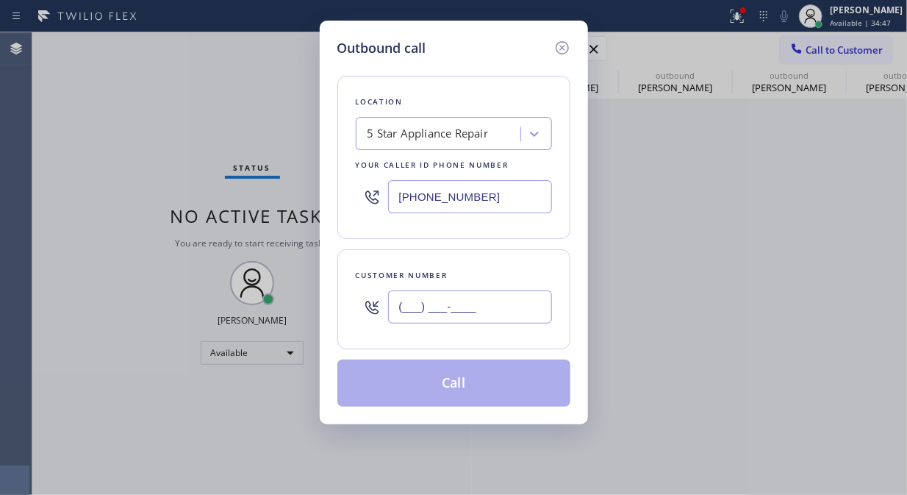
click at [465, 312] on input "(___) ___-____" at bounding box center [470, 306] width 164 height 33
paste input "415) 867-6920"
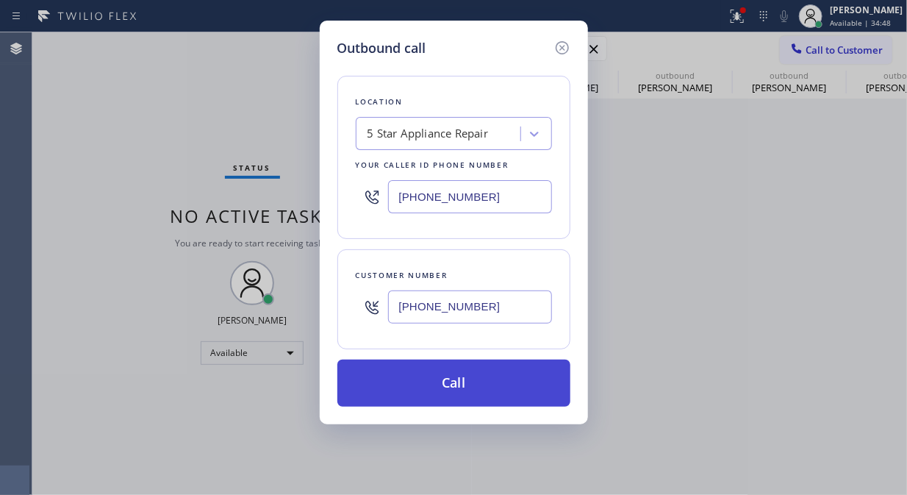
type input "[PHONE_NUMBER]"
click at [460, 383] on button "Call" at bounding box center [453, 382] width 233 height 47
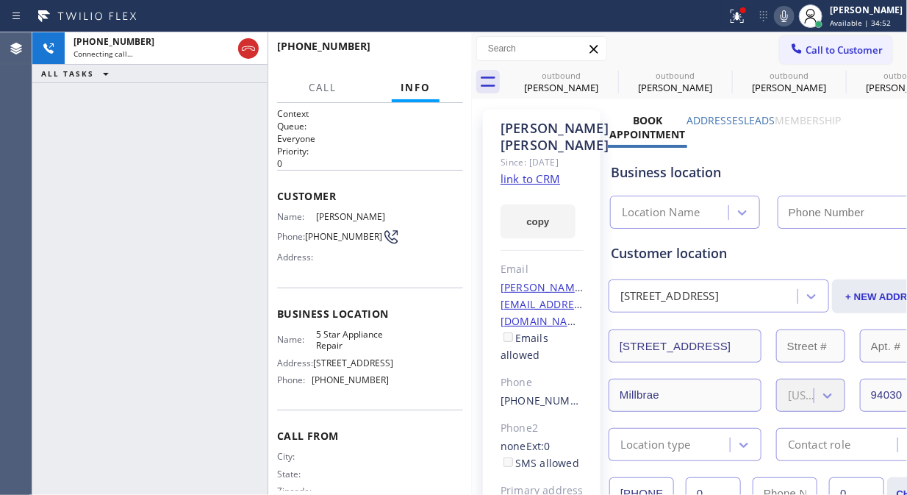
type input "[PHONE_NUMBER]"
click at [606, 75] on icon at bounding box center [609, 75] width 18 height 18
click at [0, 0] on icon at bounding box center [0, 0] width 0 height 0
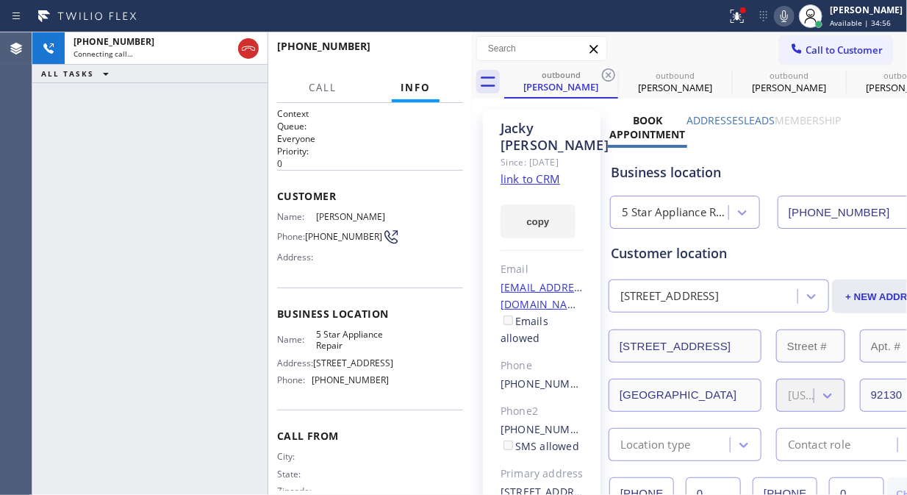
click at [606, 75] on icon at bounding box center [609, 75] width 18 height 18
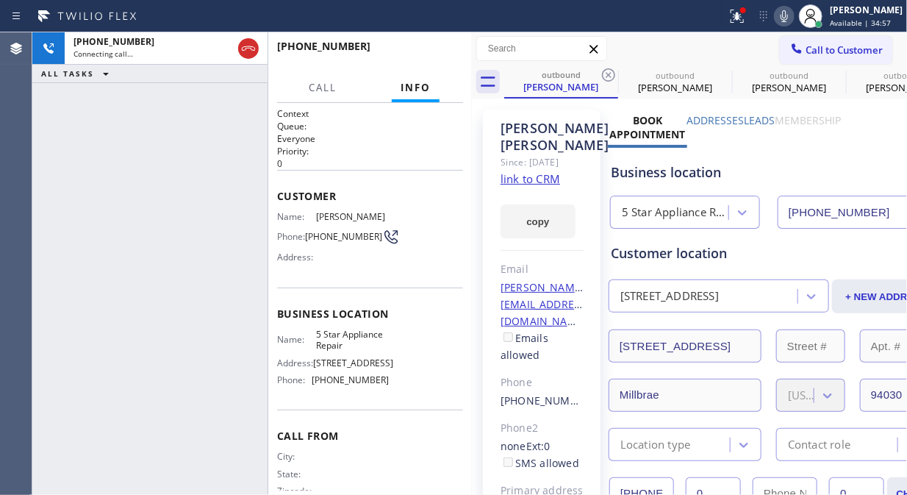
click at [606, 75] on icon at bounding box center [609, 75] width 18 height 18
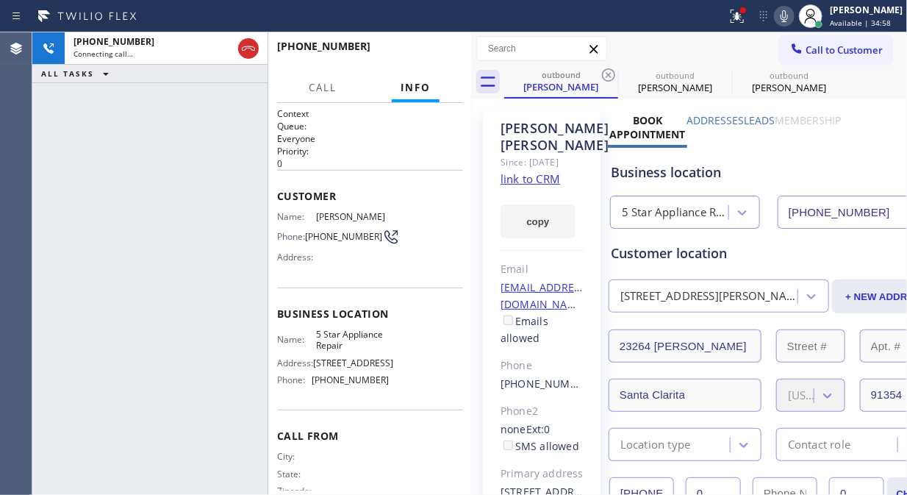
click at [606, 75] on icon at bounding box center [609, 75] width 18 height 18
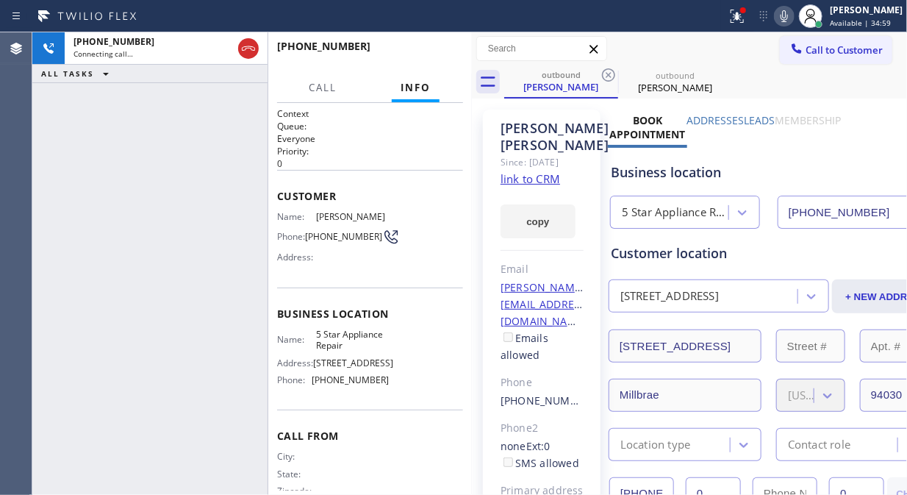
click at [606, 75] on icon at bounding box center [609, 75] width 18 height 18
click at [748, 12] on div at bounding box center [743, 10] width 9 height 9
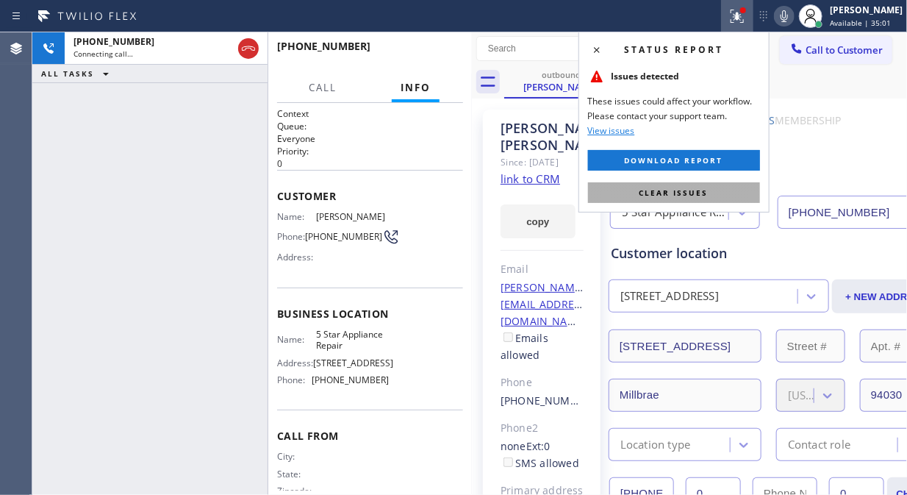
click at [641, 192] on span "Clear issues" at bounding box center [674, 192] width 69 height 10
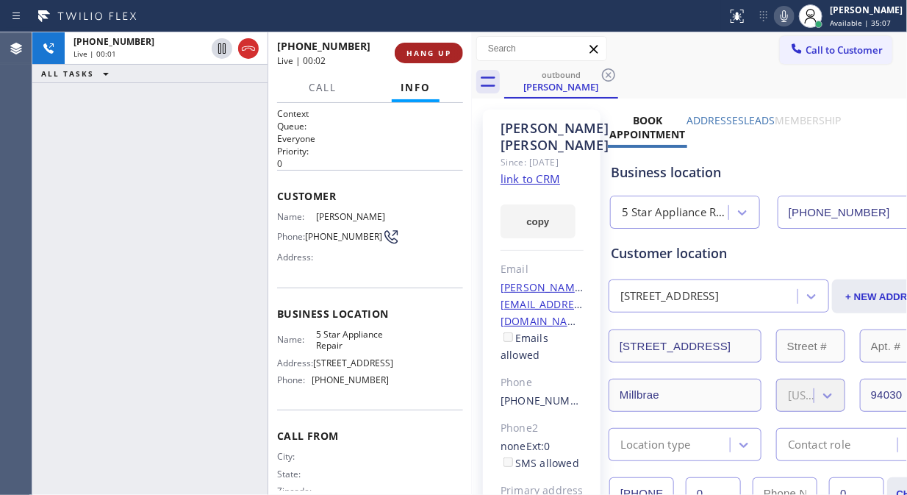
click at [427, 54] on span "HANG UP" at bounding box center [429, 53] width 45 height 10
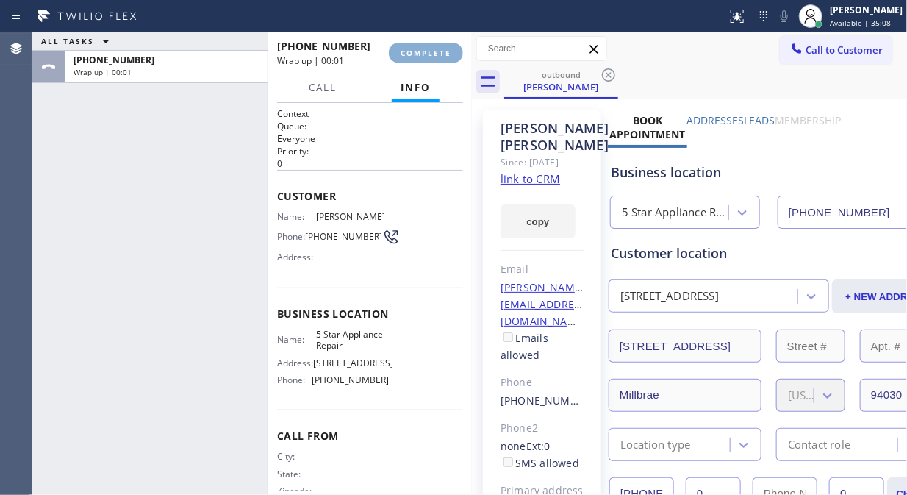
click at [427, 54] on span "COMPLETE" at bounding box center [426, 53] width 51 height 10
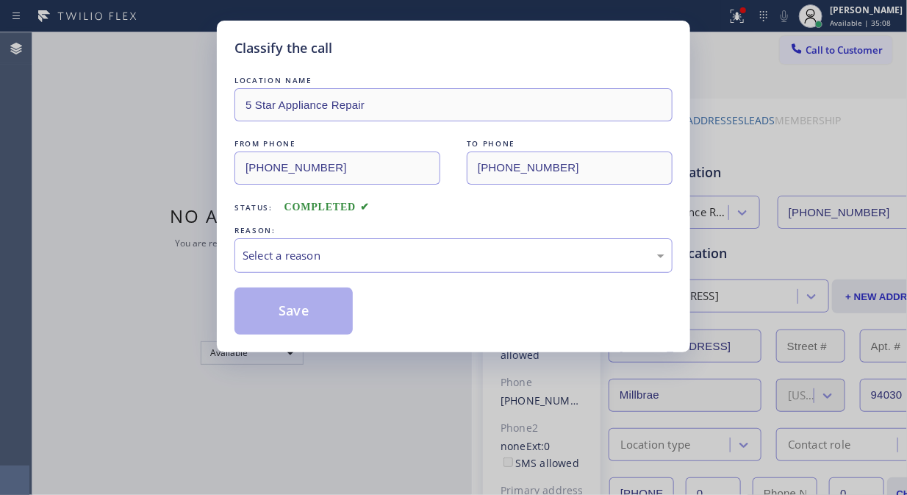
click at [426, 56] on div "Classify the call" at bounding box center [454, 48] width 438 height 20
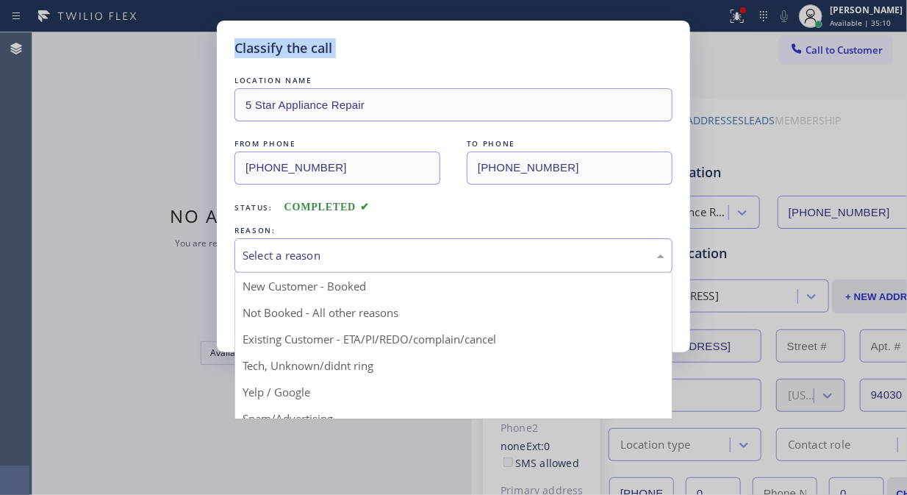
click at [427, 267] on div "Select a reason" at bounding box center [454, 255] width 438 height 35
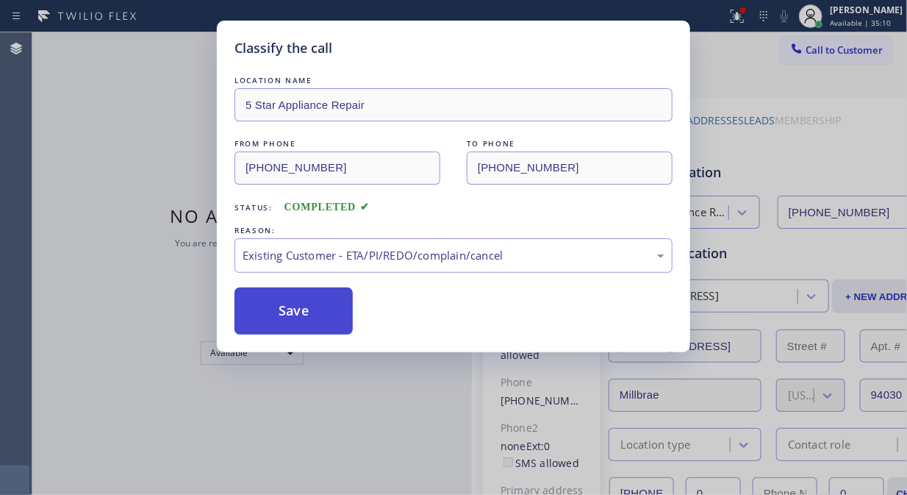
click at [301, 321] on button "Save" at bounding box center [294, 310] width 118 height 47
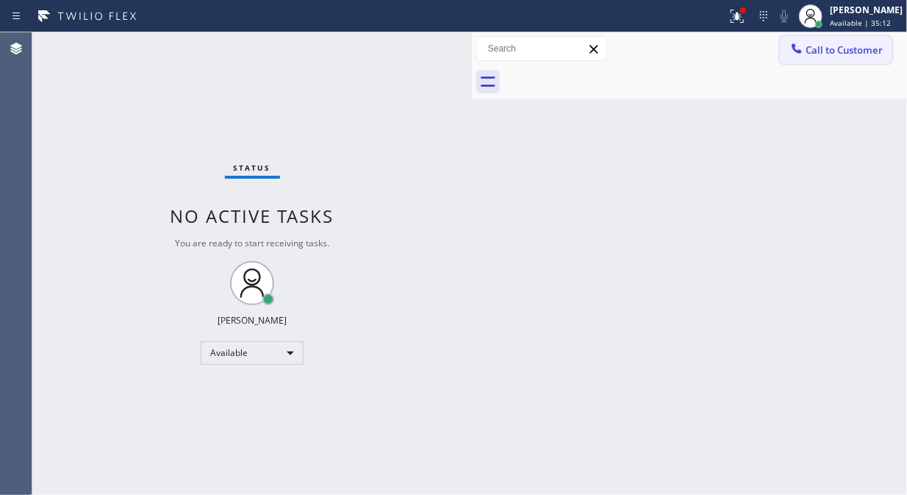
click at [833, 52] on span "Call to Customer" at bounding box center [844, 49] width 77 height 13
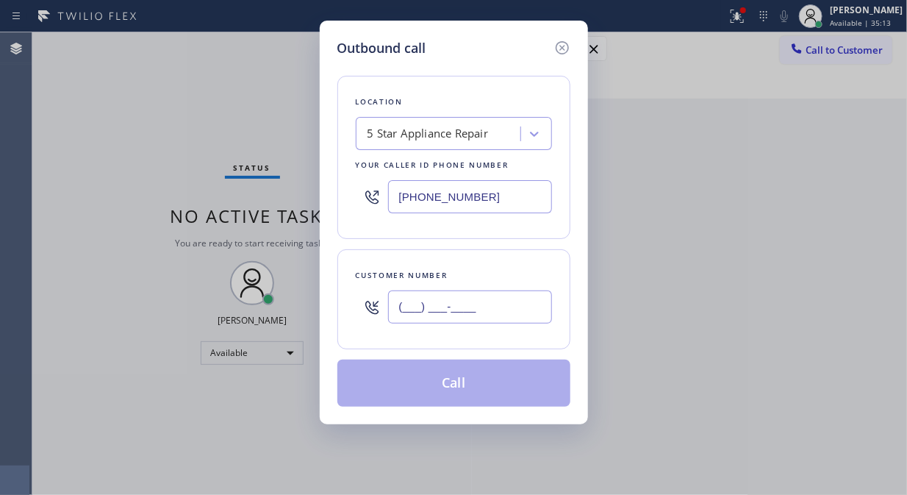
click at [503, 313] on input "(___) ___-____" at bounding box center [470, 306] width 164 height 33
paste input "818) 216-0702"
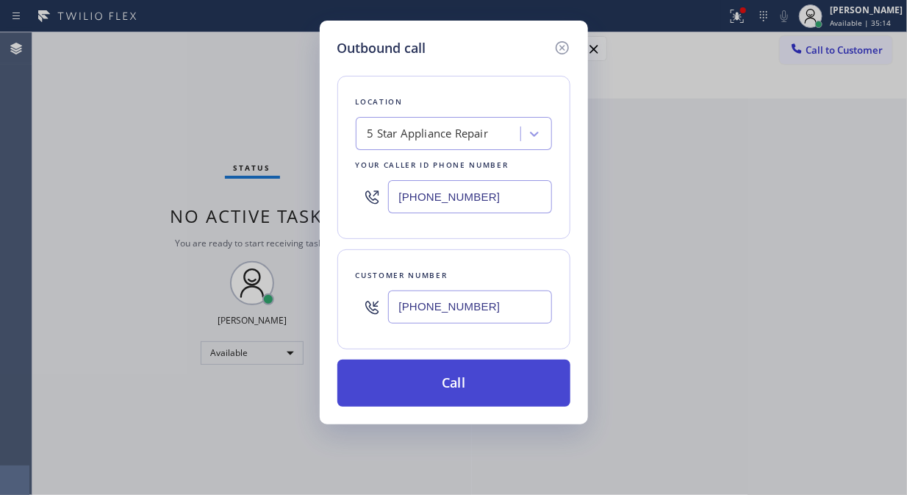
type input "[PHONE_NUMBER]"
click at [501, 376] on button "Call" at bounding box center [453, 382] width 233 height 47
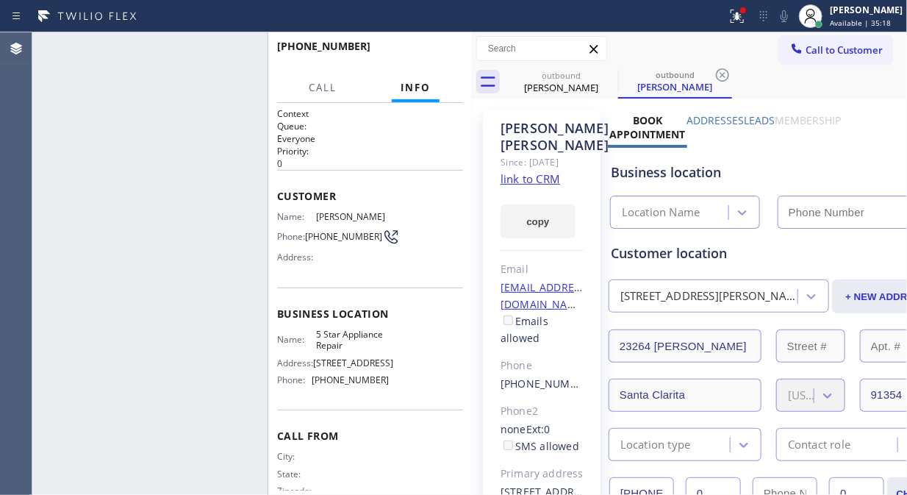
type input "[PHONE_NUMBER]"
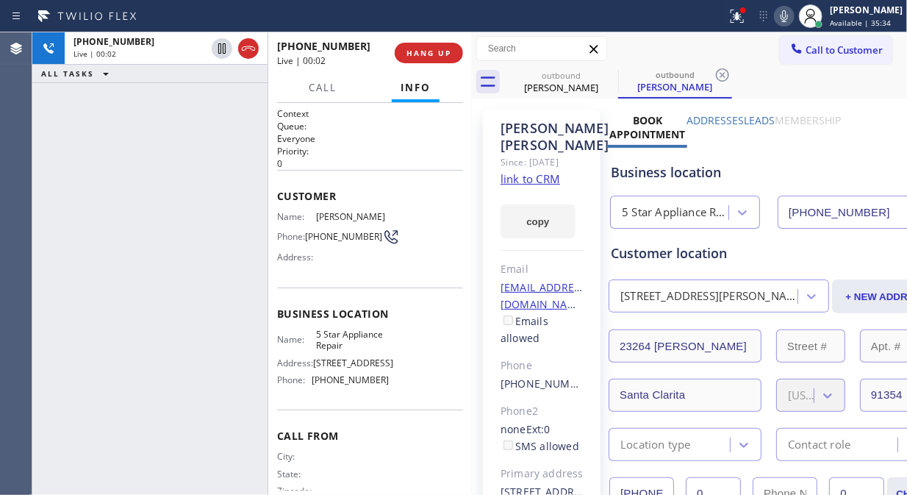
click at [795, 26] on div "Status report Issues detected These issues could affect your workflow. Please c…" at bounding box center [814, 16] width 186 height 32
click at [793, 18] on icon at bounding box center [785, 16] width 18 height 18
click at [409, 55] on span "HANG UP" at bounding box center [429, 53] width 45 height 10
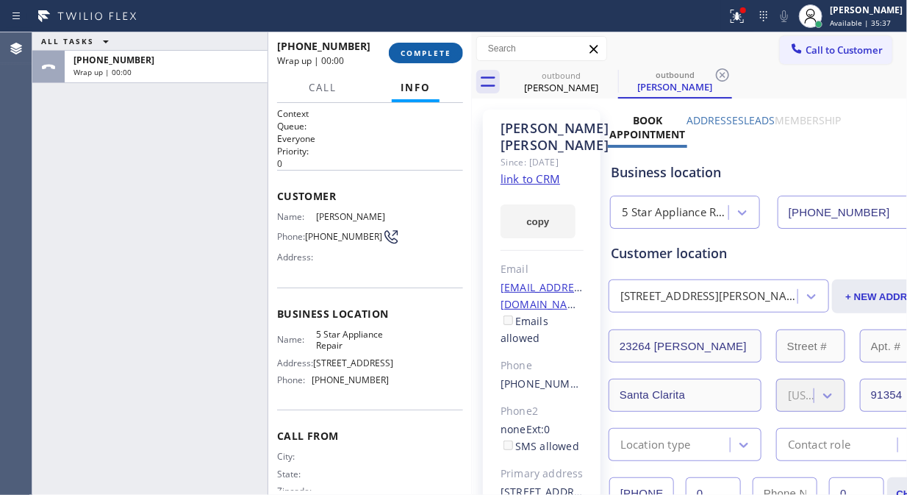
click at [412, 54] on span "COMPLETE" at bounding box center [426, 53] width 51 height 10
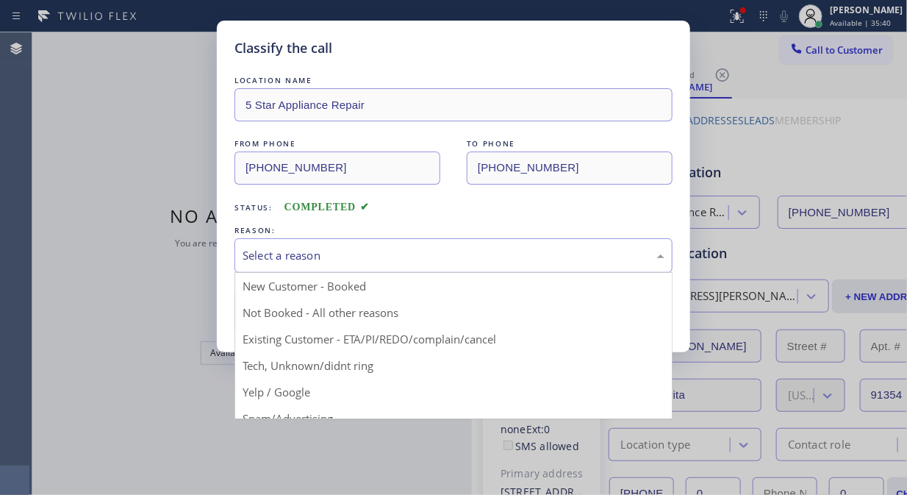
click at [450, 255] on div "Select a reason" at bounding box center [454, 255] width 422 height 17
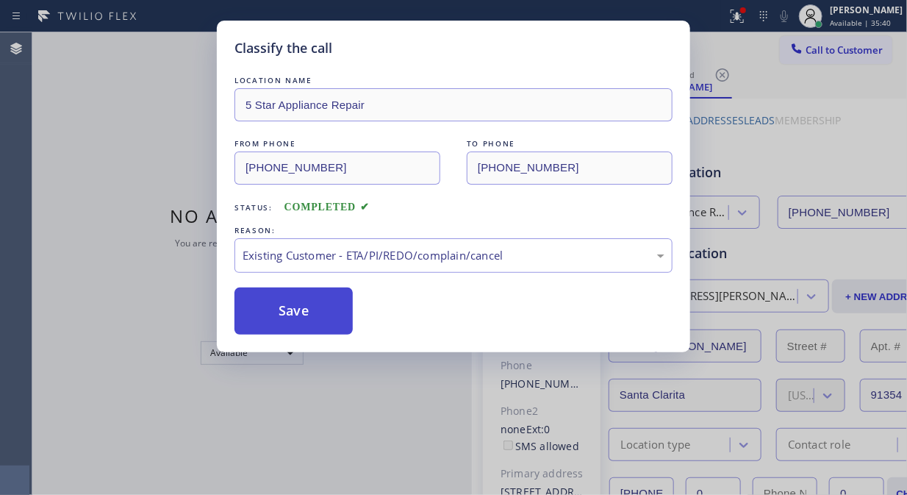
click at [307, 307] on button "Save" at bounding box center [294, 310] width 118 height 47
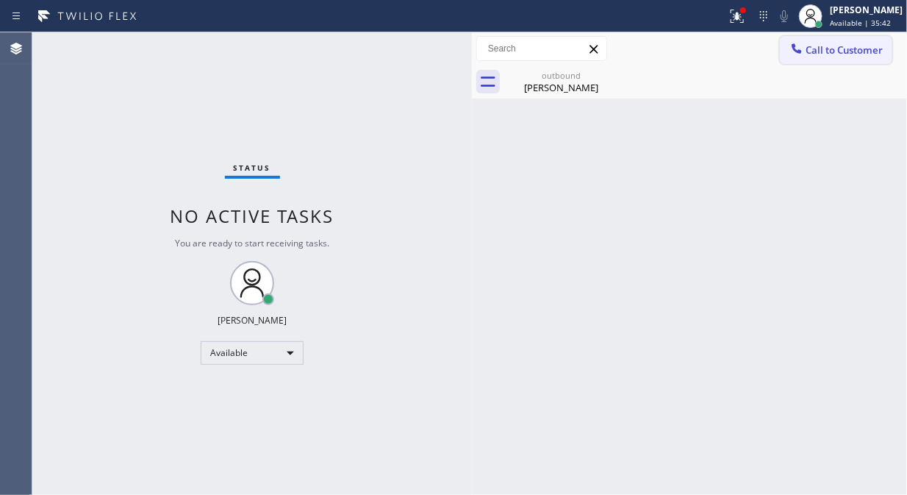
click at [820, 49] on span "Call to Customer" at bounding box center [844, 49] width 77 height 13
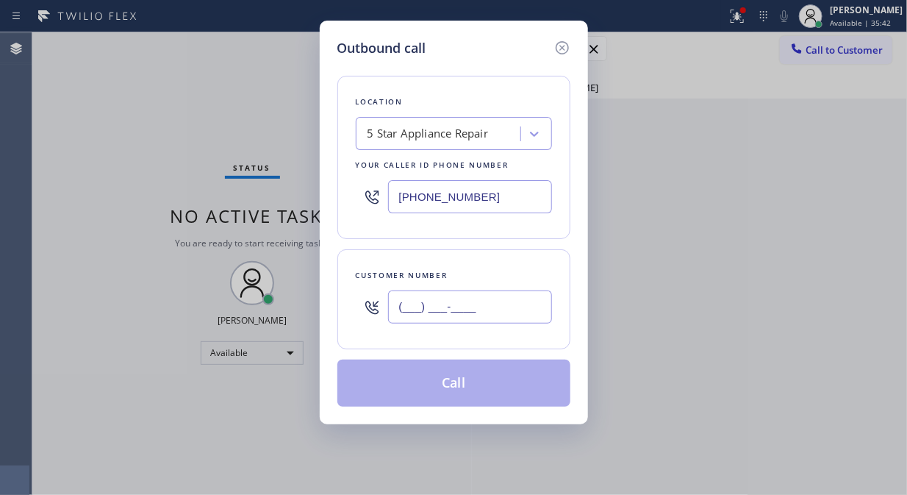
click at [509, 299] on input "(___) ___-____" at bounding box center [470, 306] width 164 height 33
paste input "818) 216-0702"
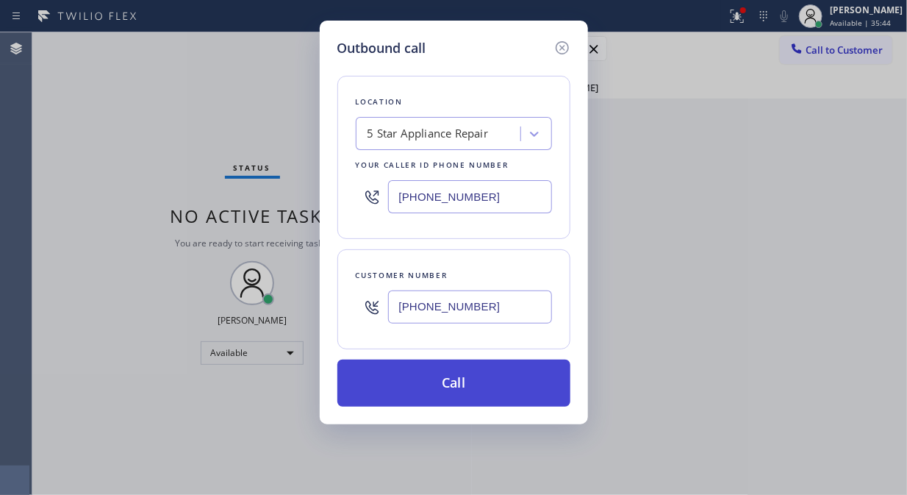
type input "[PHONE_NUMBER]"
click at [532, 376] on button "Call" at bounding box center [453, 382] width 233 height 47
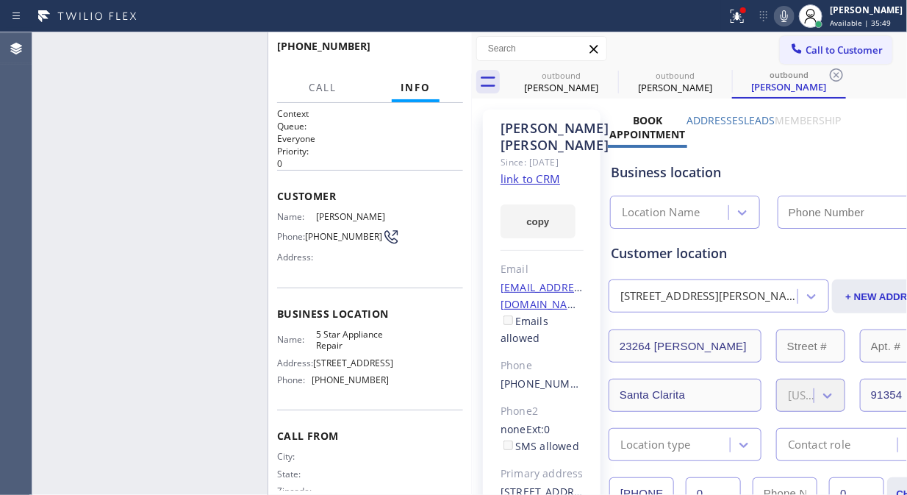
type input "[PHONE_NUMBER]"
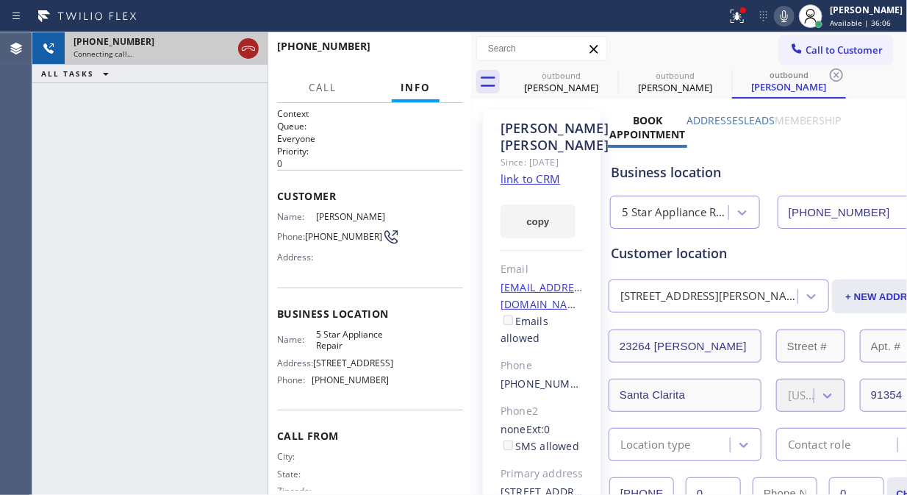
click at [245, 44] on icon at bounding box center [249, 49] width 18 height 18
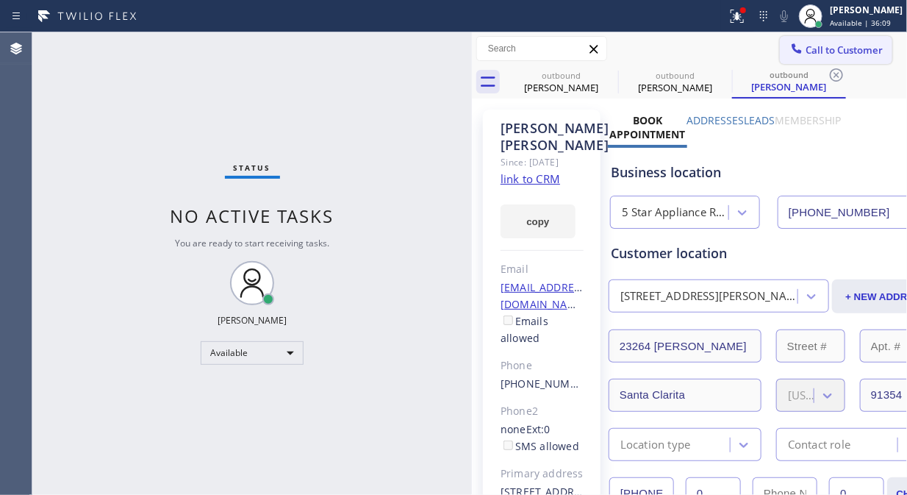
click at [806, 46] on span "Call to Customer" at bounding box center [844, 49] width 77 height 13
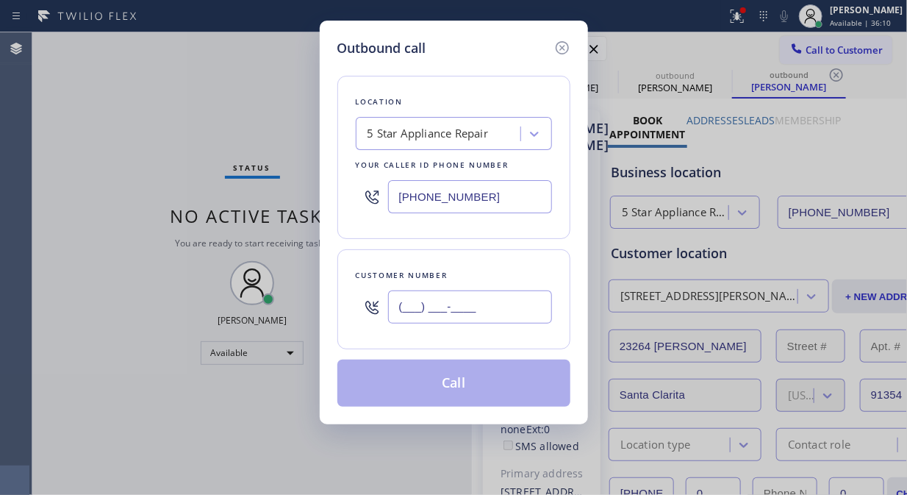
click at [408, 310] on input "(___) ___-____" at bounding box center [470, 306] width 164 height 33
paste input "818) 917-3380"
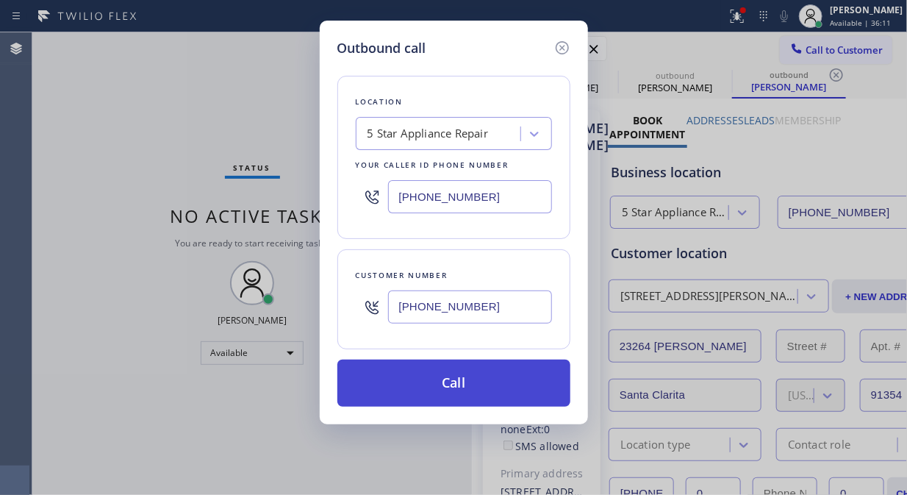
type input "[PHONE_NUMBER]"
click at [437, 379] on button "Call" at bounding box center [453, 382] width 233 height 47
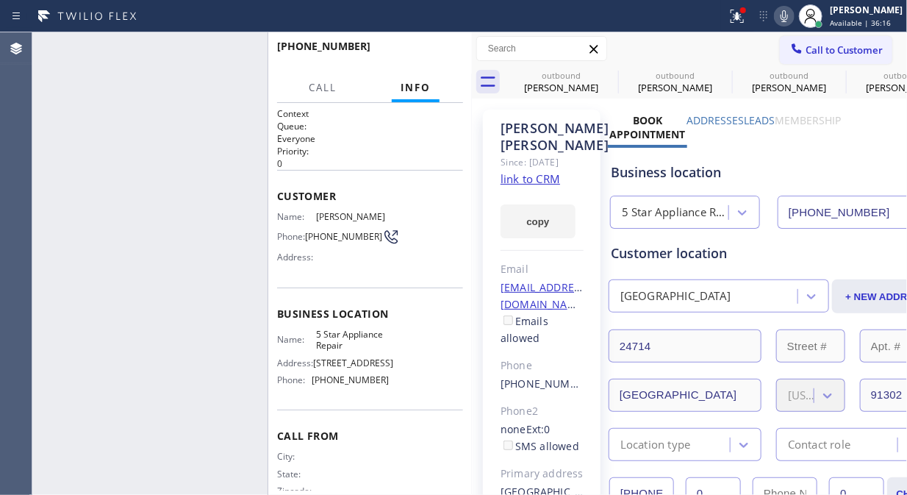
type input "[PHONE_NUMBER]"
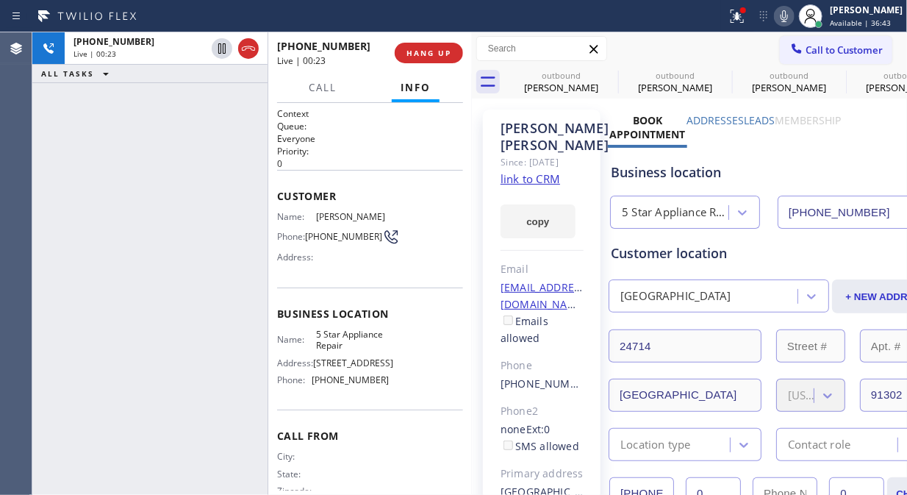
click at [418, 40] on div "[PHONE_NUMBER] Live | 00:23 HANG UP" at bounding box center [370, 53] width 186 height 38
click at [418, 53] on span "HANG UP" at bounding box center [429, 53] width 45 height 10
click at [418, 54] on span "HANG UP" at bounding box center [429, 53] width 45 height 10
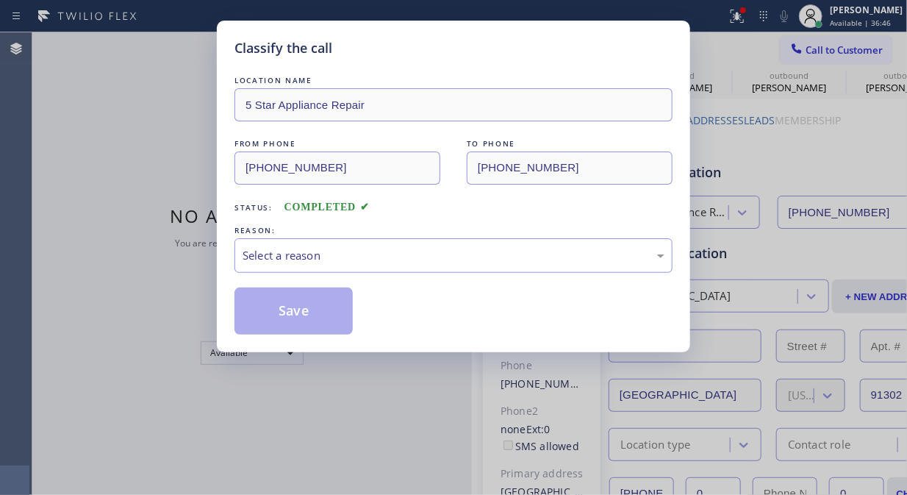
click at [418, 54] on div "Classify the call" at bounding box center [454, 48] width 438 height 20
click at [412, 257] on div "Select a reason" at bounding box center [454, 255] width 422 height 17
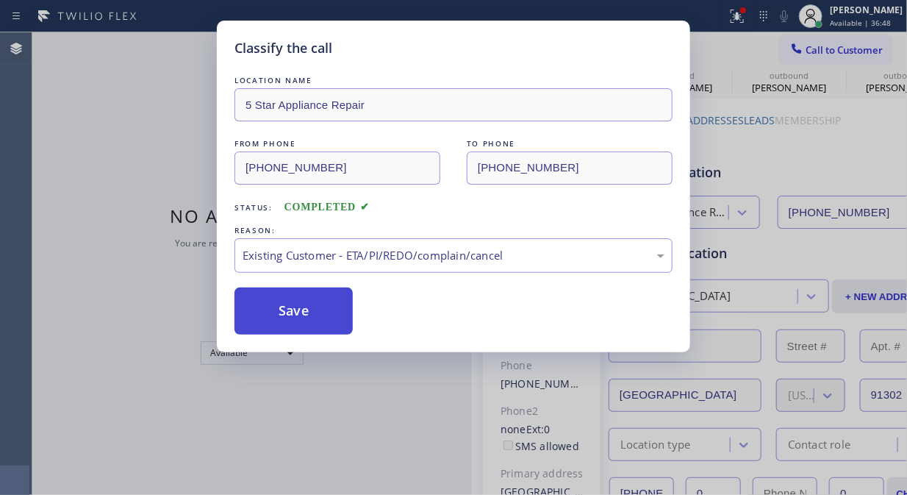
click at [321, 316] on button "Save" at bounding box center [294, 310] width 118 height 47
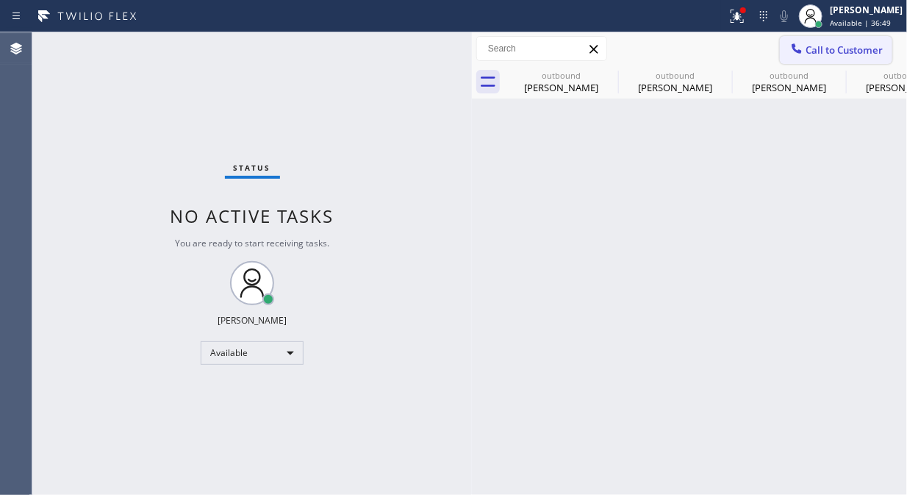
click at [843, 47] on span "Call to Customer" at bounding box center [844, 49] width 77 height 13
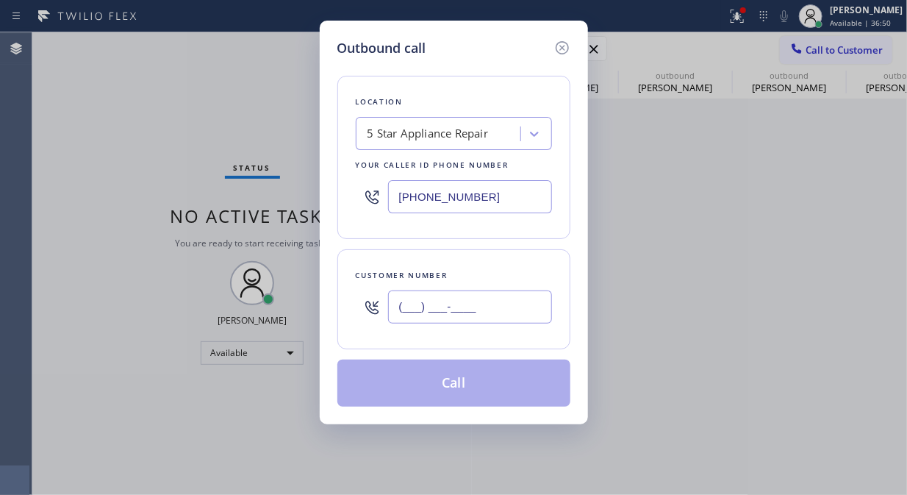
click at [426, 311] on input "(___) ___-____" at bounding box center [470, 306] width 164 height 33
paste input "310) 570-3976"
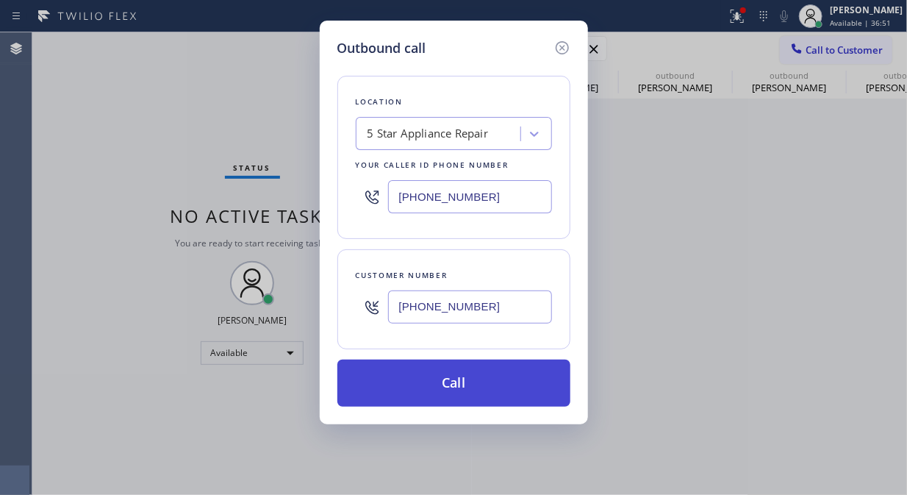
type input "[PHONE_NUMBER]"
click at [459, 390] on button "Call" at bounding box center [453, 382] width 233 height 47
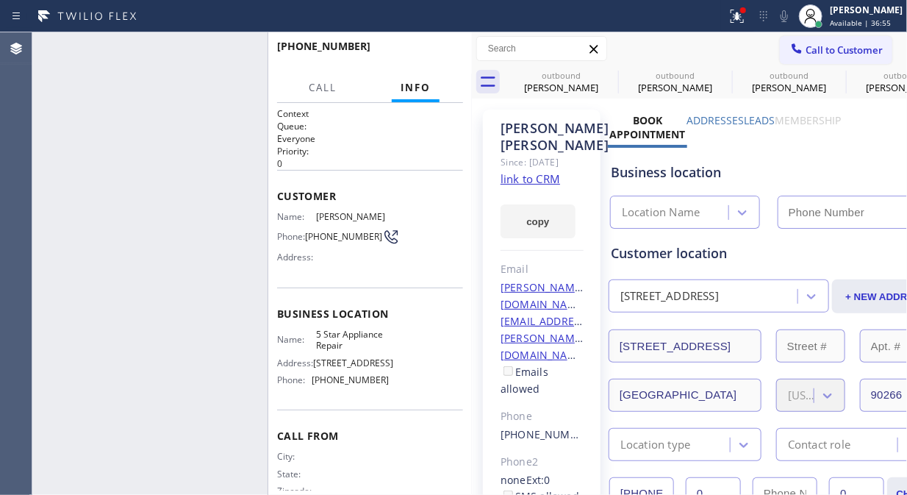
type input "[PHONE_NUMBER]"
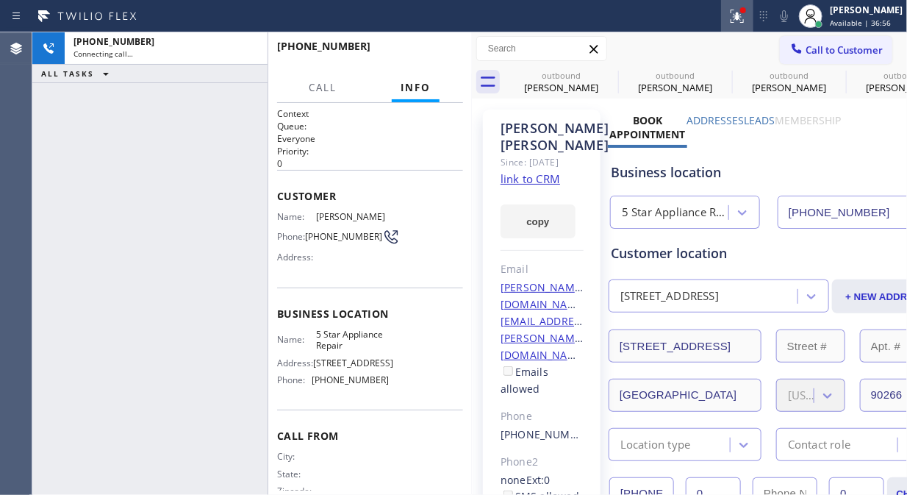
click at [745, 19] on icon at bounding box center [738, 16] width 18 height 18
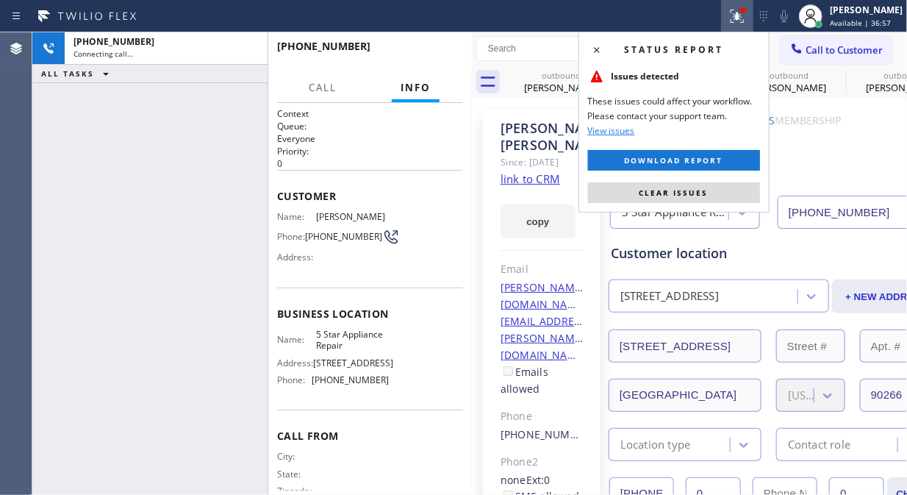
drag, startPoint x: 671, startPoint y: 200, endPoint x: 720, endPoint y: 126, distance: 88.5
click at [680, 195] on button "Clear issues" at bounding box center [674, 192] width 172 height 21
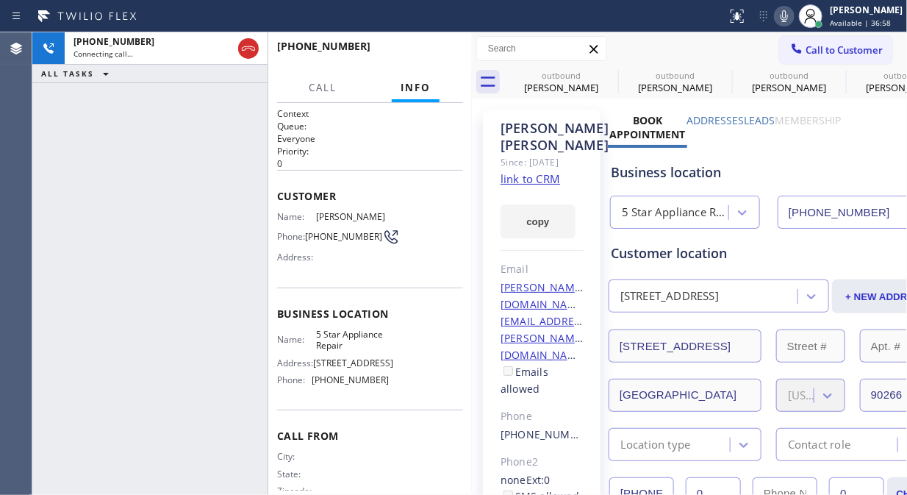
click at [788, 17] on icon at bounding box center [784, 16] width 7 height 12
click at [121, 133] on div "[PHONE_NUMBER] Connecting call… ALL TASKS ALL TASKS ACTIVE TASKS TASKS IN WRAP …" at bounding box center [149, 263] width 235 height 462
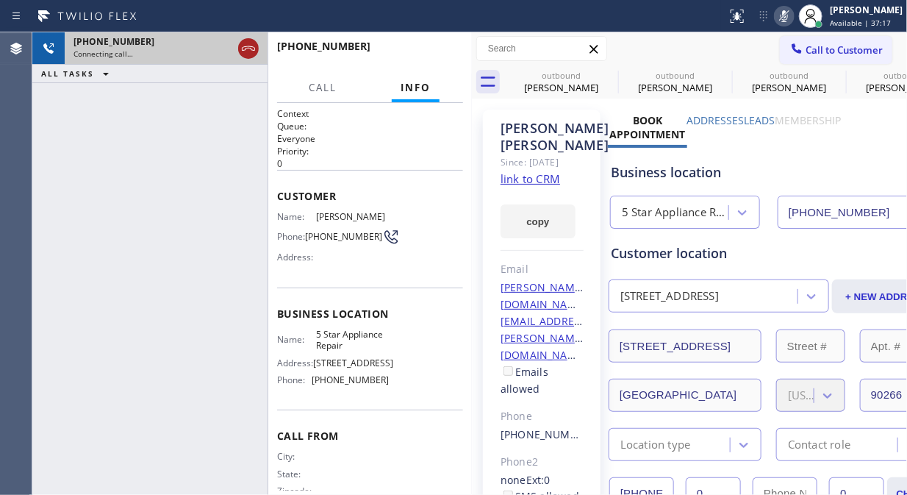
drag, startPoint x: 232, startPoint y: 54, endPoint x: 241, endPoint y: 53, distance: 9.6
click at [240, 54] on div "[PHONE_NUMBER] Connecting call…" at bounding box center [149, 48] width 235 height 32
click at [250, 47] on icon at bounding box center [249, 49] width 18 height 18
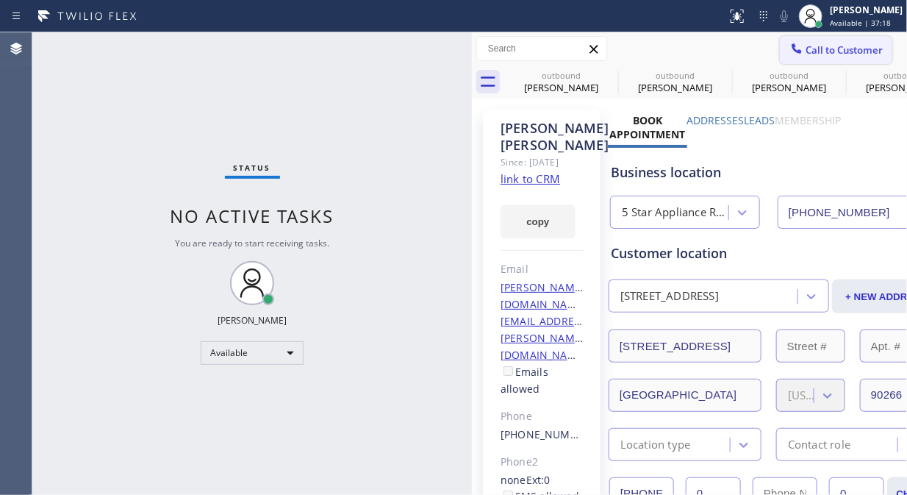
click at [818, 40] on button "Call to Customer" at bounding box center [836, 50] width 112 height 28
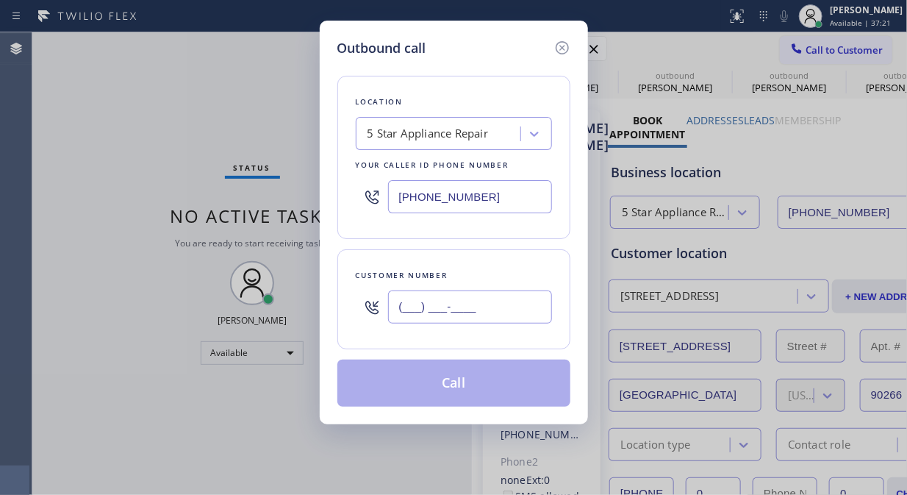
click at [398, 307] on input "(___) ___-____" at bounding box center [470, 306] width 164 height 33
paste input "917) 428-3119"
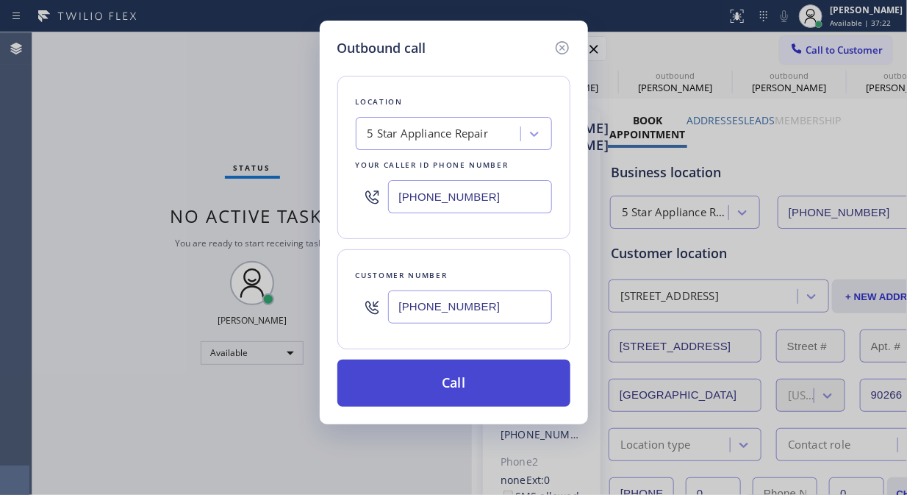
click at [473, 379] on button "Call" at bounding box center [453, 382] width 233 height 47
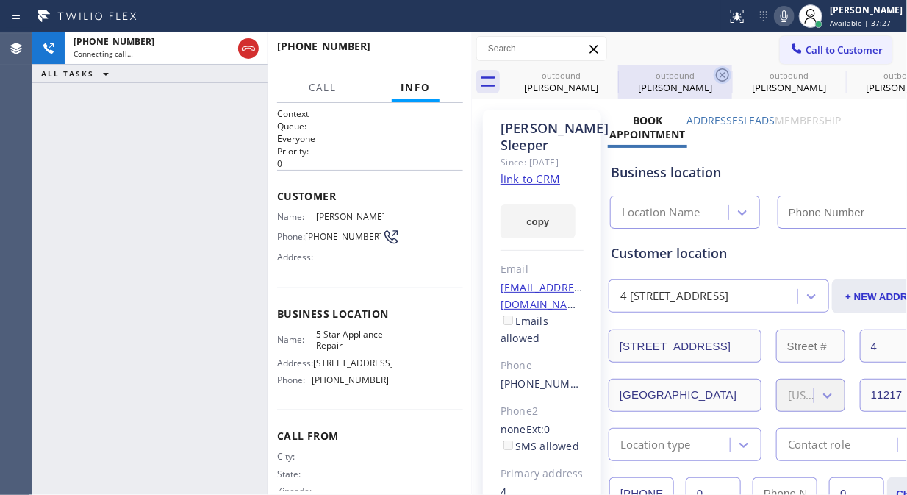
click at [0, 0] on icon at bounding box center [0, 0] width 0 height 0
click at [714, 72] on icon at bounding box center [723, 75] width 18 height 18
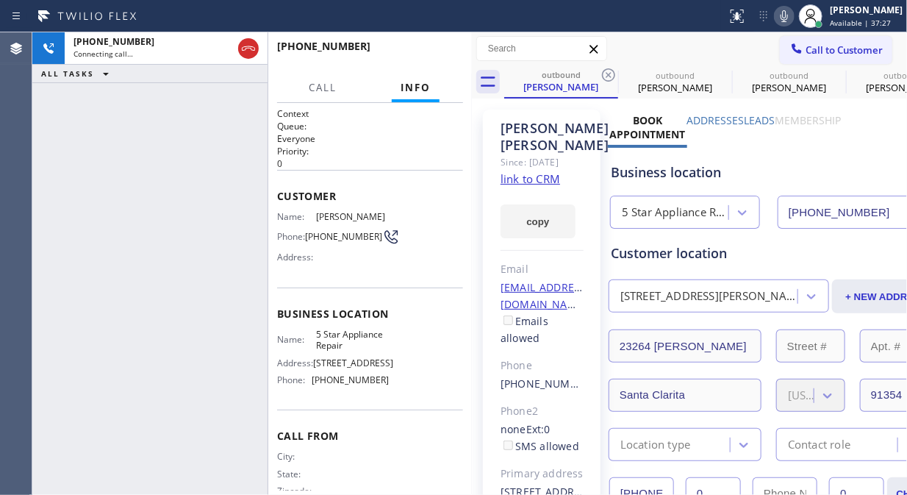
click at [607, 72] on icon at bounding box center [609, 75] width 18 height 18
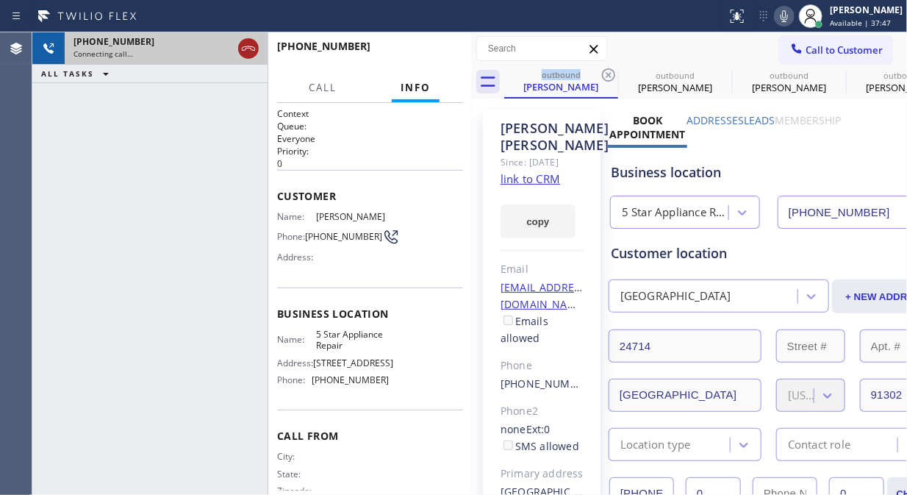
click at [248, 45] on icon at bounding box center [249, 49] width 18 height 18
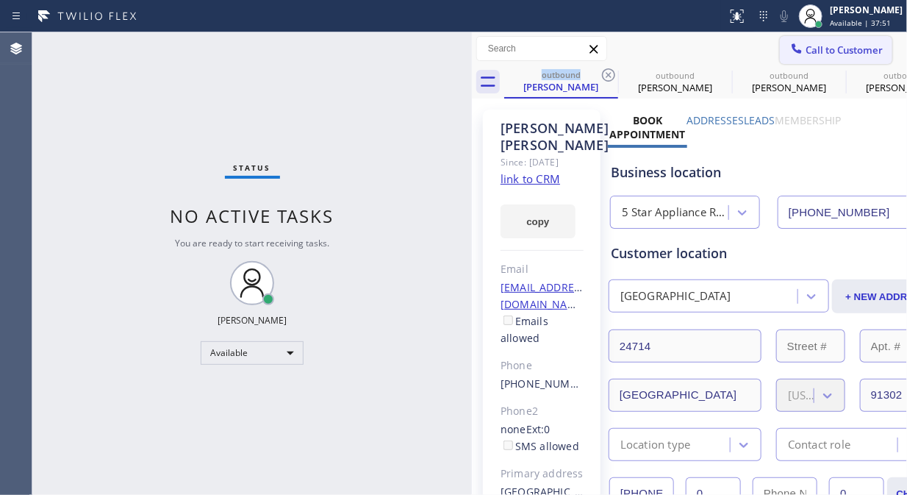
click at [780, 46] on button "Call to Customer" at bounding box center [836, 50] width 112 height 28
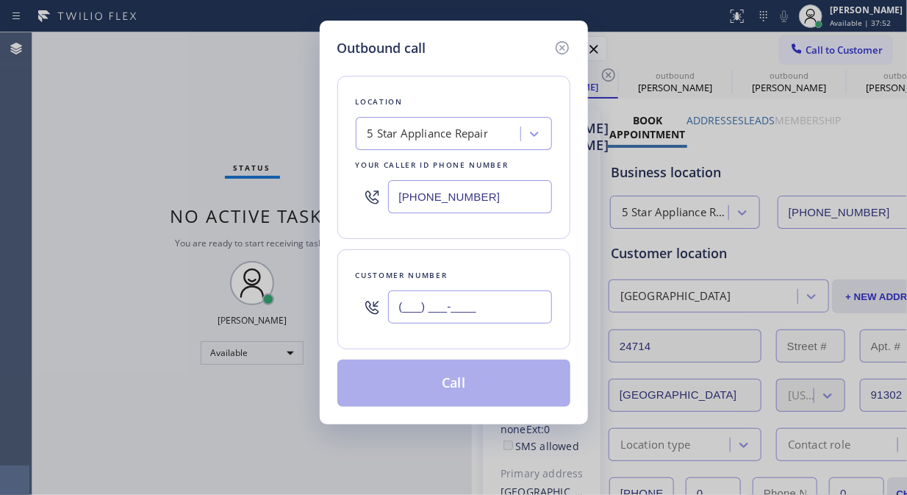
click at [496, 321] on input "(___) ___-____" at bounding box center [470, 306] width 164 height 33
paste input "917) 494-1366"
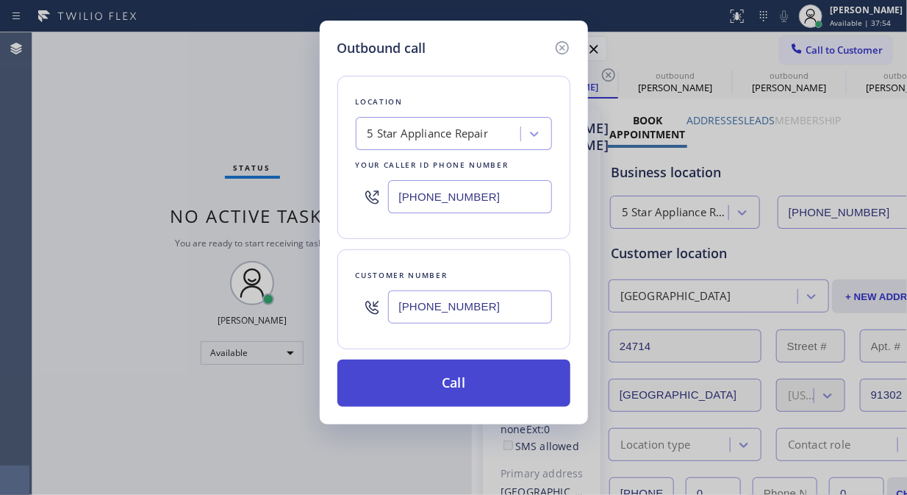
type input "[PHONE_NUMBER]"
click at [500, 380] on button "Call" at bounding box center [453, 382] width 233 height 47
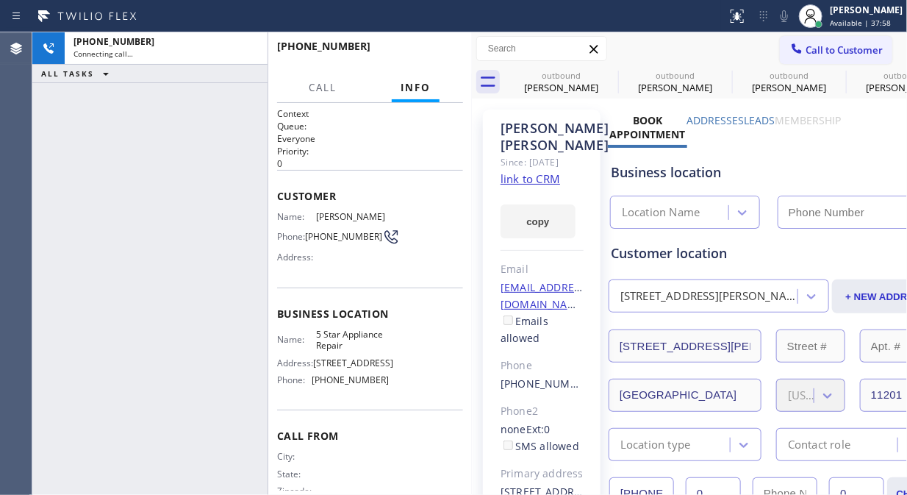
type input "[PHONE_NUMBER]"
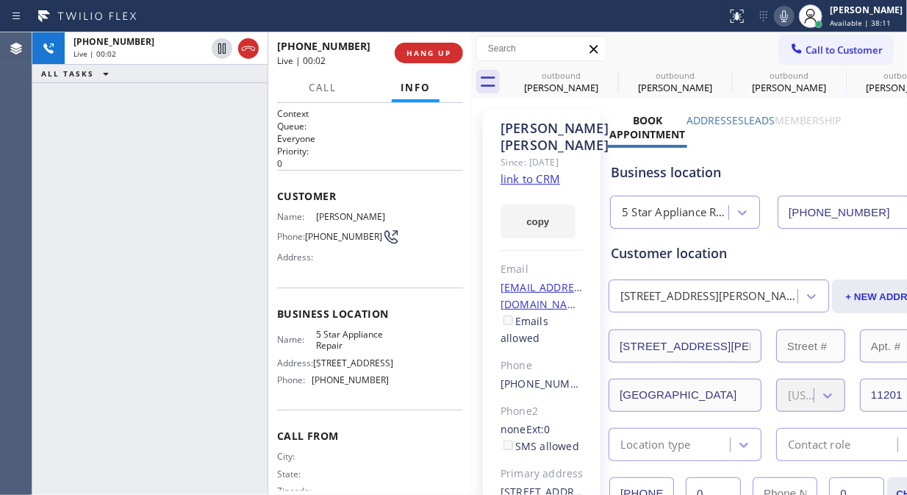
click at [546, 186] on link "link to CRM" at bounding box center [531, 178] width 60 height 15
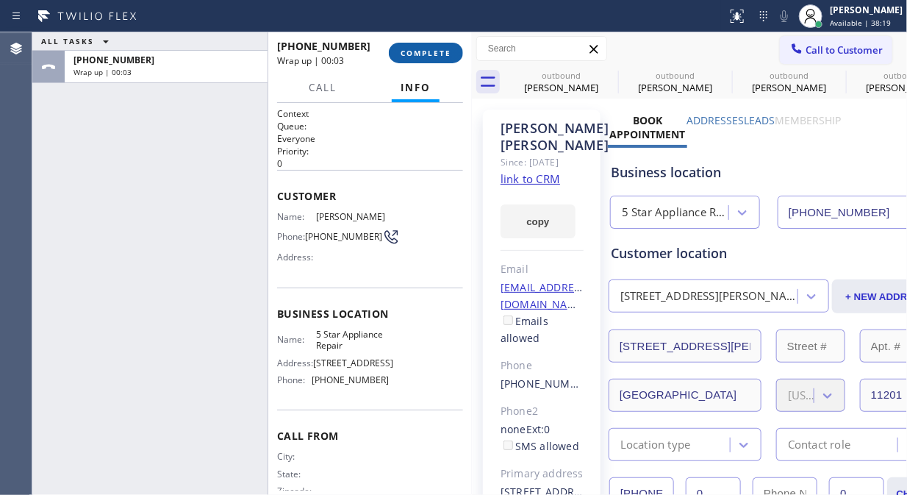
click at [442, 54] on span "COMPLETE" at bounding box center [426, 53] width 51 height 10
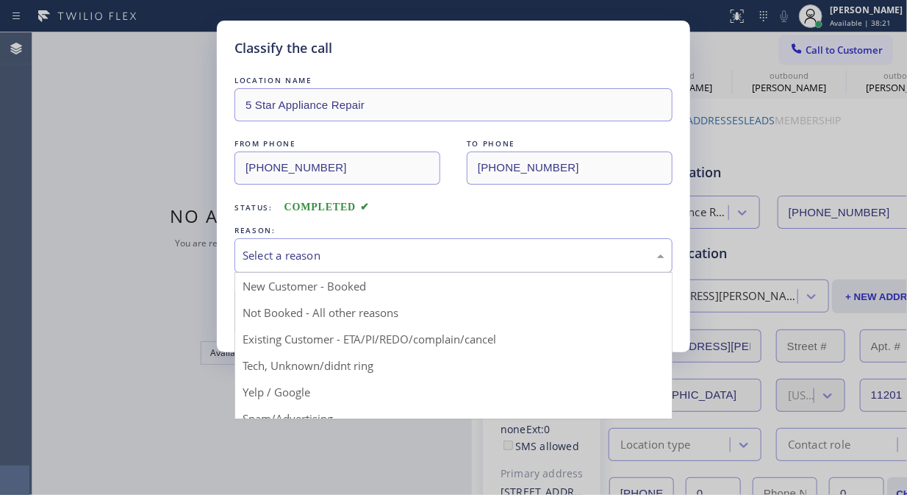
click at [449, 254] on div "Select a reason" at bounding box center [454, 255] width 422 height 17
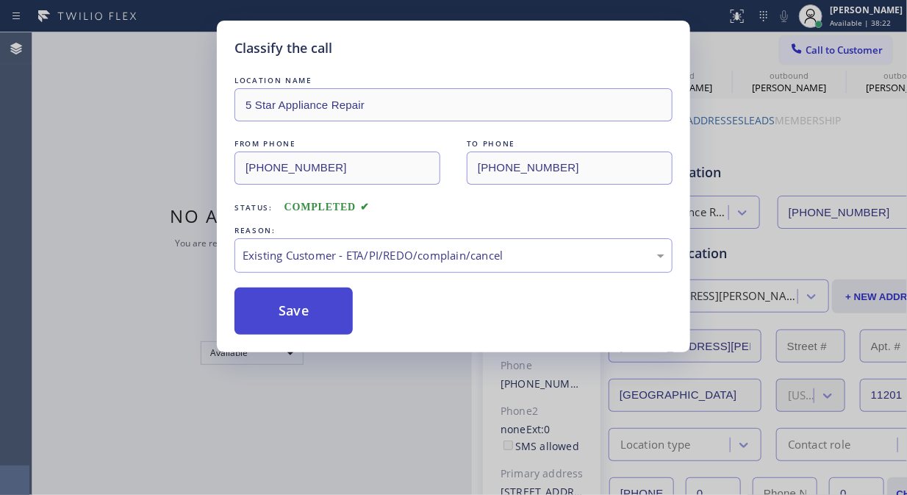
click at [299, 304] on button "Save" at bounding box center [294, 310] width 118 height 47
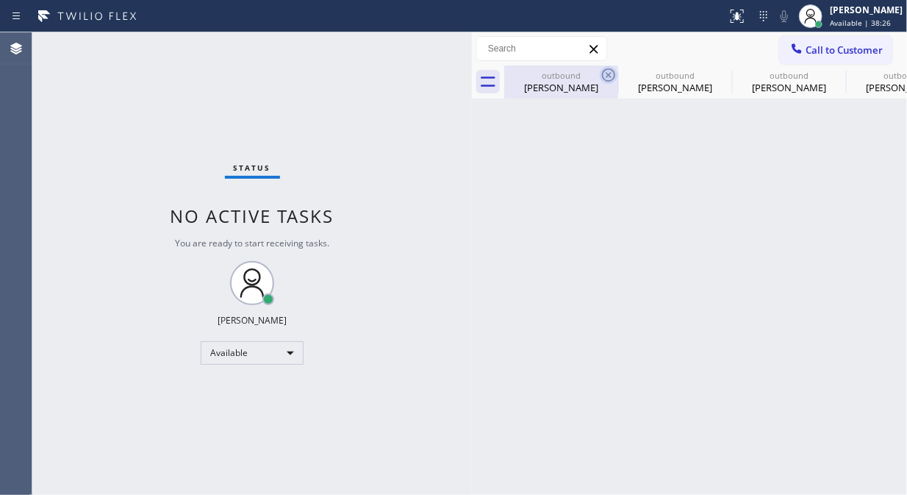
click at [611, 71] on icon at bounding box center [609, 75] width 18 height 18
click at [0, 0] on icon at bounding box center [0, 0] width 0 height 0
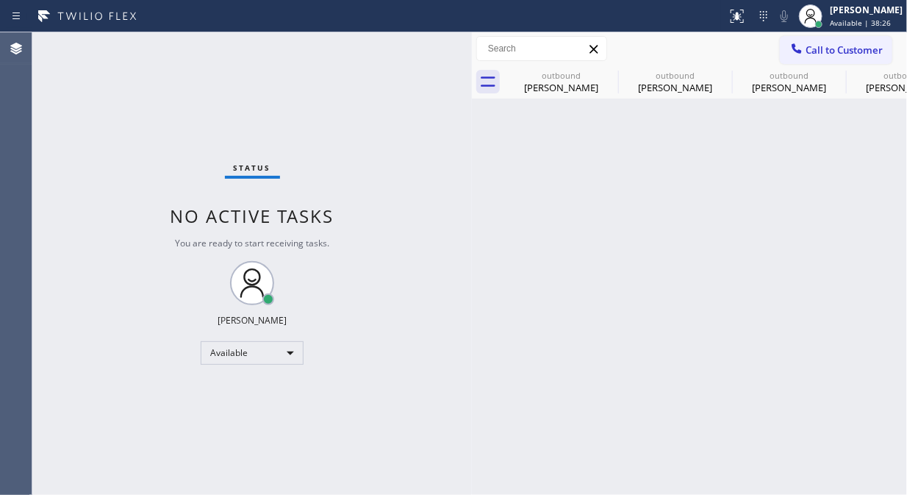
click at [0, 0] on icon at bounding box center [0, 0] width 0 height 0
click at [613, 71] on div "outbound [PERSON_NAME] outbound [PERSON_NAME] outbound [PERSON_NAME] outbound […" at bounding box center [705, 81] width 403 height 33
click at [862, 68] on div at bounding box center [705, 81] width 403 height 33
drag, startPoint x: 855, startPoint y: 50, endPoint x: 582, endPoint y: 235, distance: 329.7
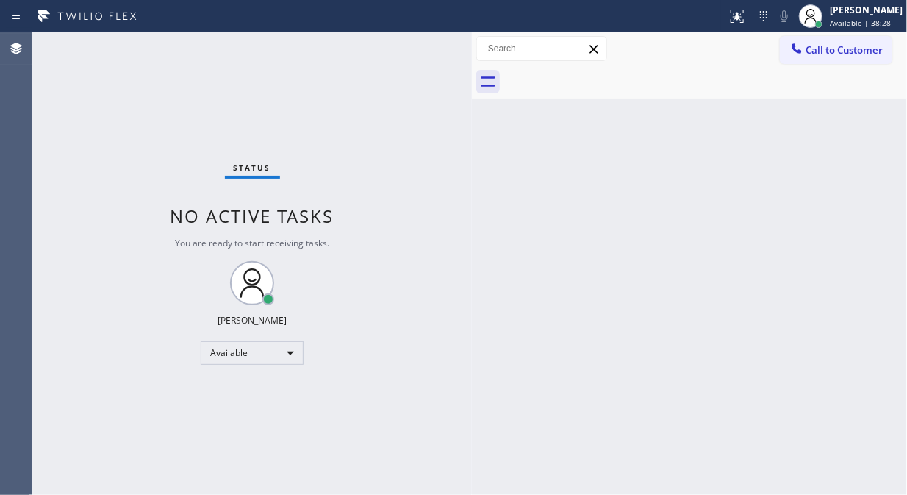
click at [854, 50] on span "Call to Customer" at bounding box center [844, 49] width 77 height 13
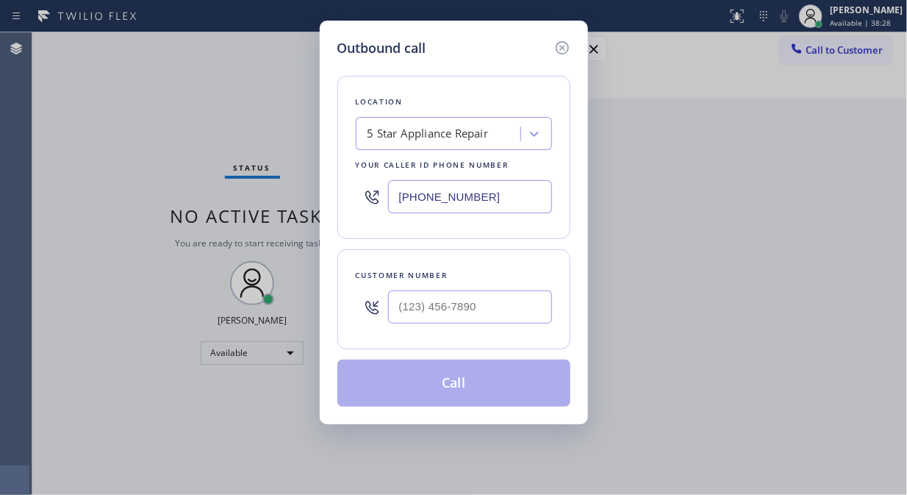
click at [457, 351] on div "Location 5 Star Appliance Repair Your caller id phone number [PHONE_NUMBER] Cus…" at bounding box center [453, 232] width 233 height 348
click at [454, 318] on input "(___) ___-____" at bounding box center [470, 306] width 164 height 33
paste input "623) 640-2688"
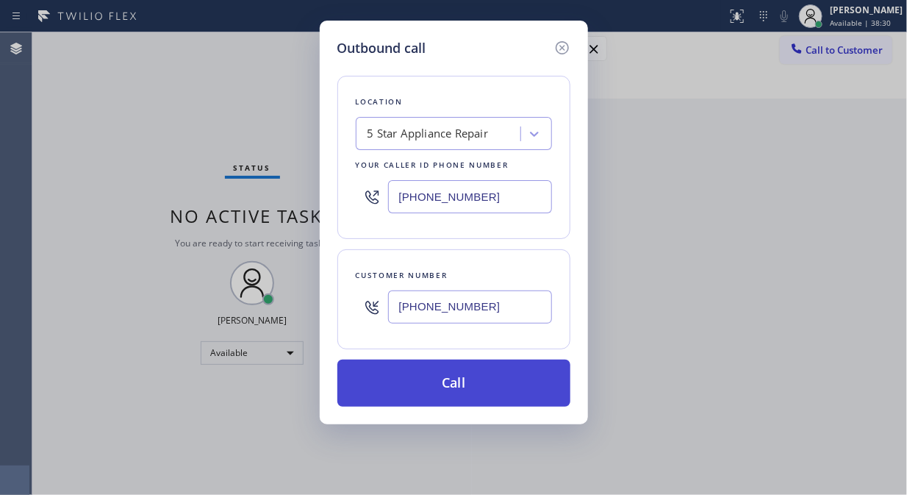
type input "[PHONE_NUMBER]"
click at [475, 369] on button "Call" at bounding box center [453, 382] width 233 height 47
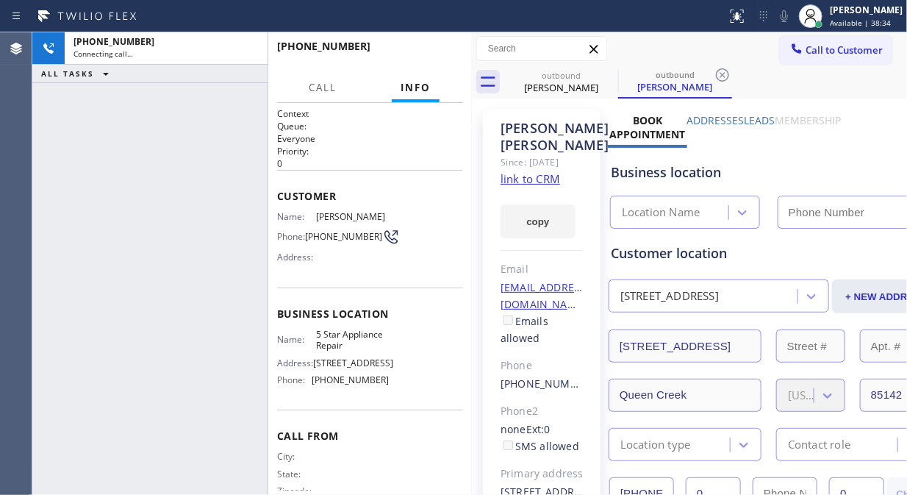
type input "[PHONE_NUMBER]"
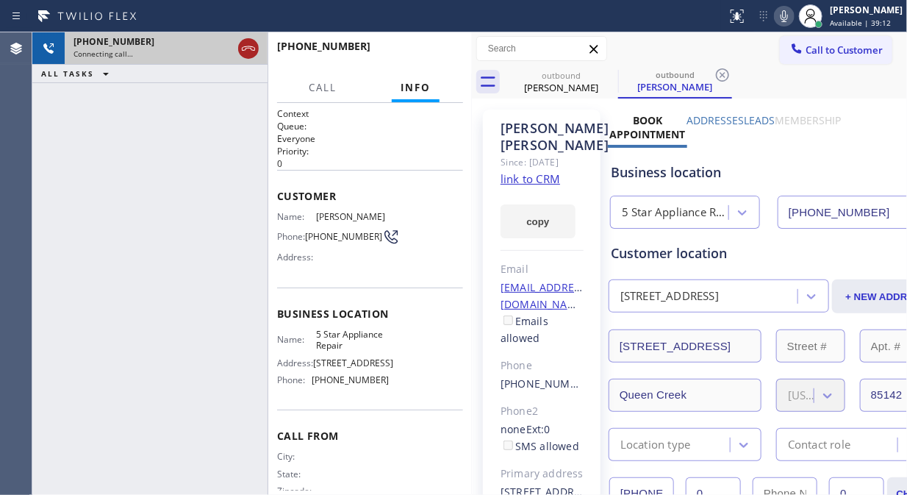
click at [251, 44] on icon at bounding box center [249, 49] width 18 height 18
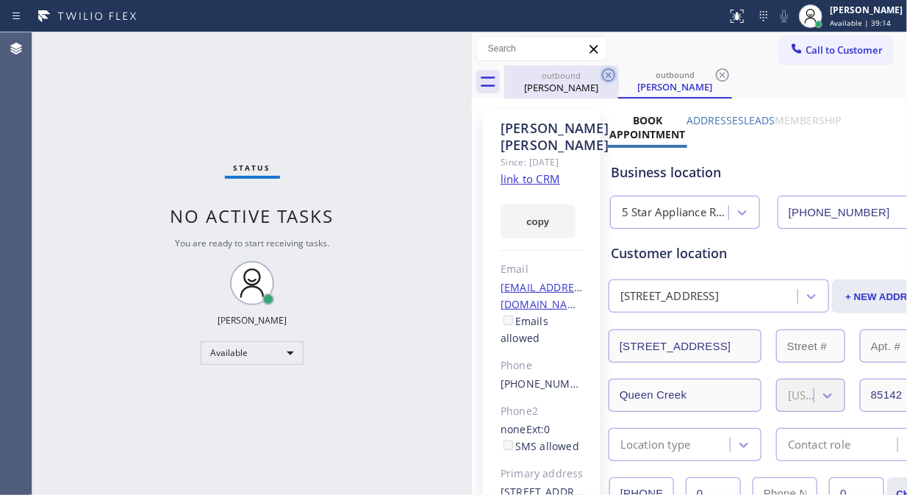
click at [613, 71] on icon at bounding box center [608, 74] width 13 height 13
click at [714, 71] on icon at bounding box center [723, 75] width 18 height 18
click at [714, 72] on icon at bounding box center [723, 75] width 18 height 18
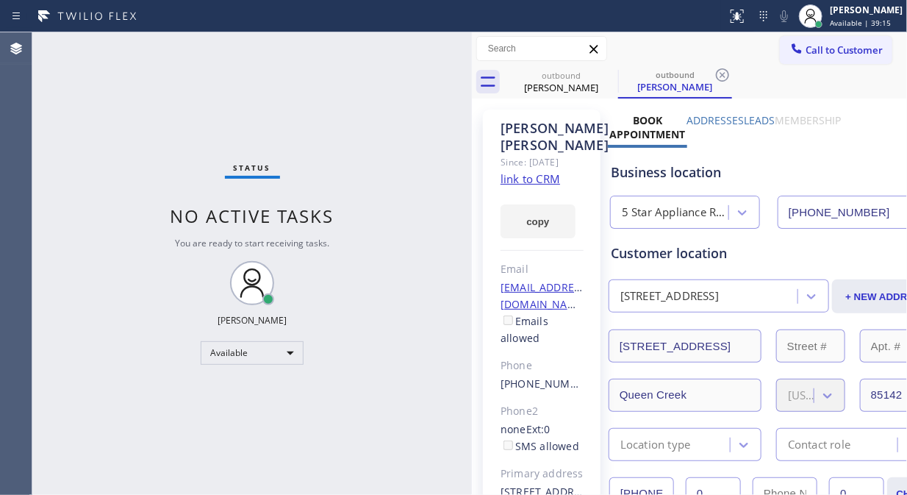
click at [620, 71] on div "outbound" at bounding box center [675, 74] width 111 height 11
click at [600, 71] on div "outbound [PERSON_NAME] outbound [PERSON_NAME]" at bounding box center [705, 81] width 403 height 33
click at [605, 71] on div "outbound [PERSON_NAME] outbound [PERSON_NAME]" at bounding box center [705, 81] width 403 height 33
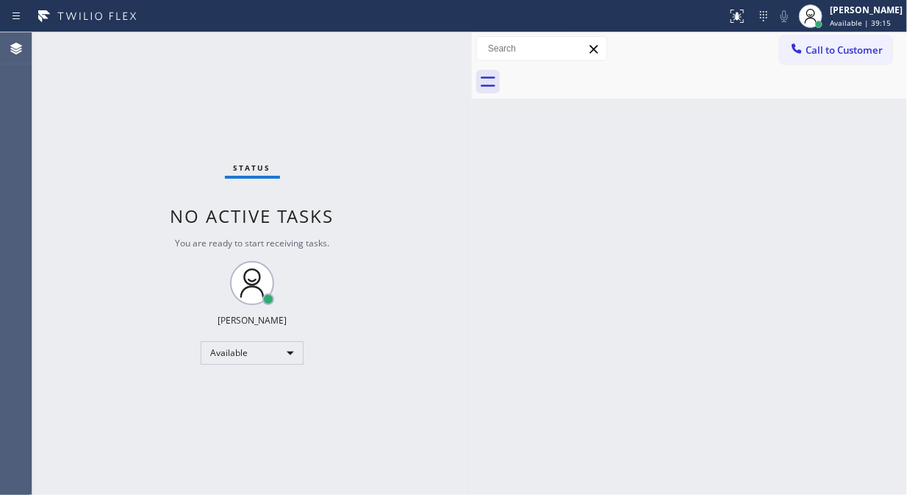
click at [605, 71] on div at bounding box center [705, 81] width 403 height 33
click at [607, 71] on div at bounding box center [705, 81] width 403 height 33
click at [675, 70] on div at bounding box center [705, 81] width 403 height 33
